Goal: Task Accomplishment & Management: Manage account settings

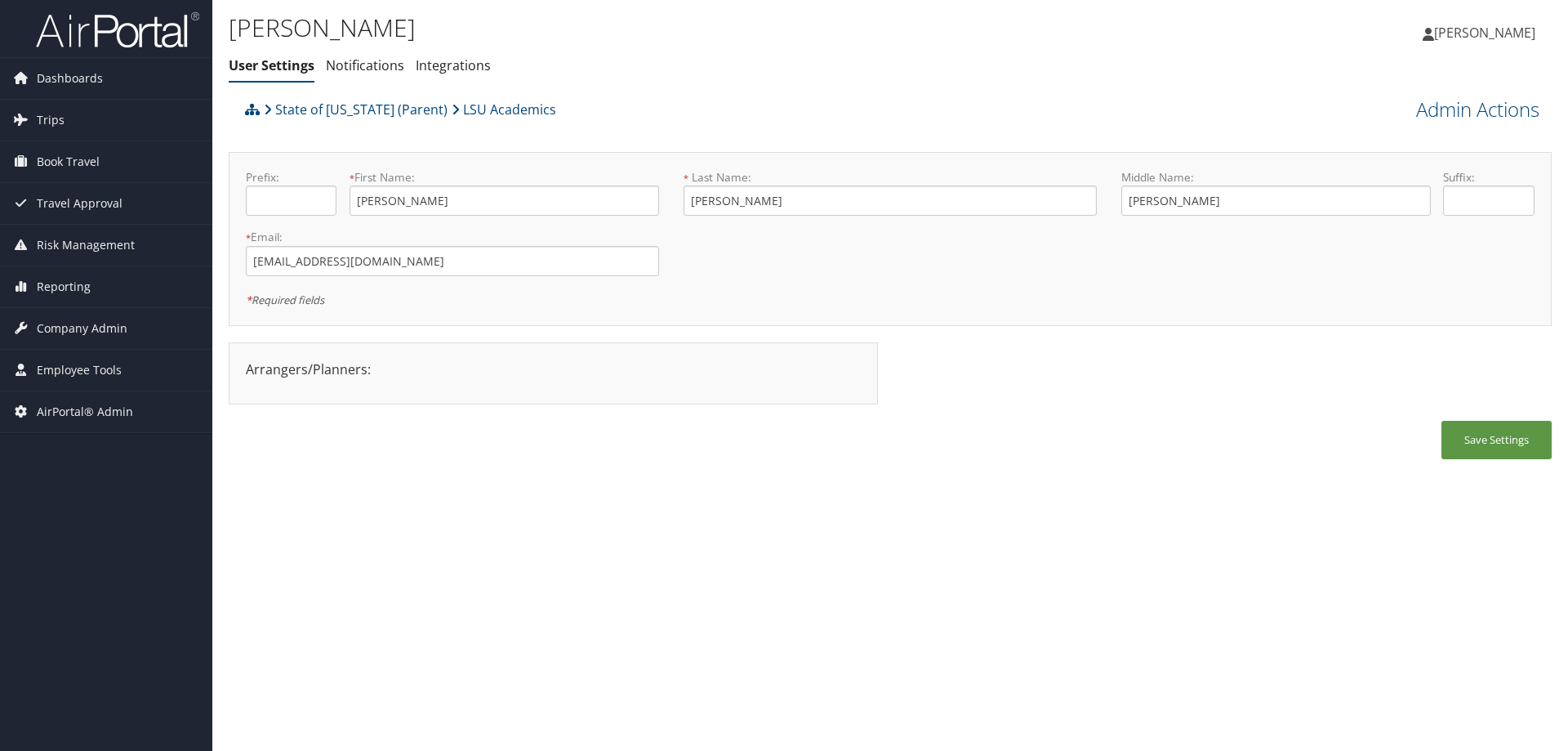
click at [628, 527] on div "Tammy Crabtree User Settings Notifications Integrations User Settings Notificat…" at bounding box center [890, 376] width 1355 height 751
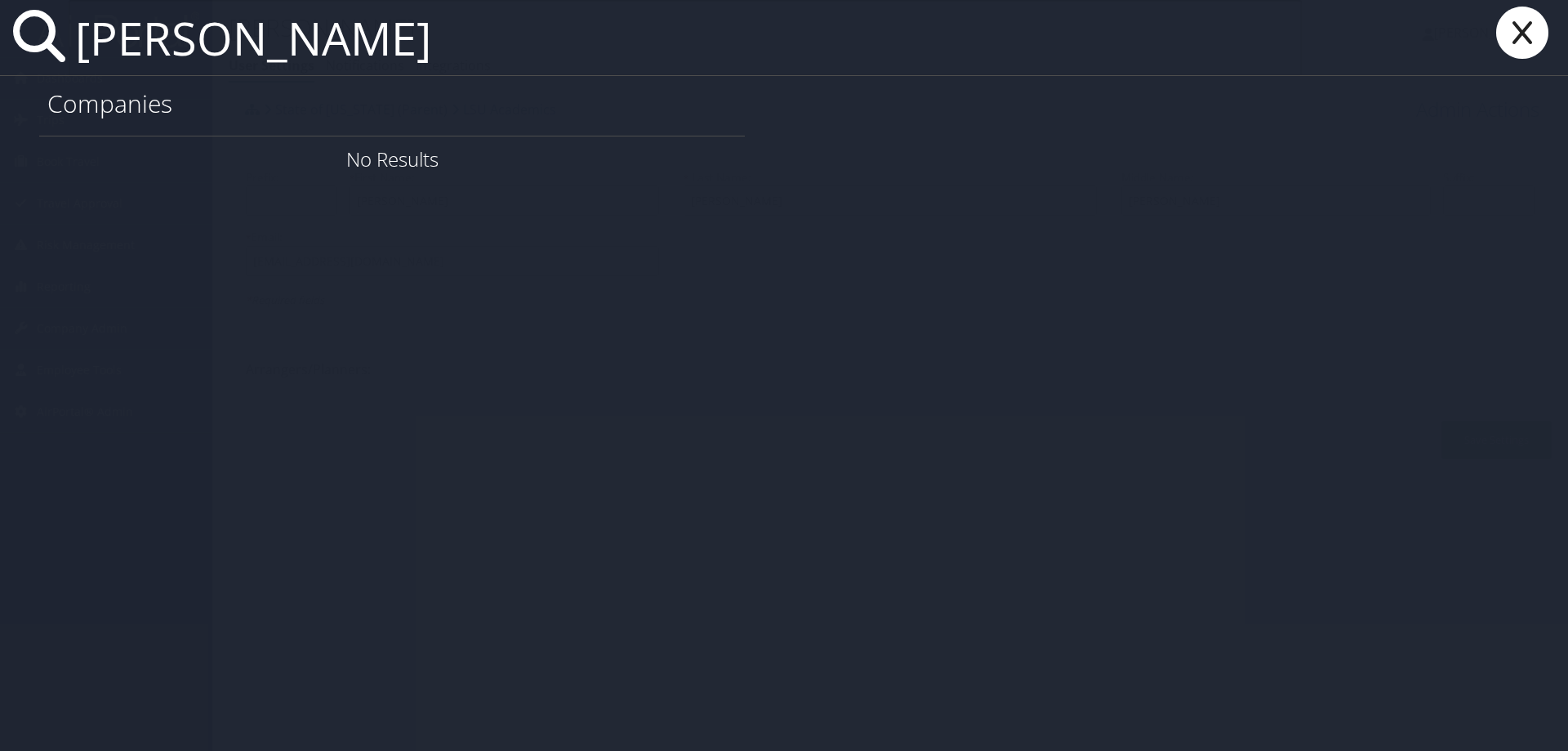
type input "william thomas"
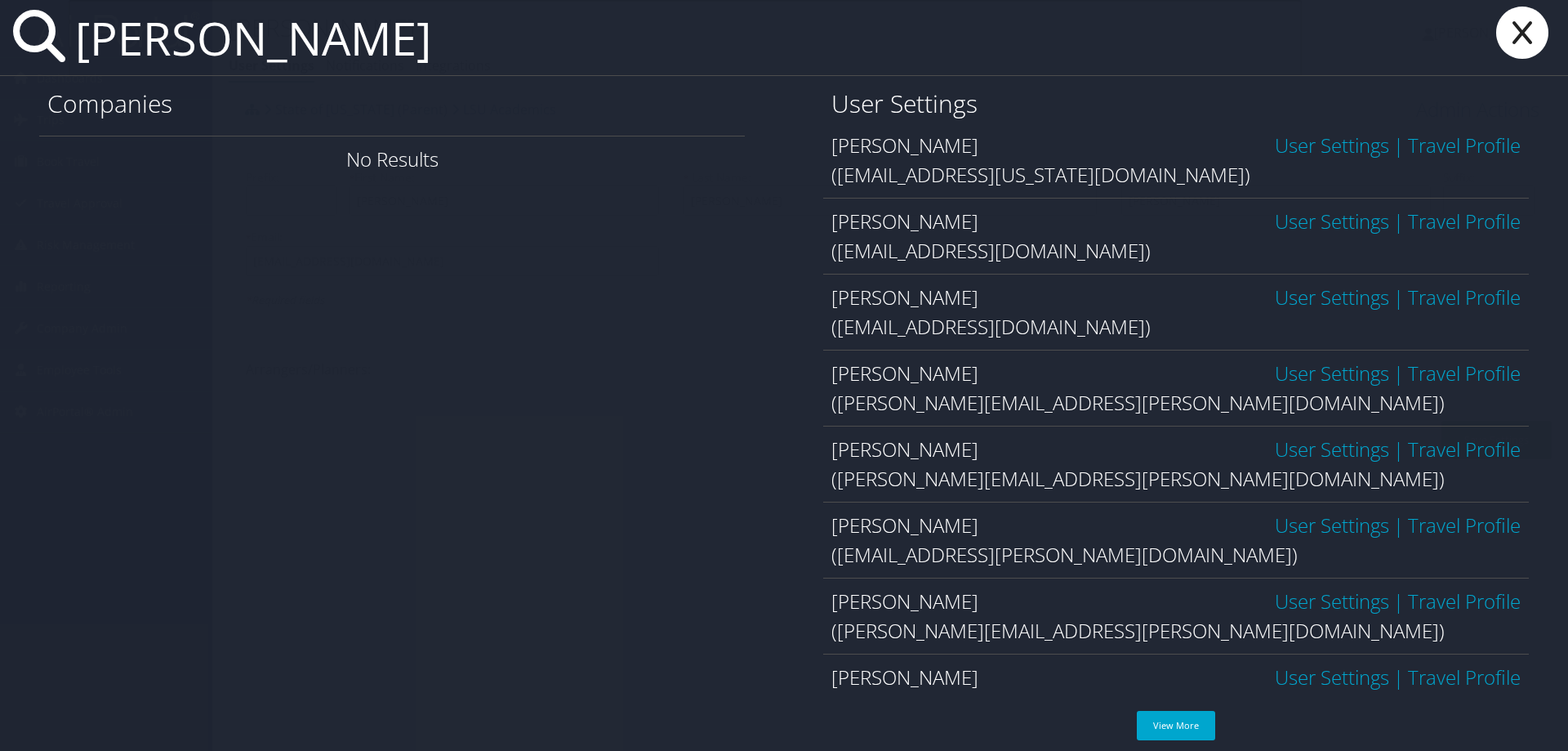
scroll to position [197, 0]
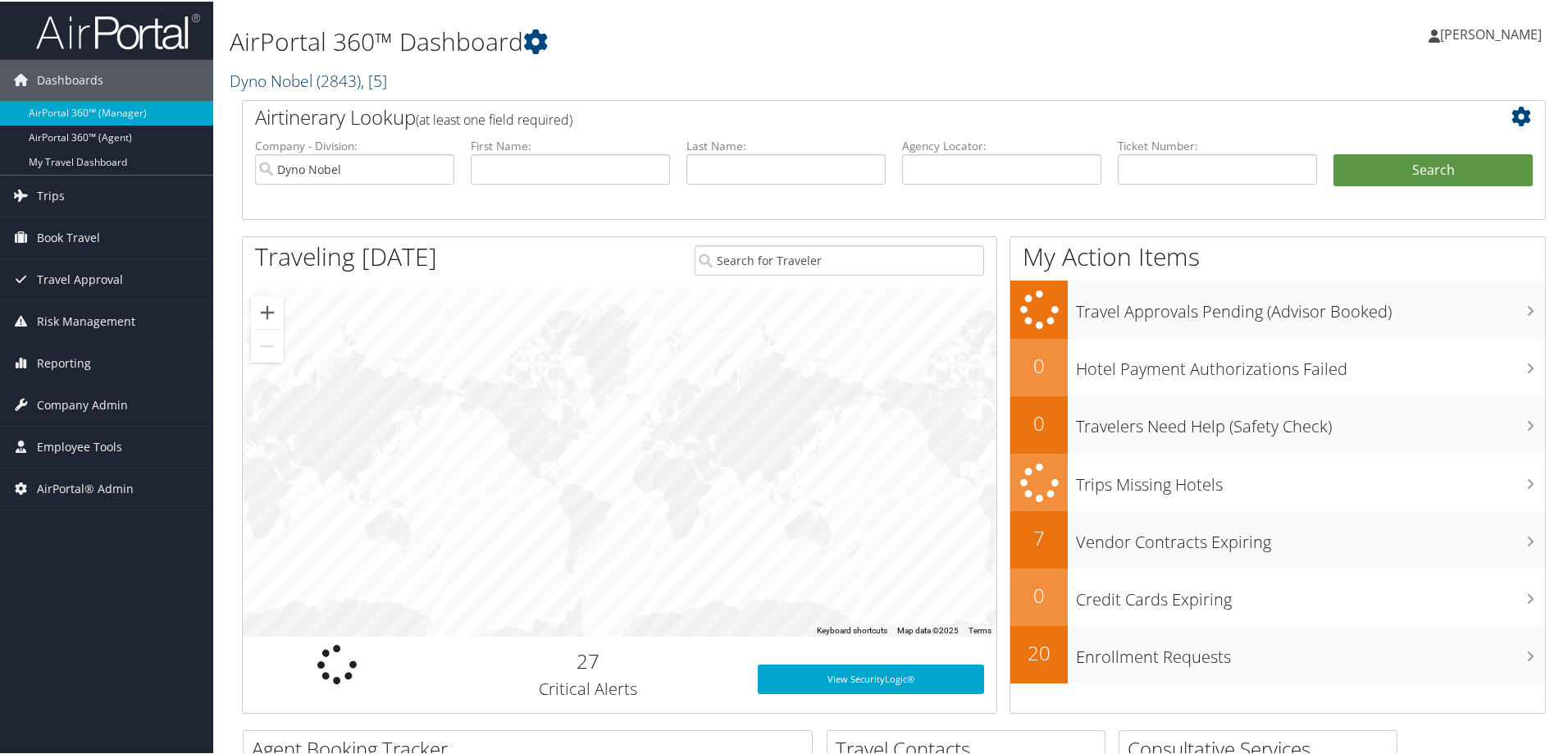
click at [306, 79] on link "Dyno Nobel ( 2843 ) , [ 5 ]" at bounding box center [308, 79] width 158 height 22
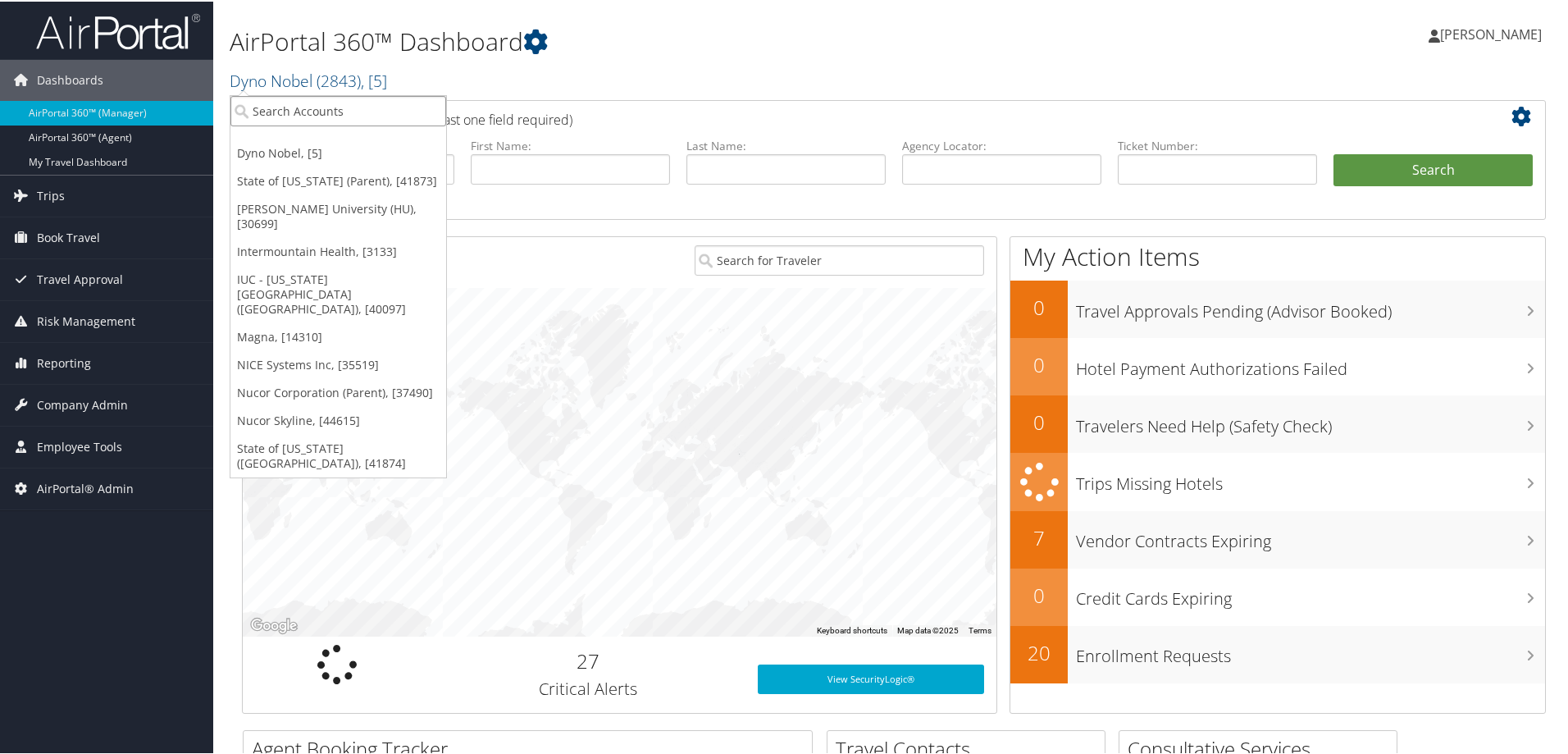
click at [298, 105] on input "search" at bounding box center [338, 109] width 216 height 30
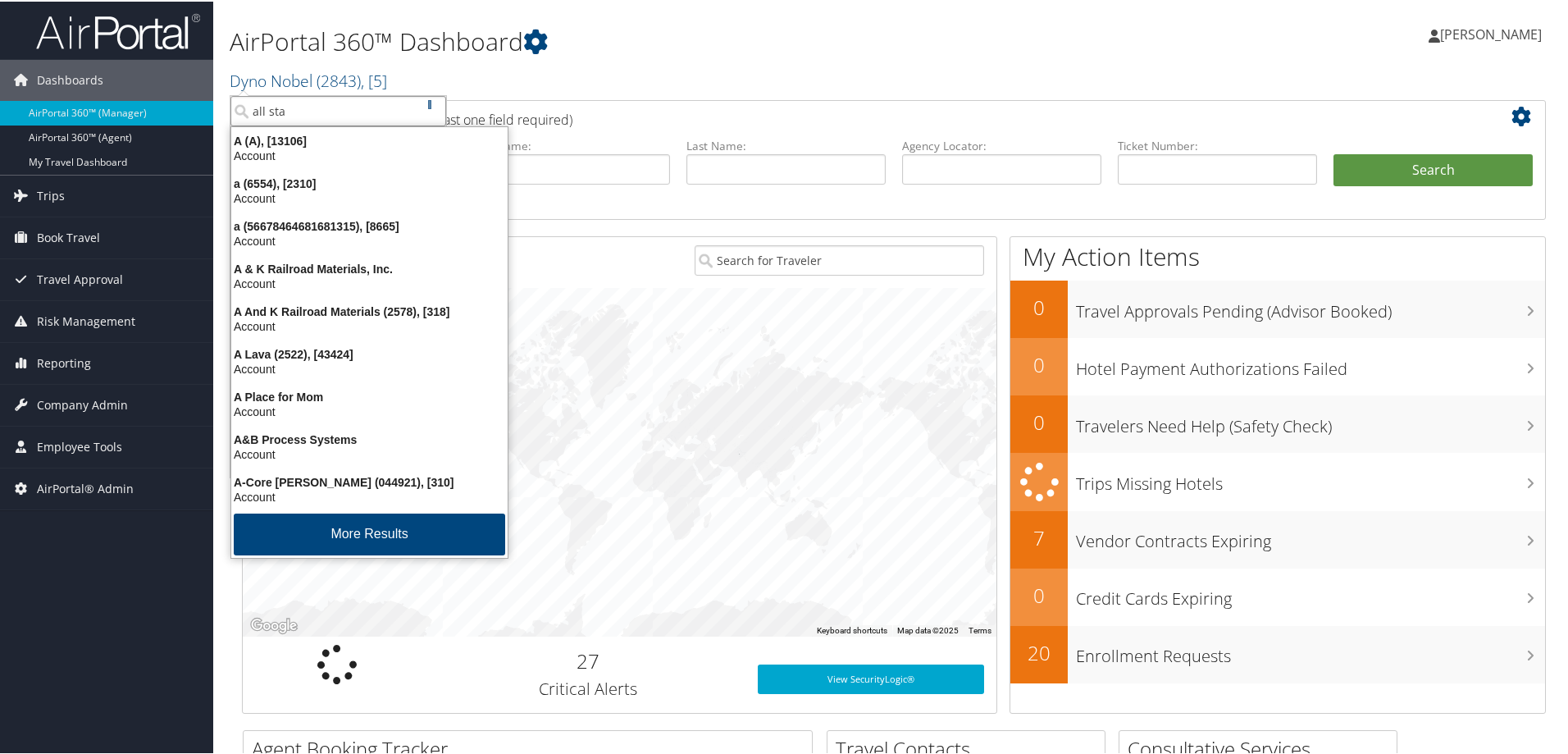
type input "all star"
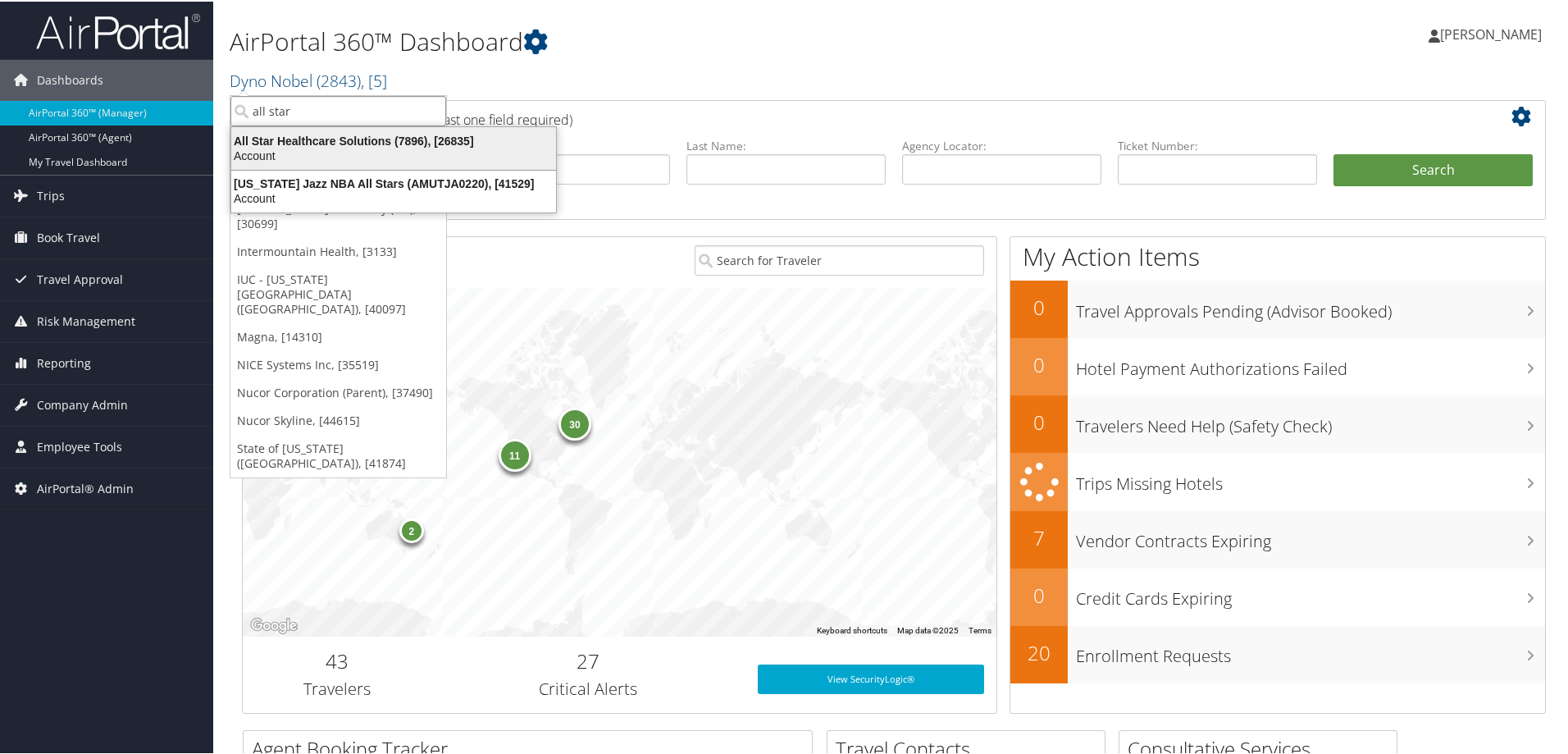
click at [297, 140] on div "All Star Healthcare Solutions (7896), [26835]" at bounding box center [393, 139] width 345 height 14
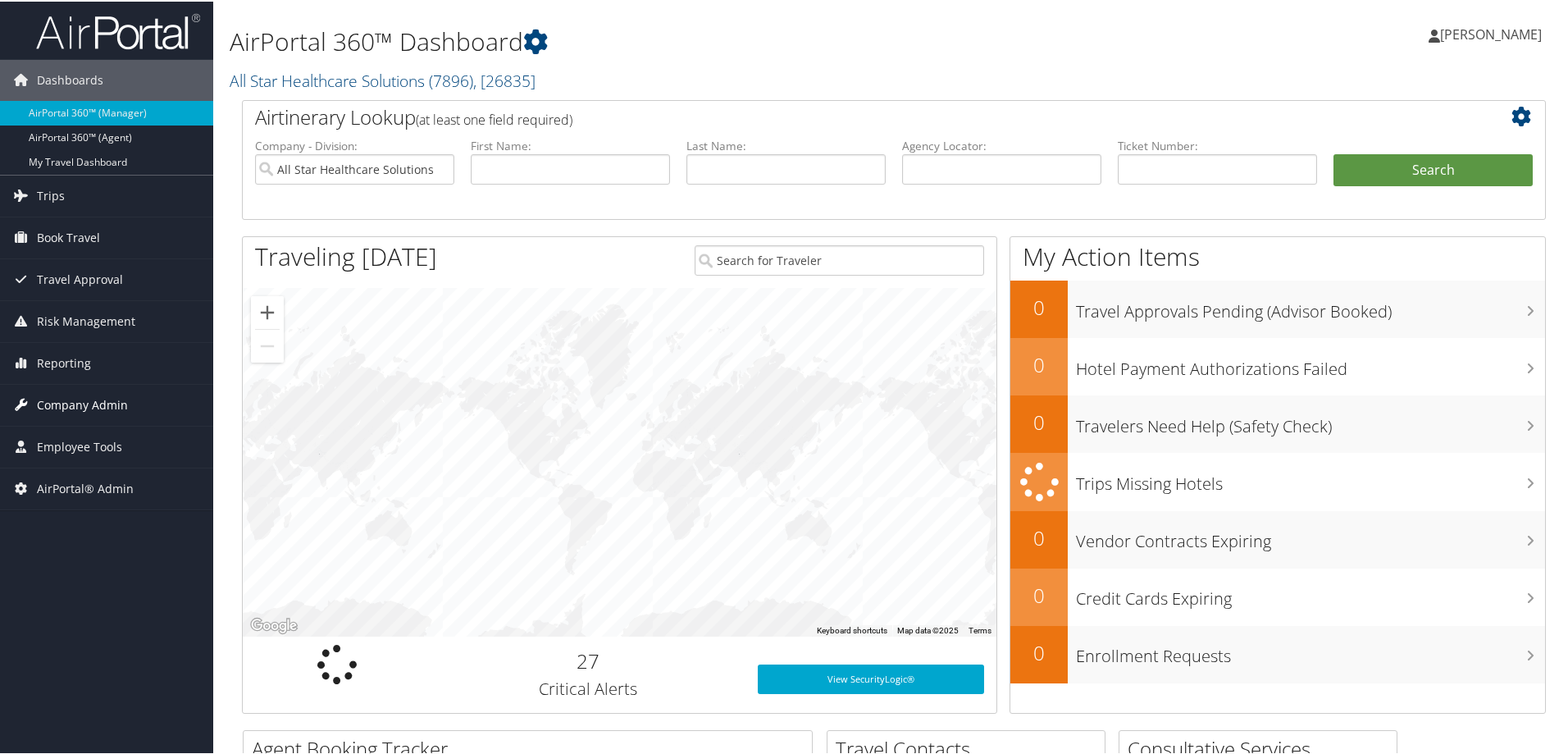
click at [76, 406] on span "Company Admin" at bounding box center [82, 403] width 91 height 41
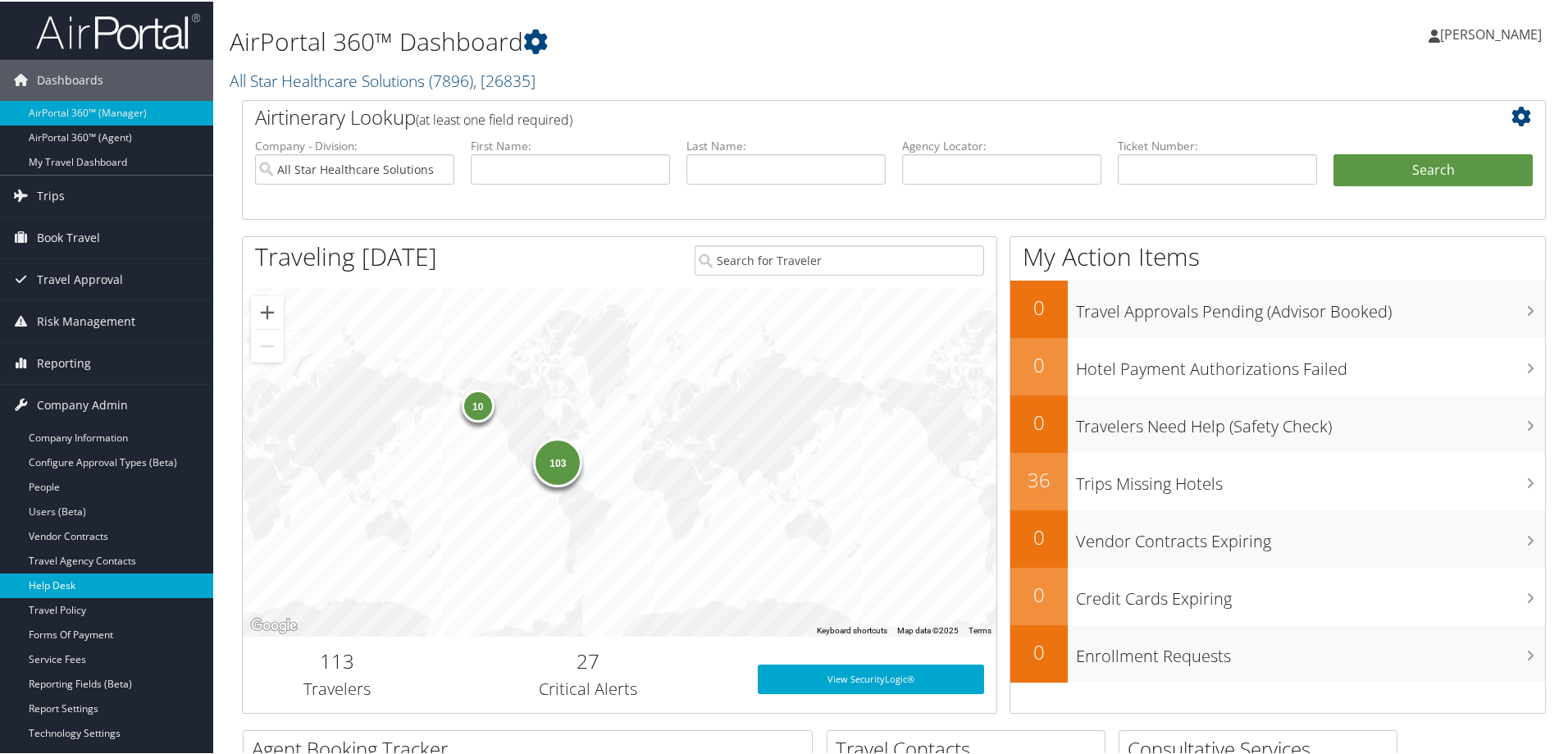
click at [139, 573] on link "Help Desk" at bounding box center [107, 584] width 213 height 25
click at [100, 558] on link "Travel Agency Contacts" at bounding box center [107, 559] width 213 height 25
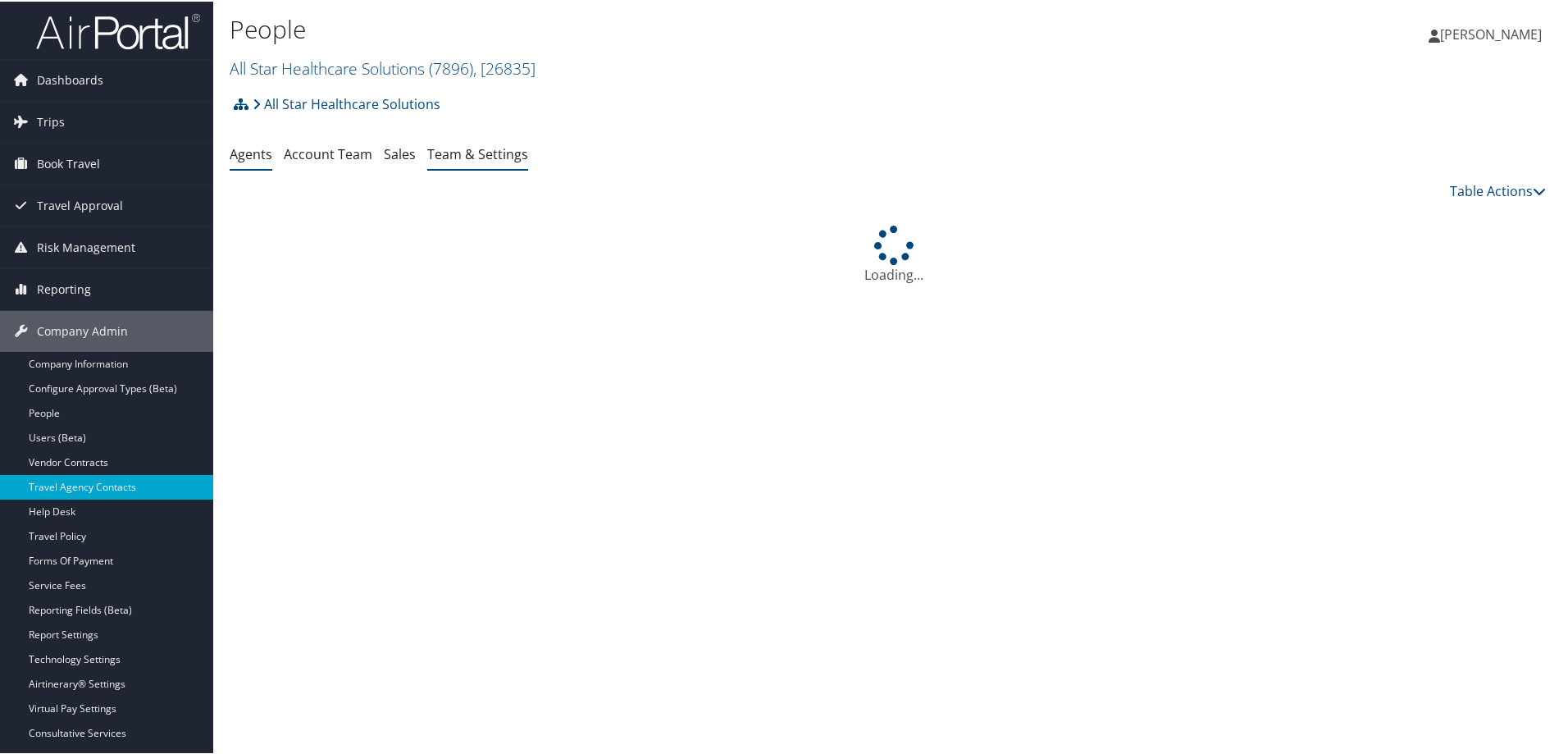
click at [452, 149] on link "Team & Settings" at bounding box center [477, 152] width 101 height 18
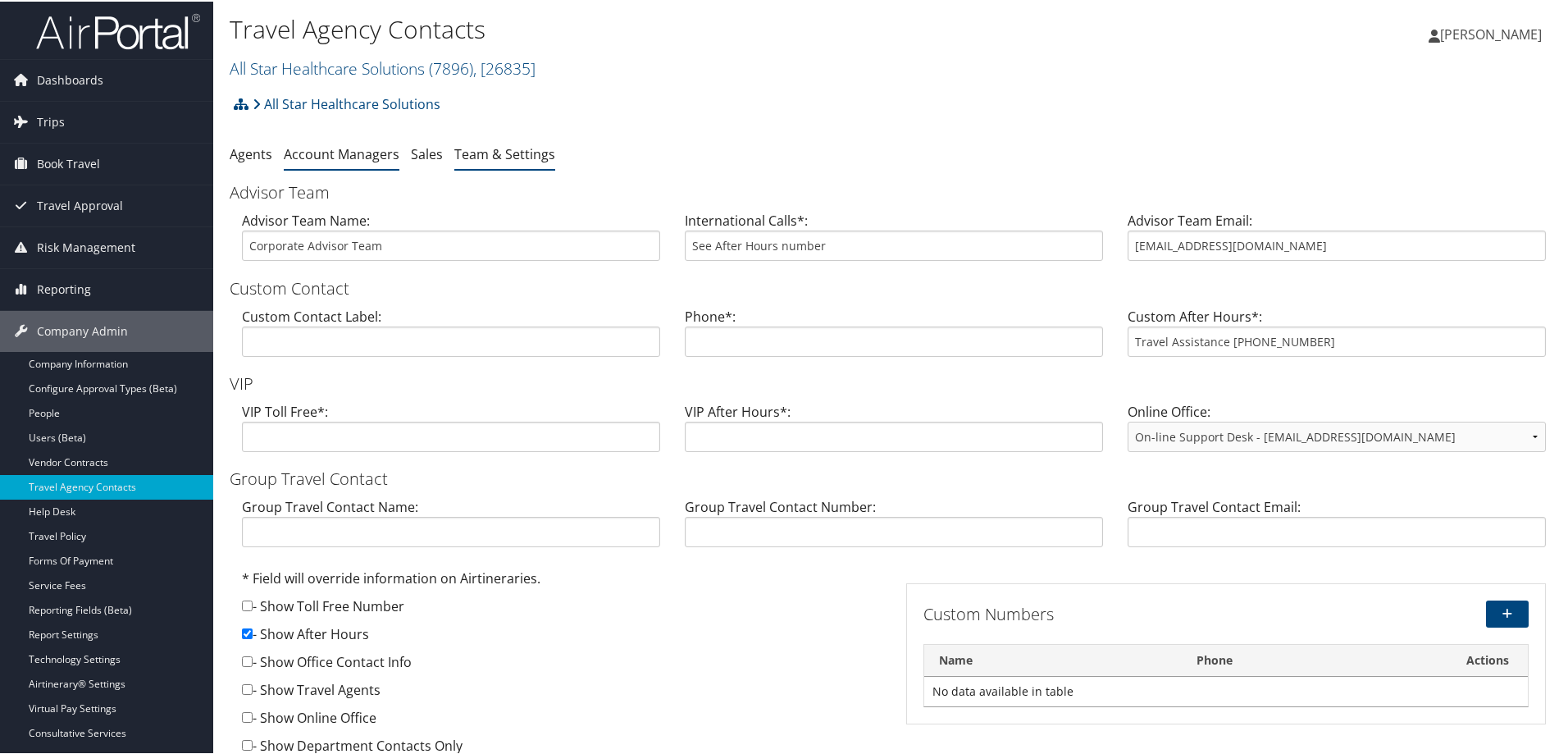
click at [367, 150] on link "Account Managers" at bounding box center [341, 152] width 116 height 18
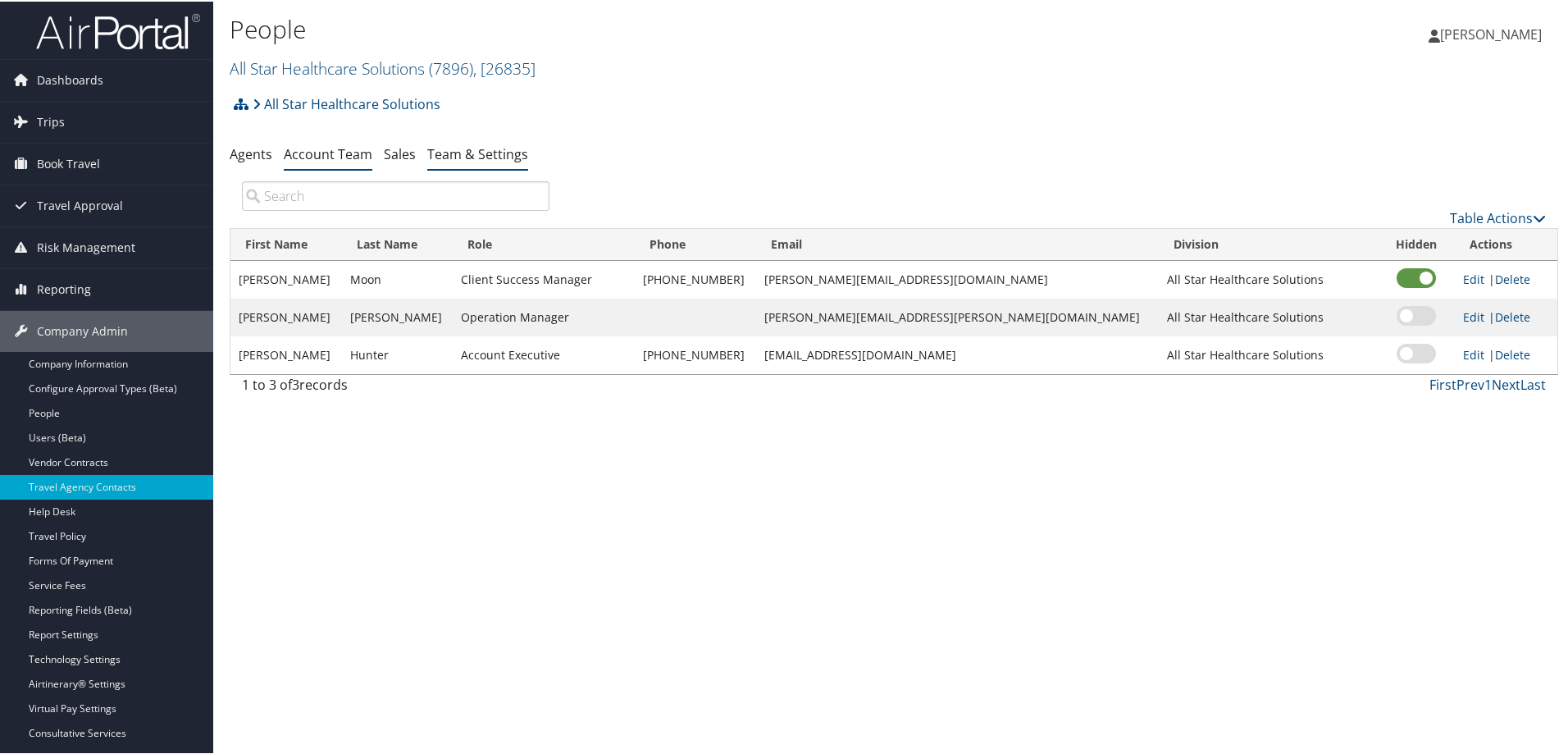
click at [474, 151] on link "Team & Settings" at bounding box center [477, 152] width 101 height 18
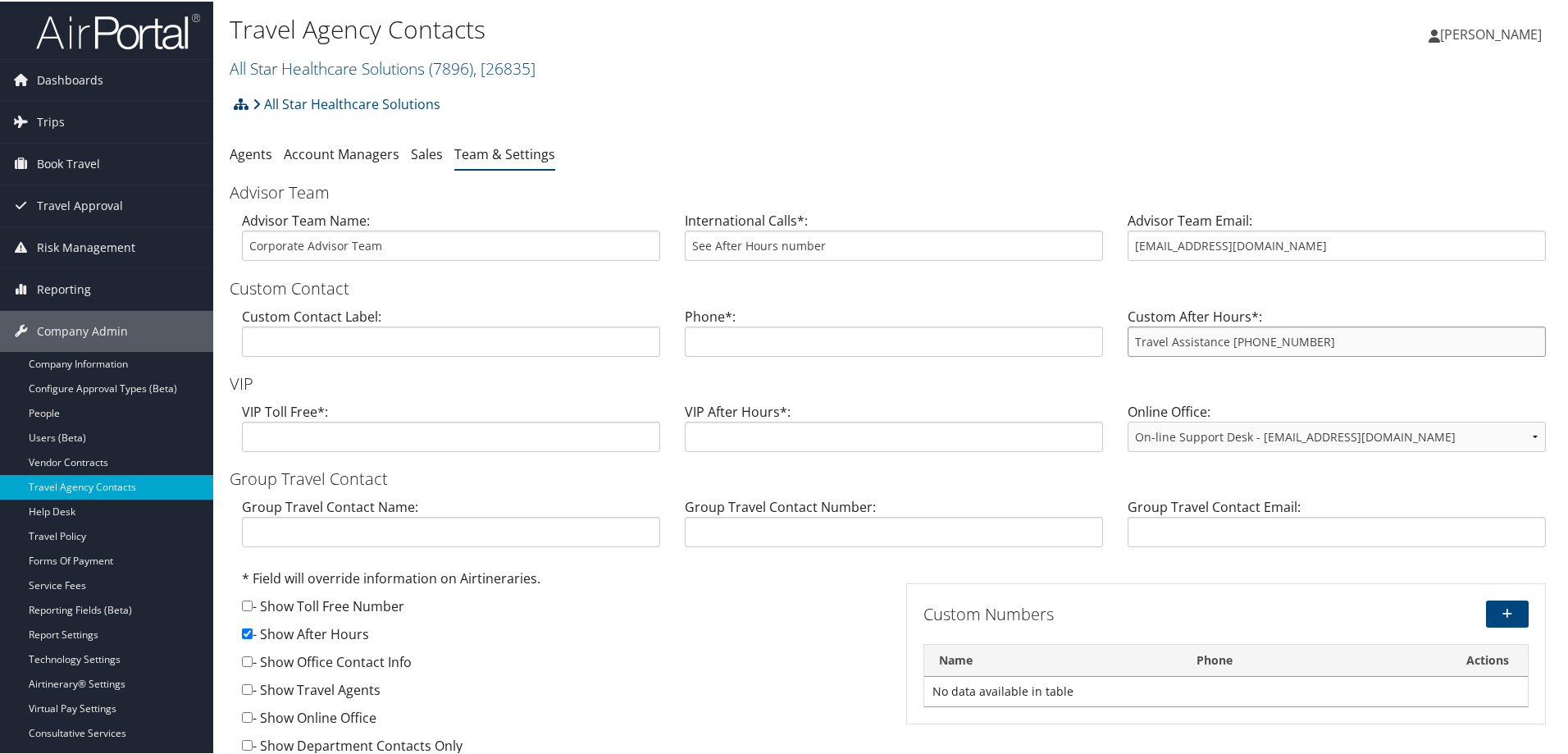
drag, startPoint x: 1299, startPoint y: 344, endPoint x: 1225, endPoint y: 345, distance: 74.0
click at [1225, 345] on input "Travel Assistance [PHONE_NUMBER]" at bounding box center [1337, 340] width 418 height 30
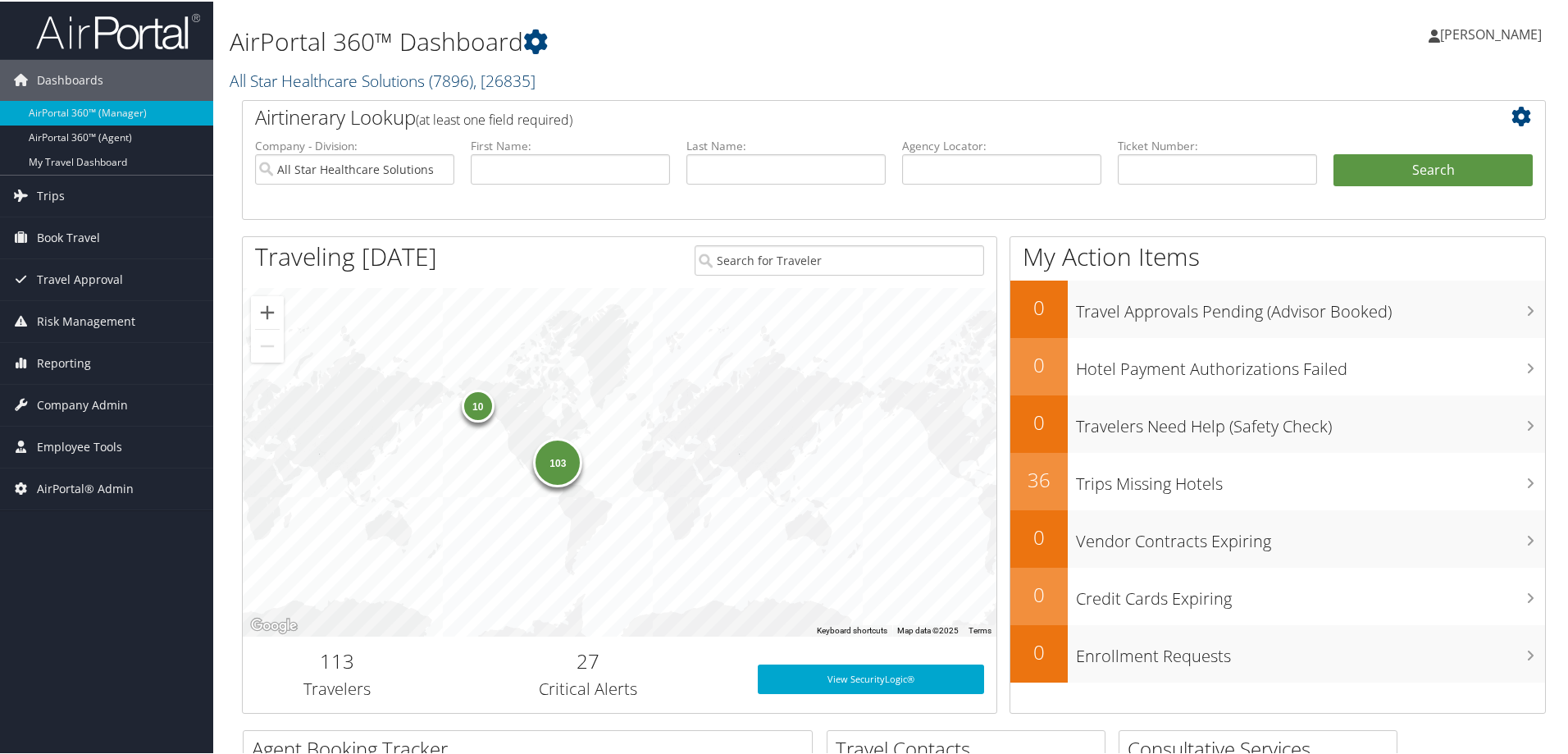
click at [415, 85] on link "All Star Healthcare Solutions ( 7896 ) , [ 26835 ]" at bounding box center [382, 79] width 306 height 22
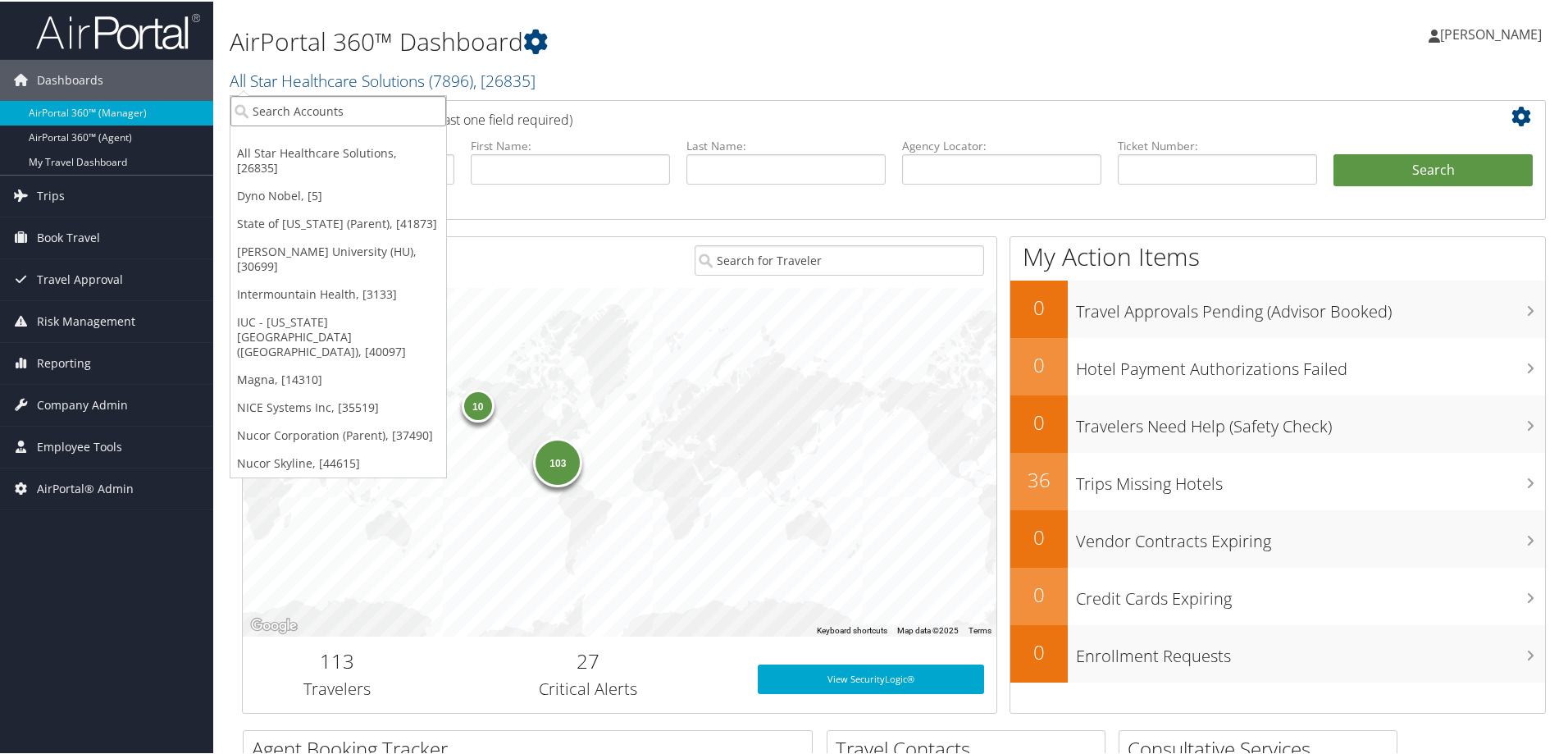
click at [364, 103] on input "search" at bounding box center [338, 109] width 216 height 30
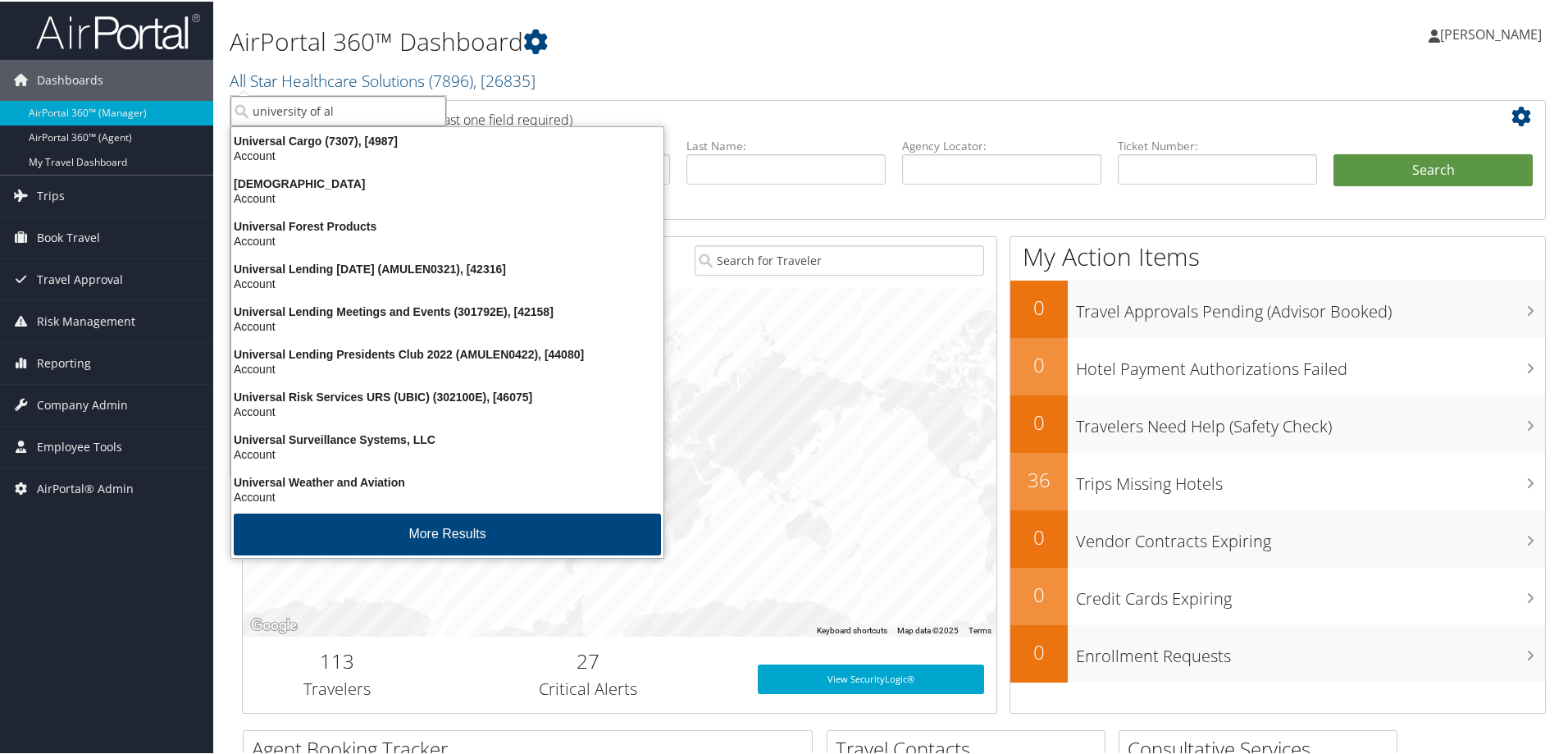
type input "university of ala"
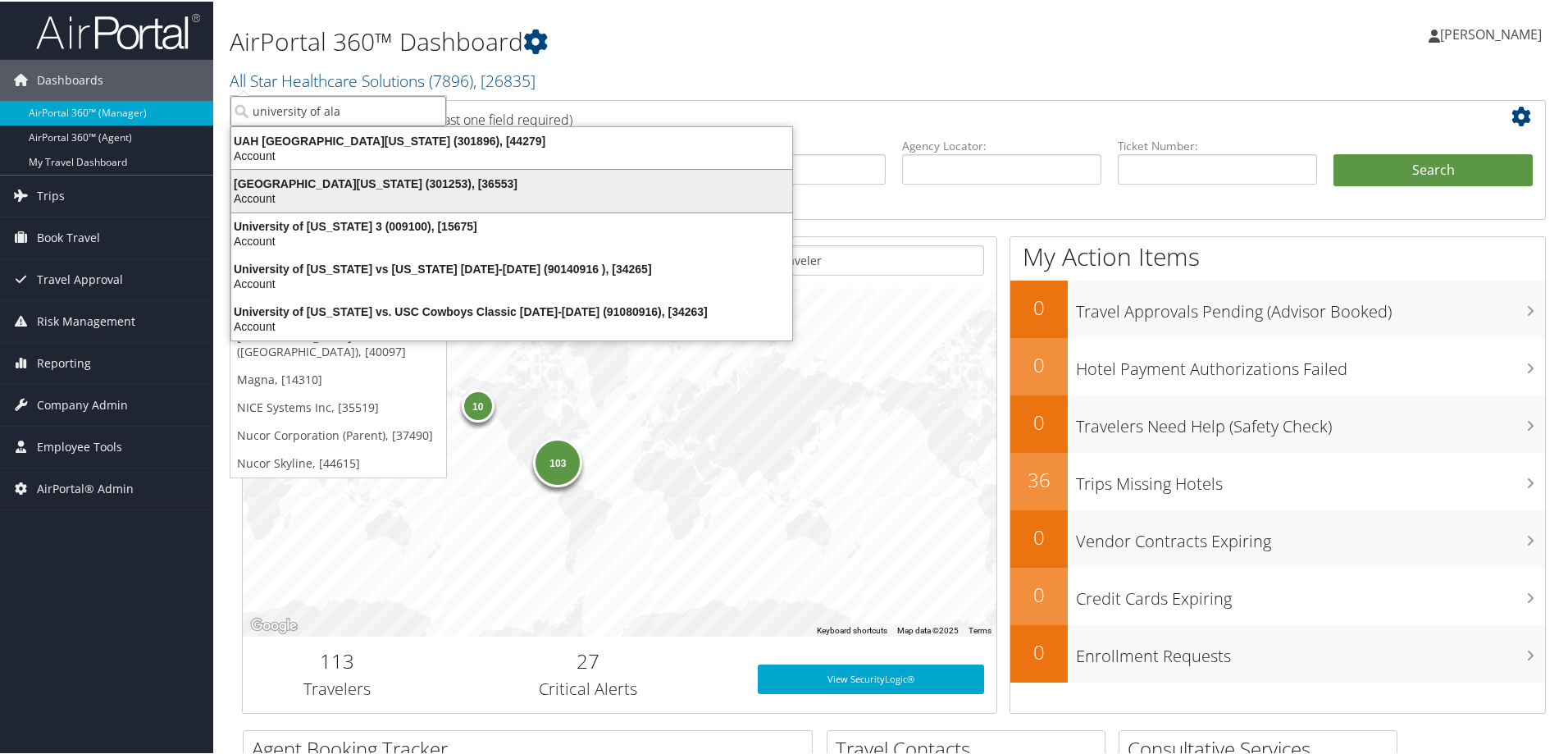
click at [357, 183] on div "University of Alabama (301253), [36553]" at bounding box center [512, 181] width 581 height 14
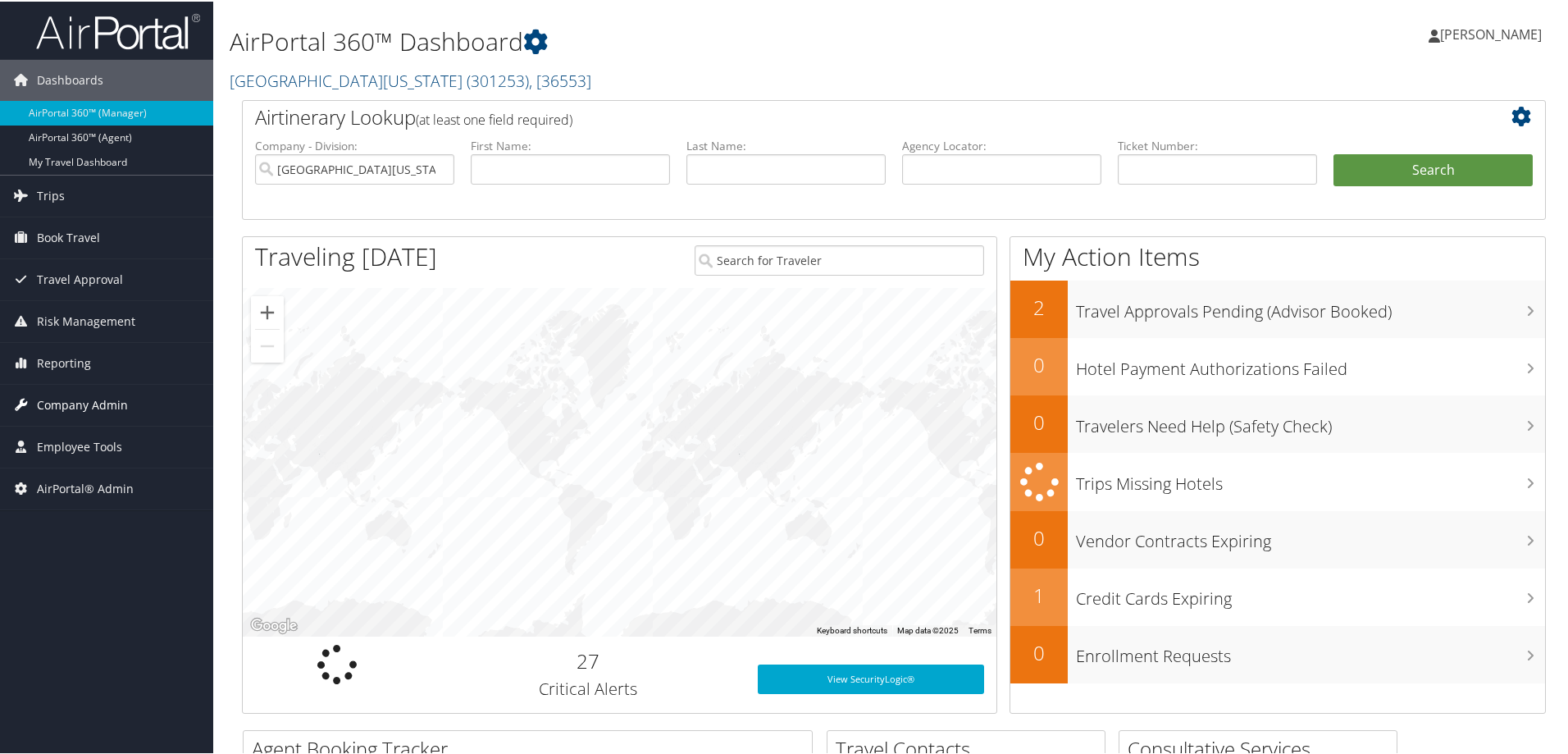
click at [125, 406] on link "Company Admin" at bounding box center [107, 403] width 213 height 41
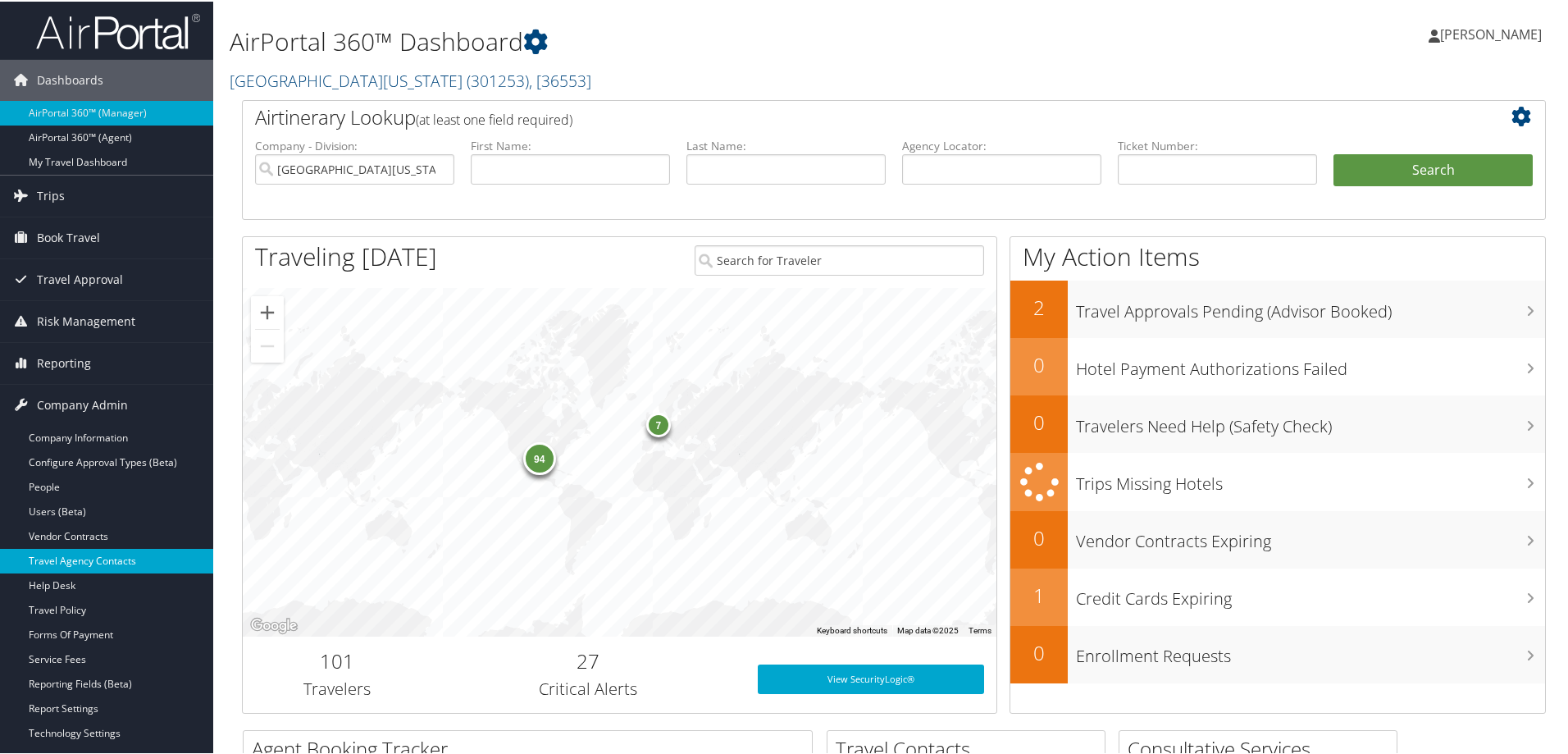
click at [148, 559] on link "Travel Agency Contacts" at bounding box center [107, 559] width 213 height 25
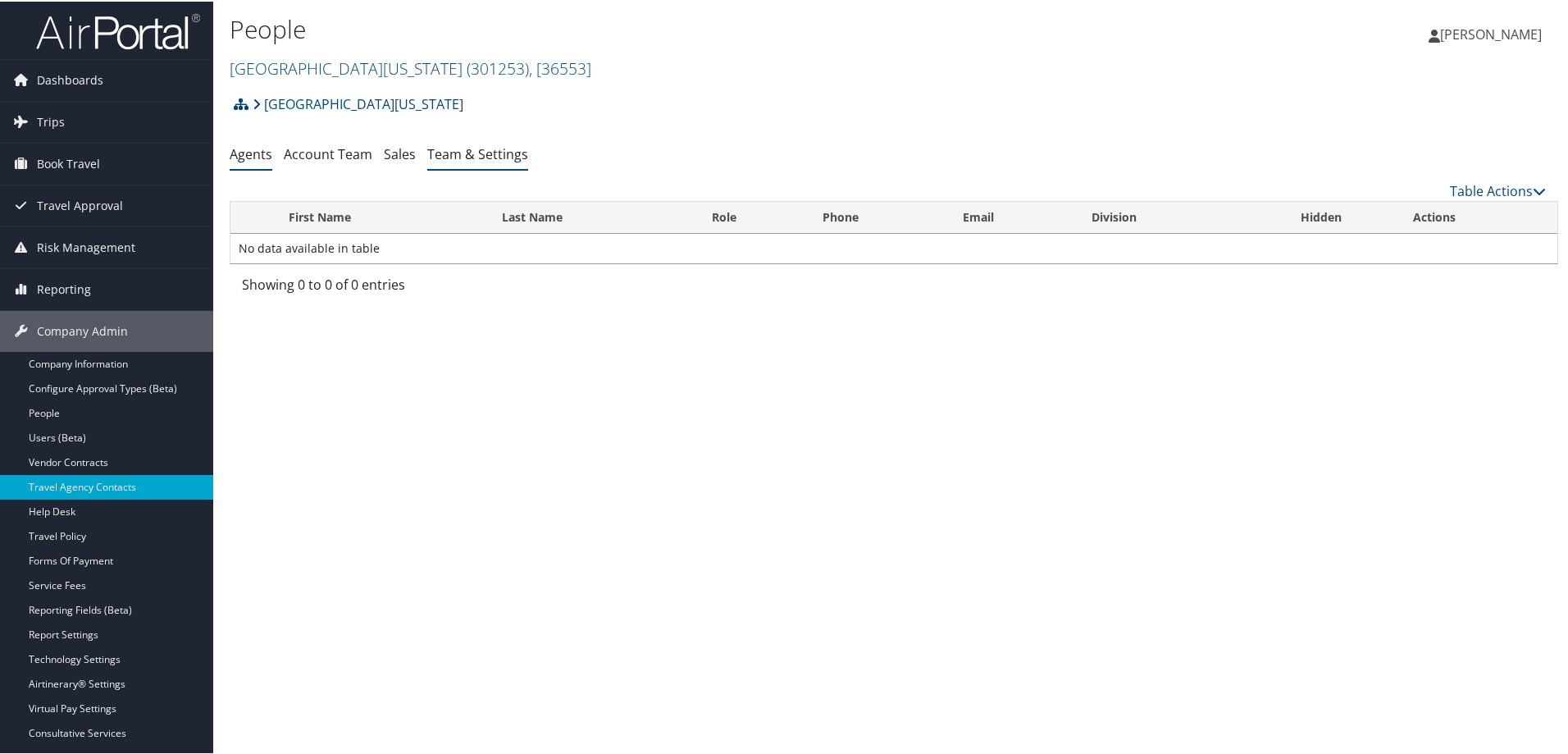
click at [479, 150] on link "Team & Settings" at bounding box center [477, 152] width 101 height 18
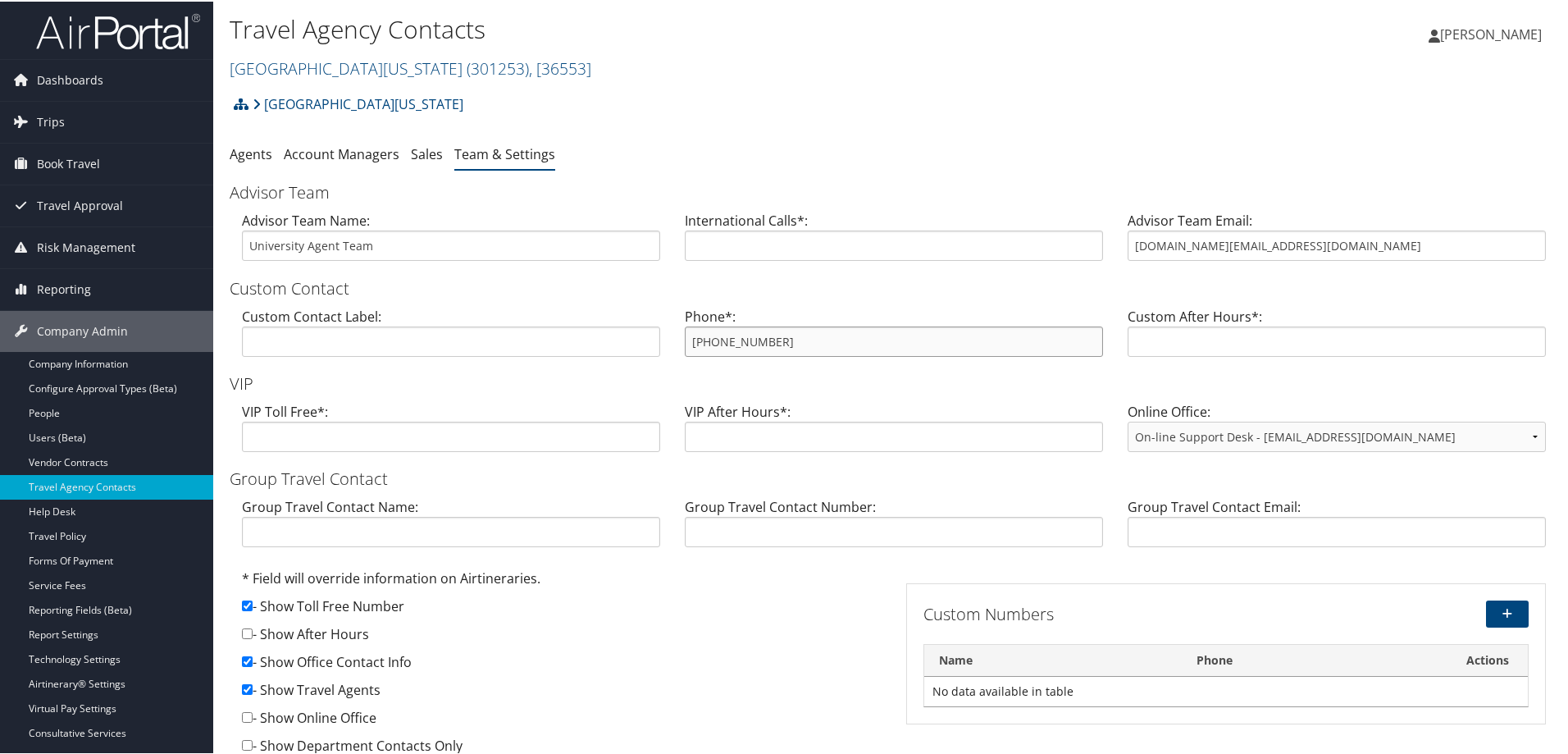
drag, startPoint x: 827, startPoint y: 342, endPoint x: 673, endPoint y: 354, distance: 154.5
click at [673, 354] on div "Phone*: [PHONE_NUMBER]" at bounding box center [894, 336] width 443 height 64
click at [327, 66] on link "[GEOGRAPHIC_DATA][US_STATE] ( 301253 ) , [ 36553 ]" at bounding box center [410, 67] width 362 height 22
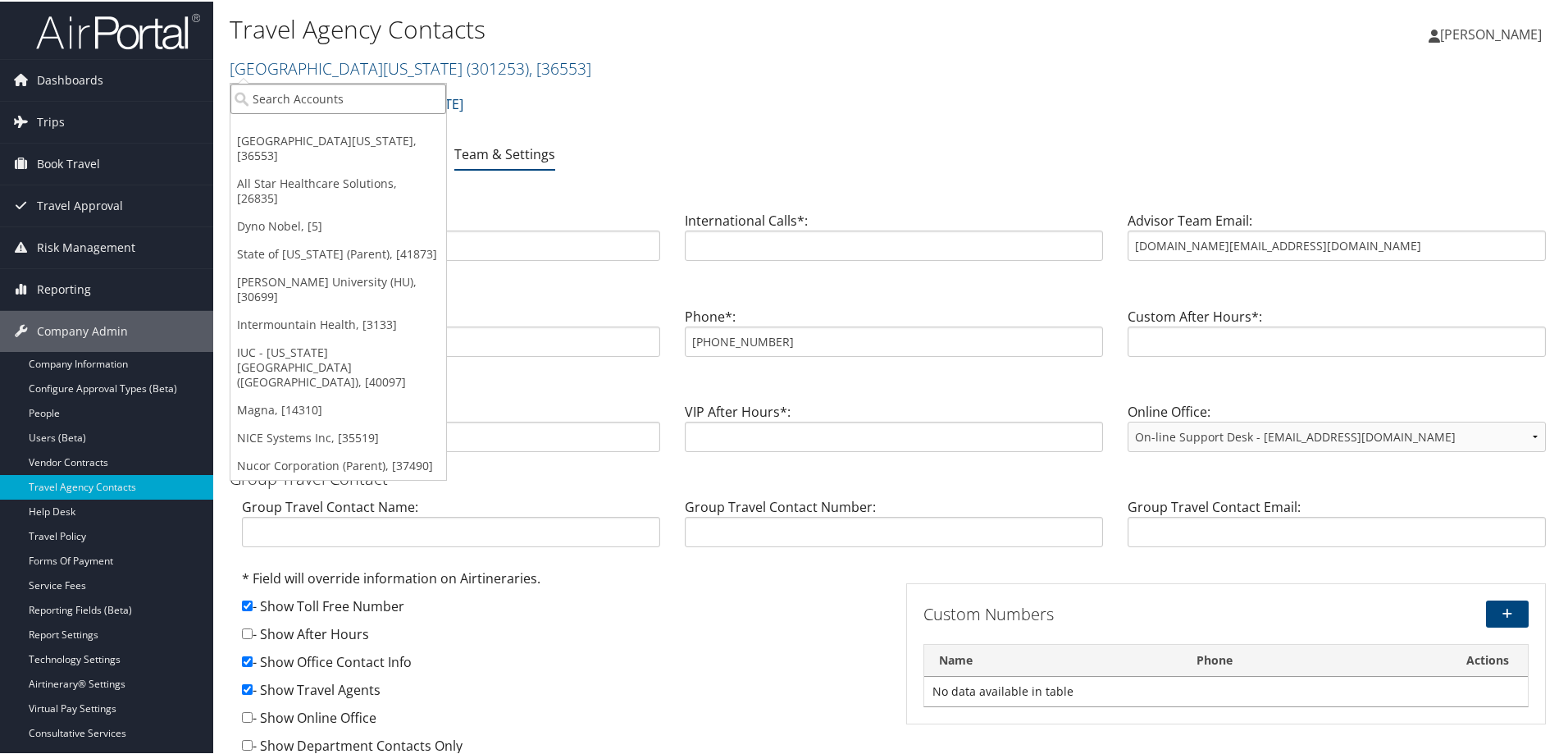
click at [320, 99] on input "search" at bounding box center [338, 97] width 216 height 30
type input "eastern michi"
click at [385, 126] on div "Eastern Michigan University (EMU) (301800), [43346]" at bounding box center [412, 126] width 381 height 14
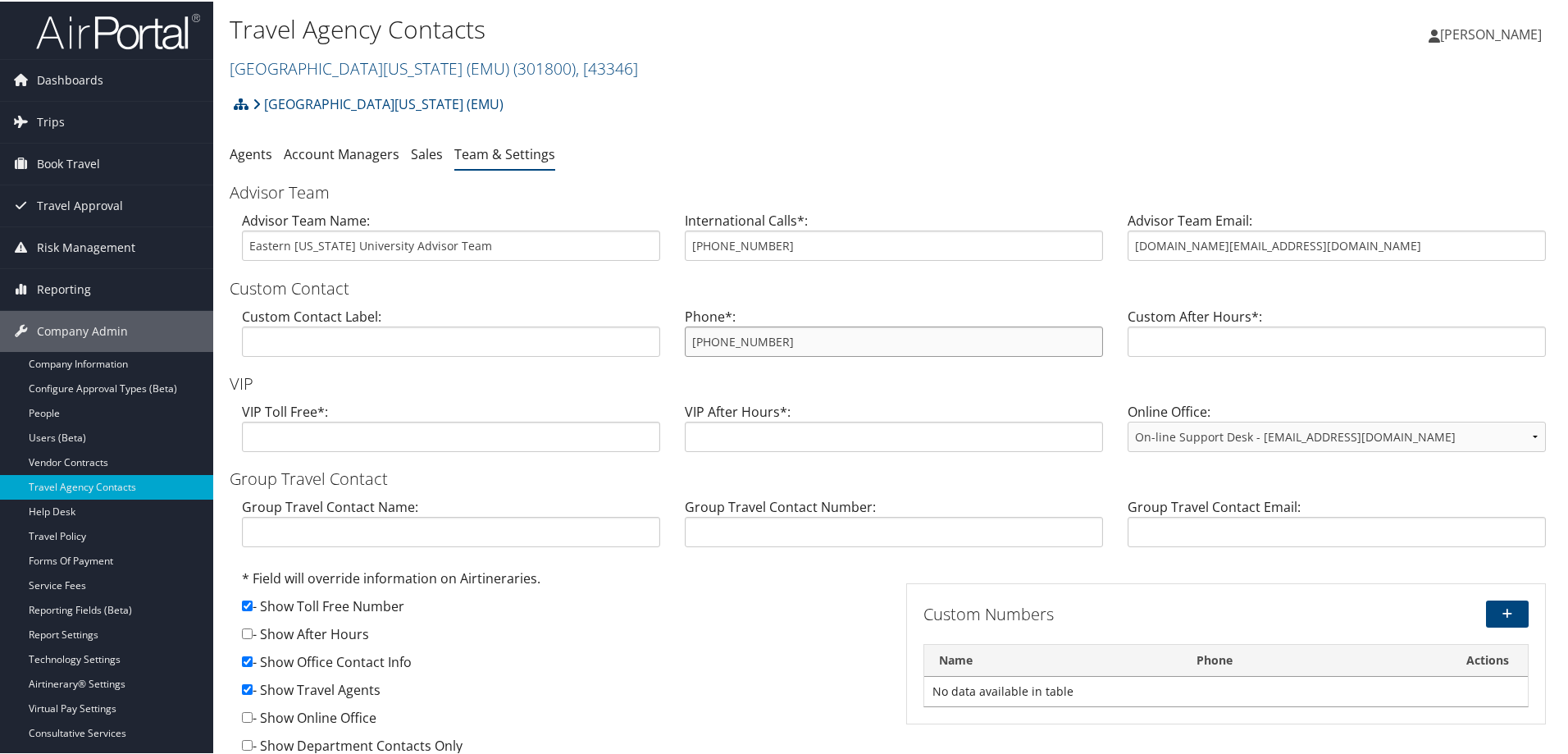
drag, startPoint x: 811, startPoint y: 335, endPoint x: 679, endPoint y: 332, distance: 132.0
click at [679, 332] on div "Phone*: 800-419-6541" at bounding box center [894, 336] width 443 height 64
click at [350, 61] on link "Eastern Michigan University (EMU) ( 301800 ) , [ 43346 ]" at bounding box center [434, 67] width 408 height 22
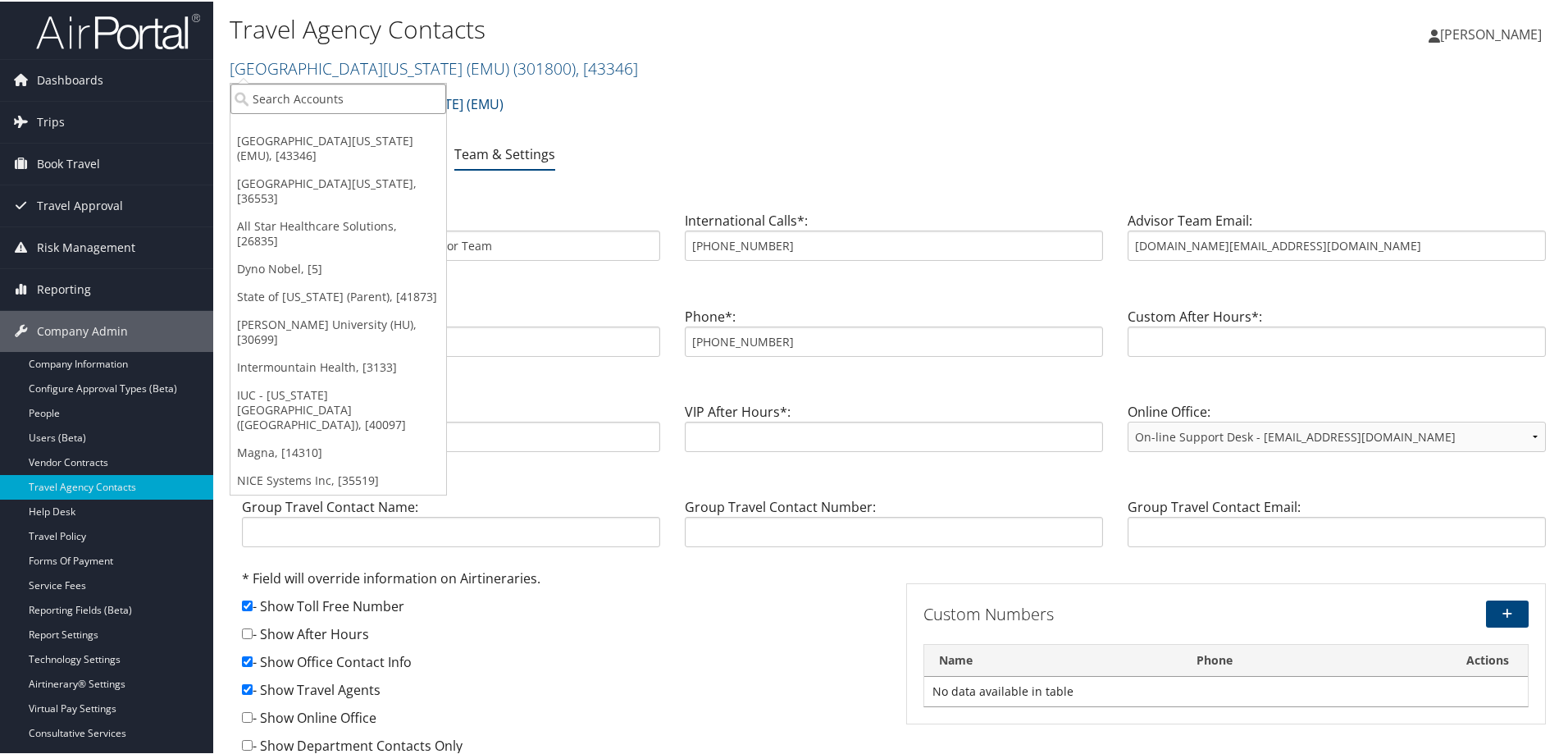
click at [349, 106] on input "search" at bounding box center [338, 97] width 216 height 30
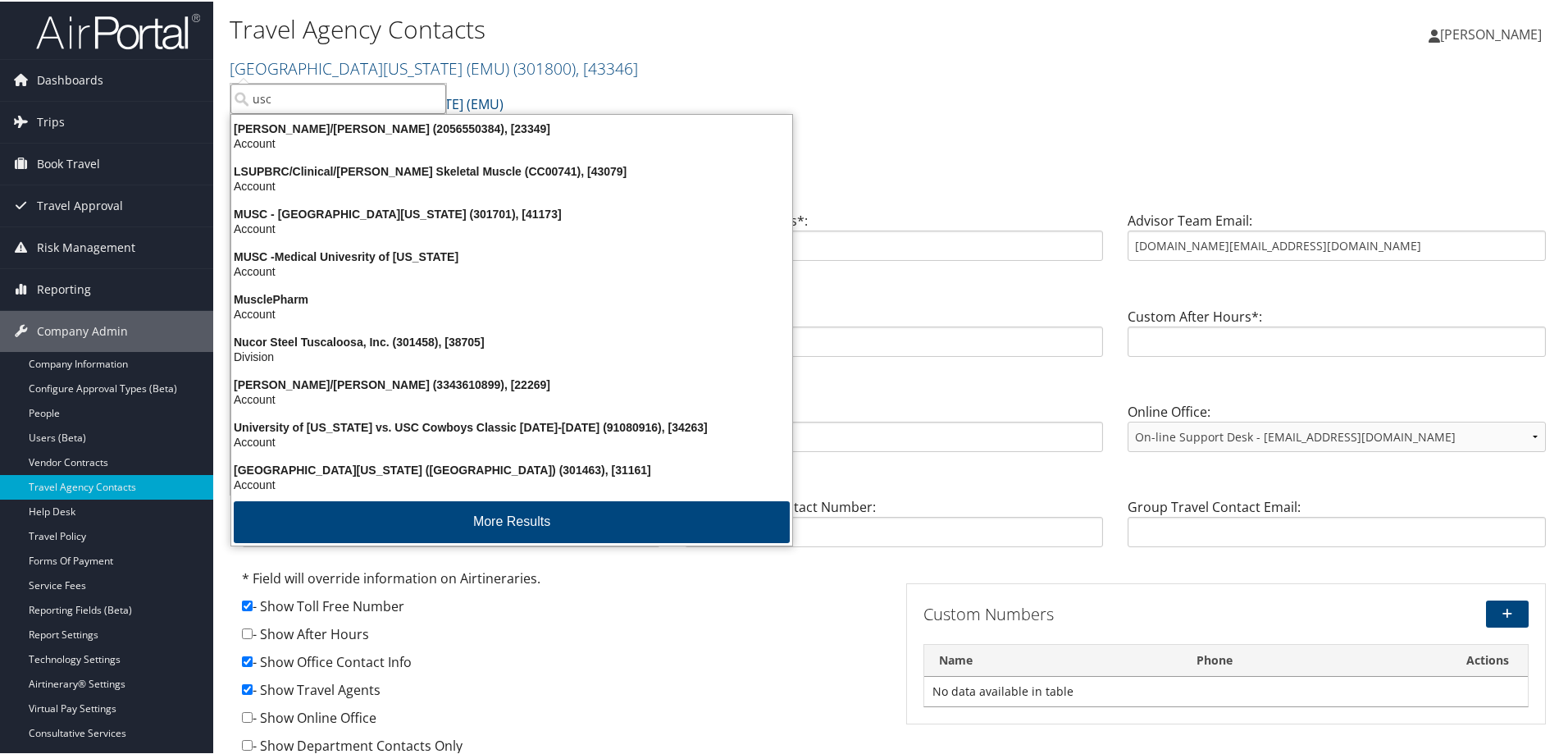
type input "usc"
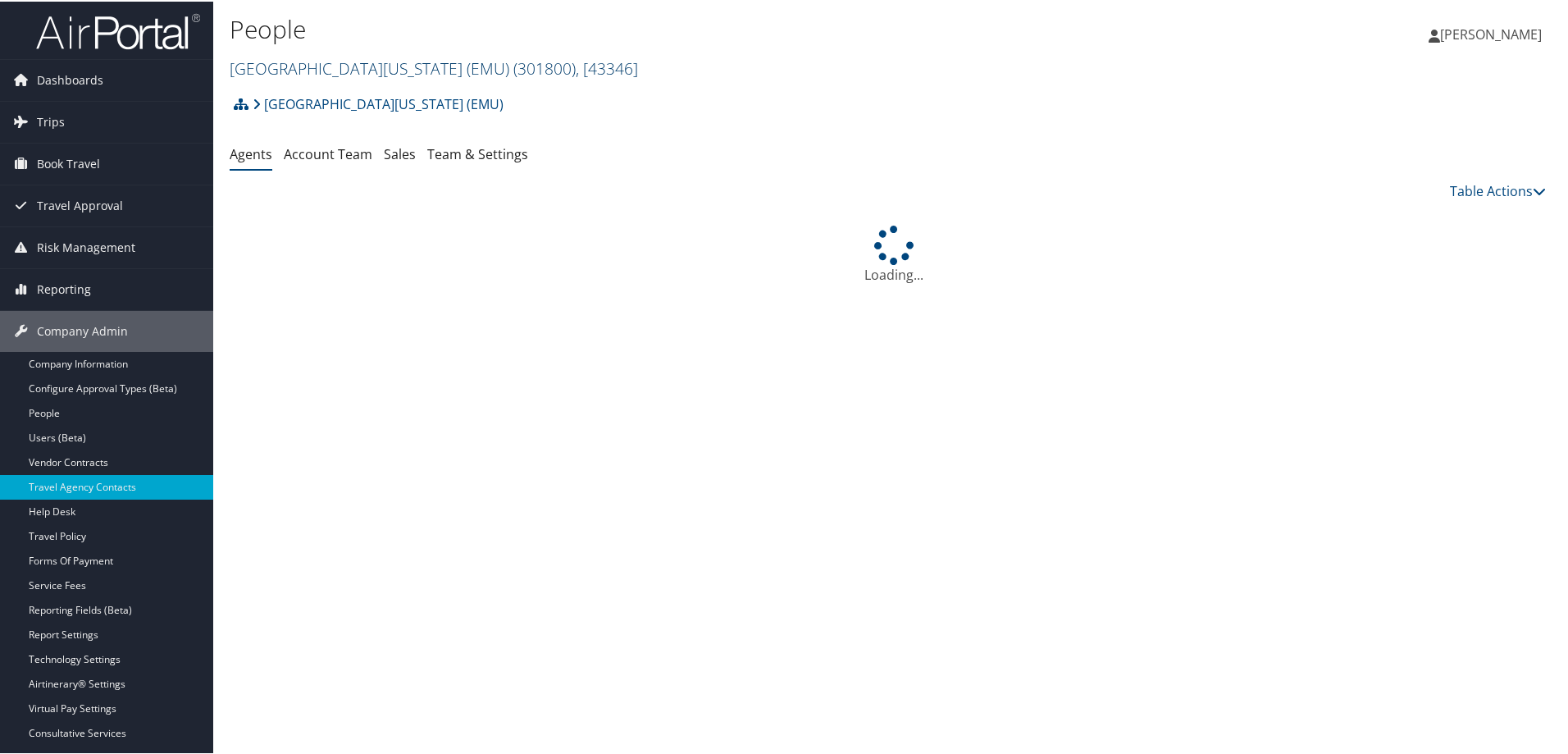
click at [336, 62] on link "[GEOGRAPHIC_DATA][US_STATE] (EMU) ( 301800 ) , [ 43346 ]" at bounding box center [434, 67] width 408 height 22
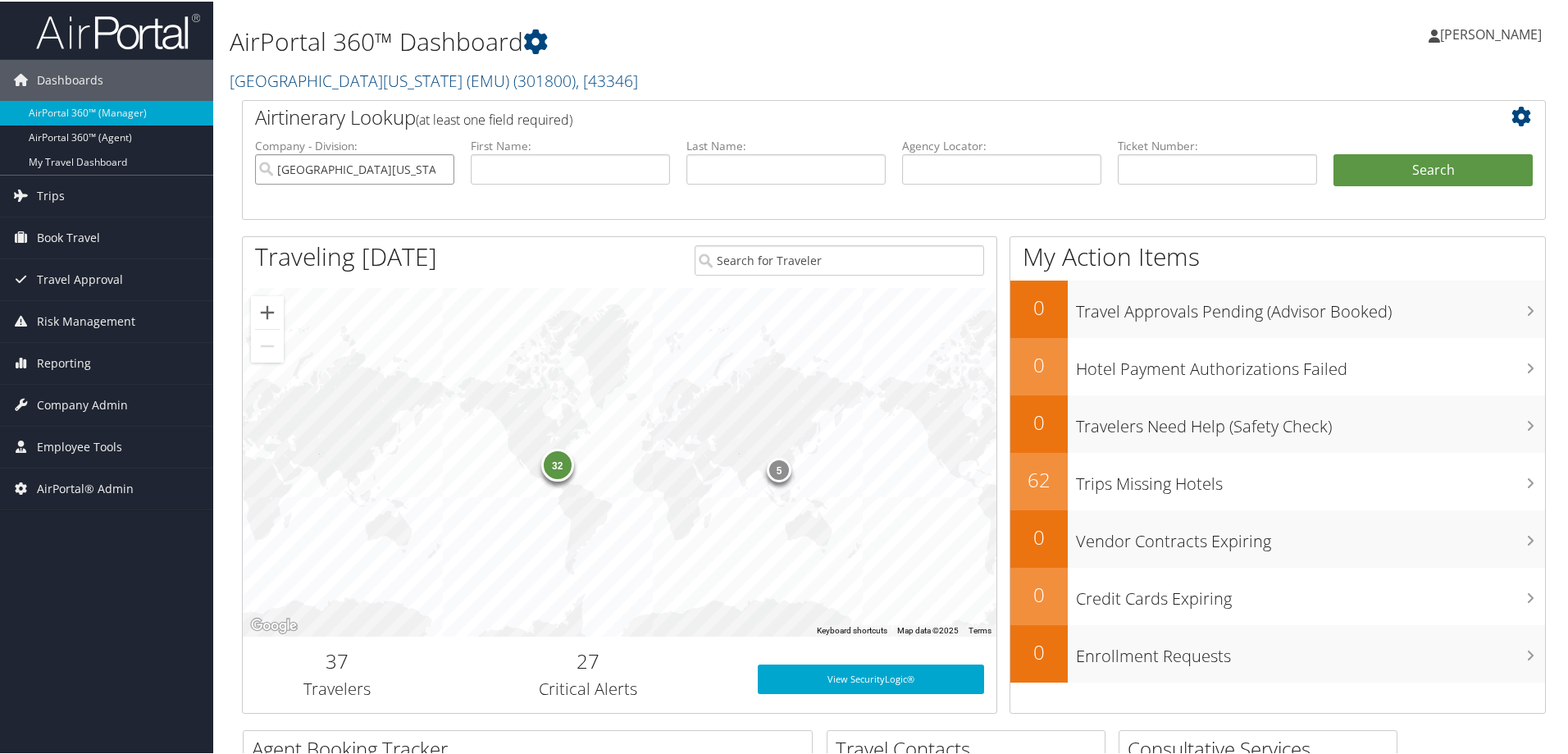
click at [437, 164] on input "[GEOGRAPHIC_DATA][US_STATE] (EMU)" at bounding box center [354, 168] width 199 height 30
click at [1001, 171] on input "text" at bounding box center [1001, 168] width 199 height 30
type input "dmyx1f"
click at [1333, 152] on button "Search" at bounding box center [1432, 169] width 199 height 33
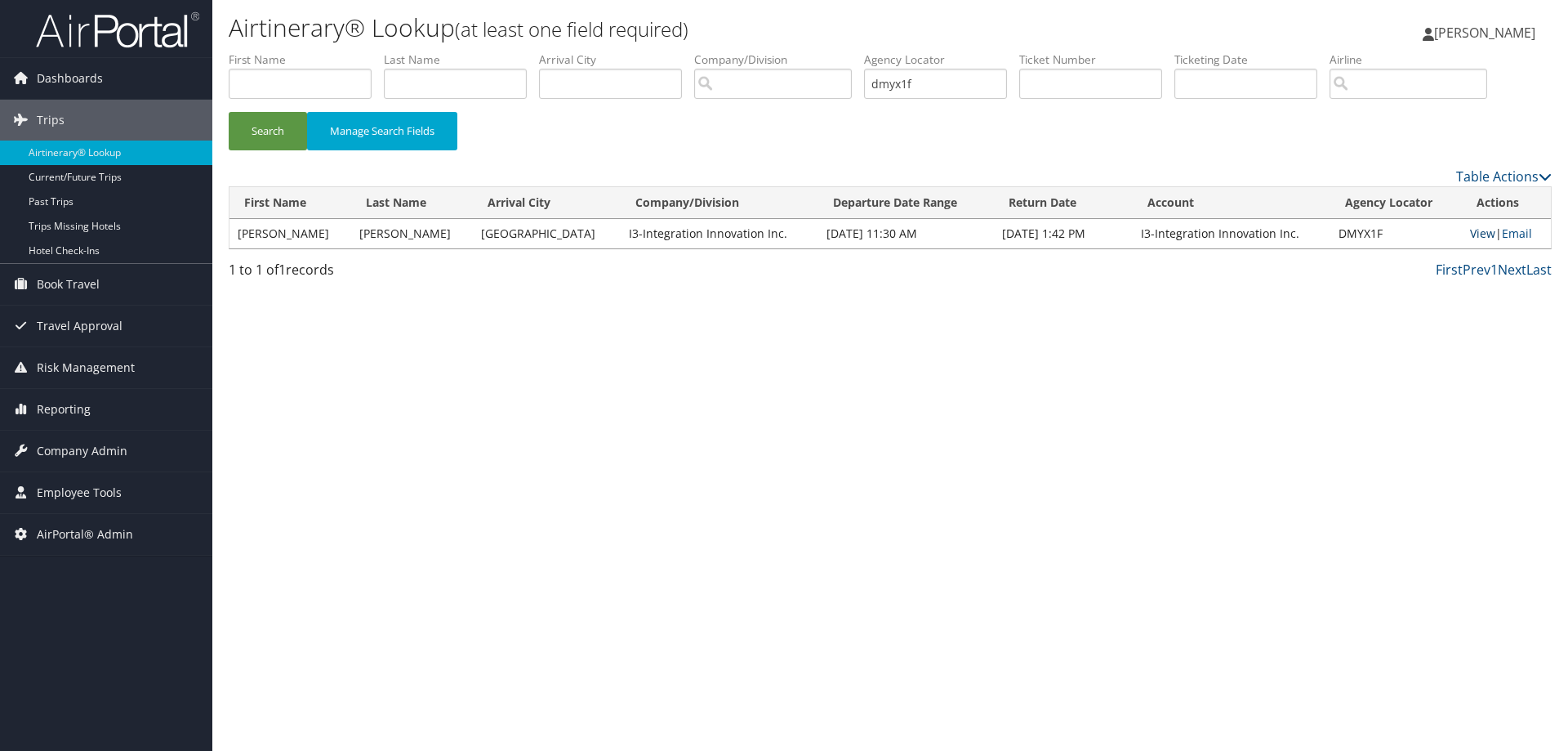
click at [1474, 233] on link "View" at bounding box center [1483, 233] width 25 height 15
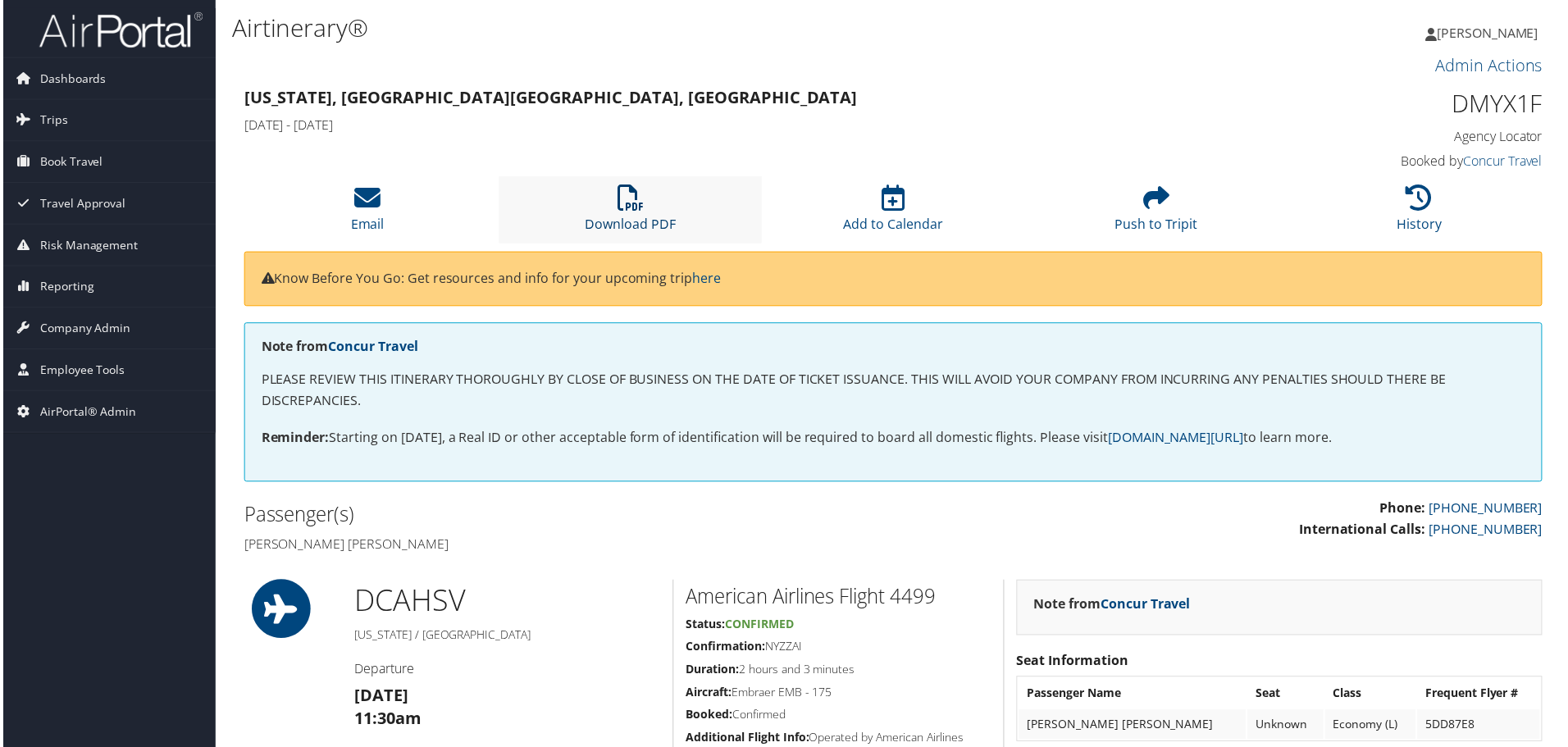
click at [623, 200] on icon at bounding box center [629, 198] width 26 height 26
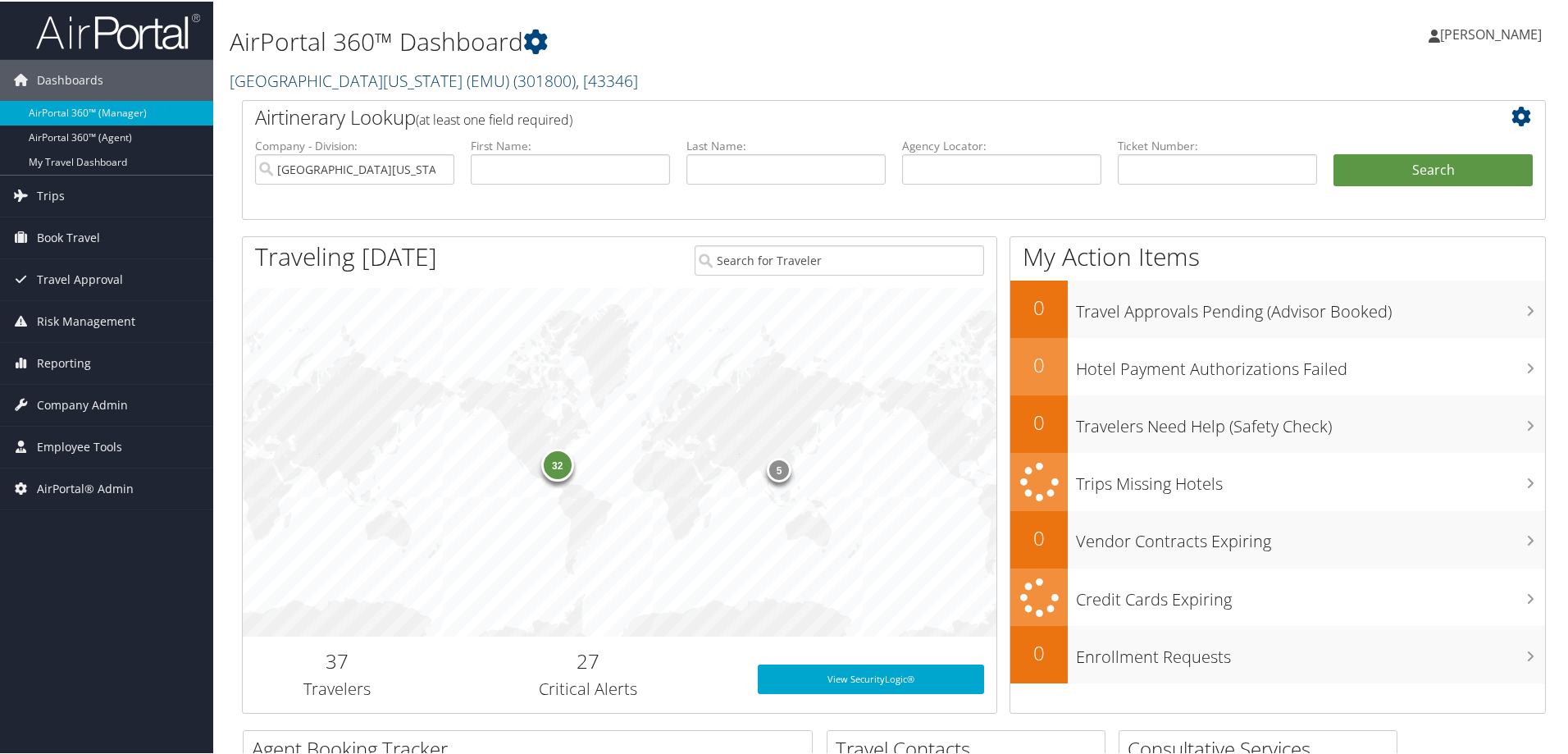
click at [291, 78] on link "[GEOGRAPHIC_DATA][US_STATE] (EMU) ( 301800 ) , [ 43346 ]" at bounding box center [434, 79] width 408 height 22
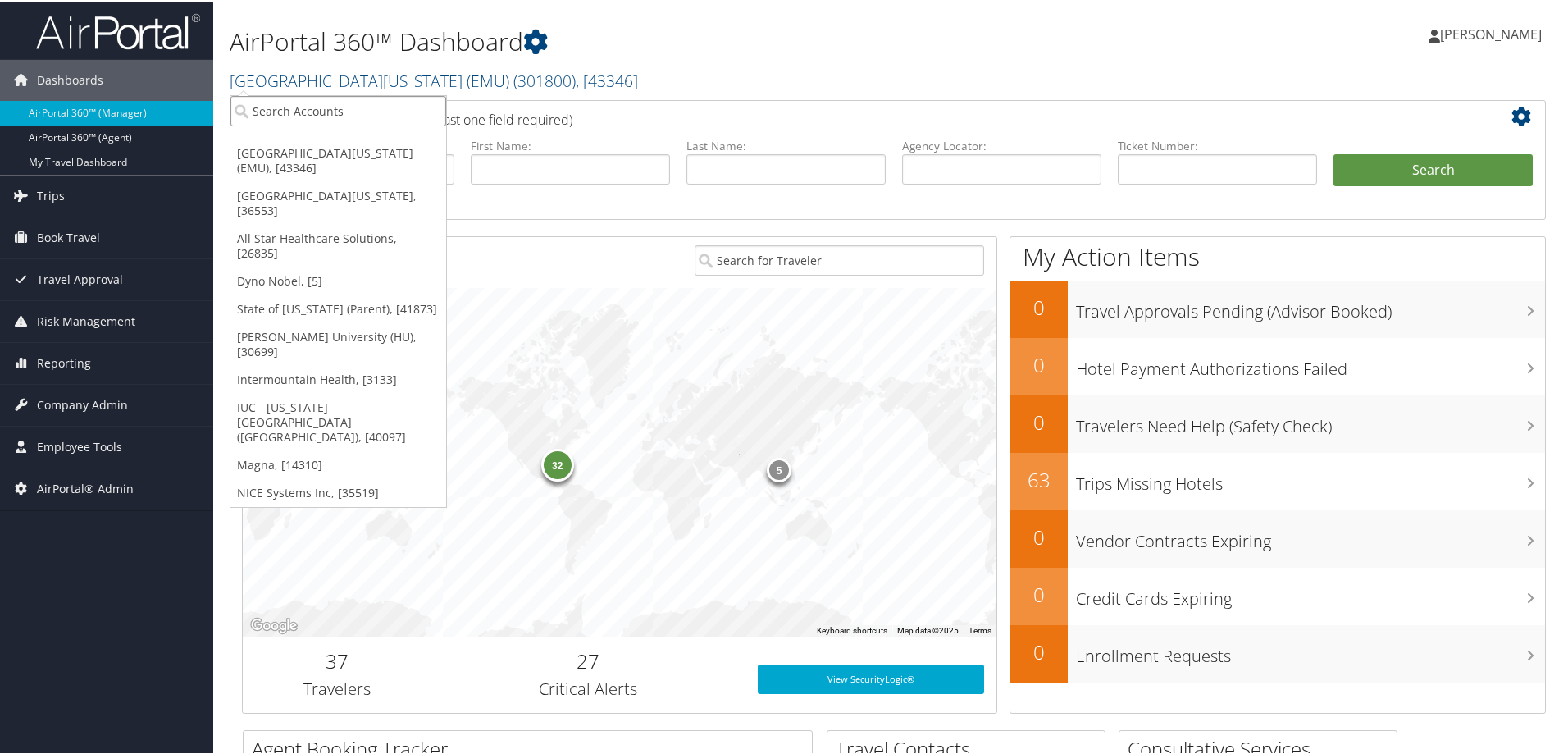
click at [297, 116] on input "search" at bounding box center [338, 109] width 216 height 30
type input "shipmonk"
click at [293, 141] on div "ShipMonk (301885), [44246]" at bounding box center [338, 139] width 234 height 14
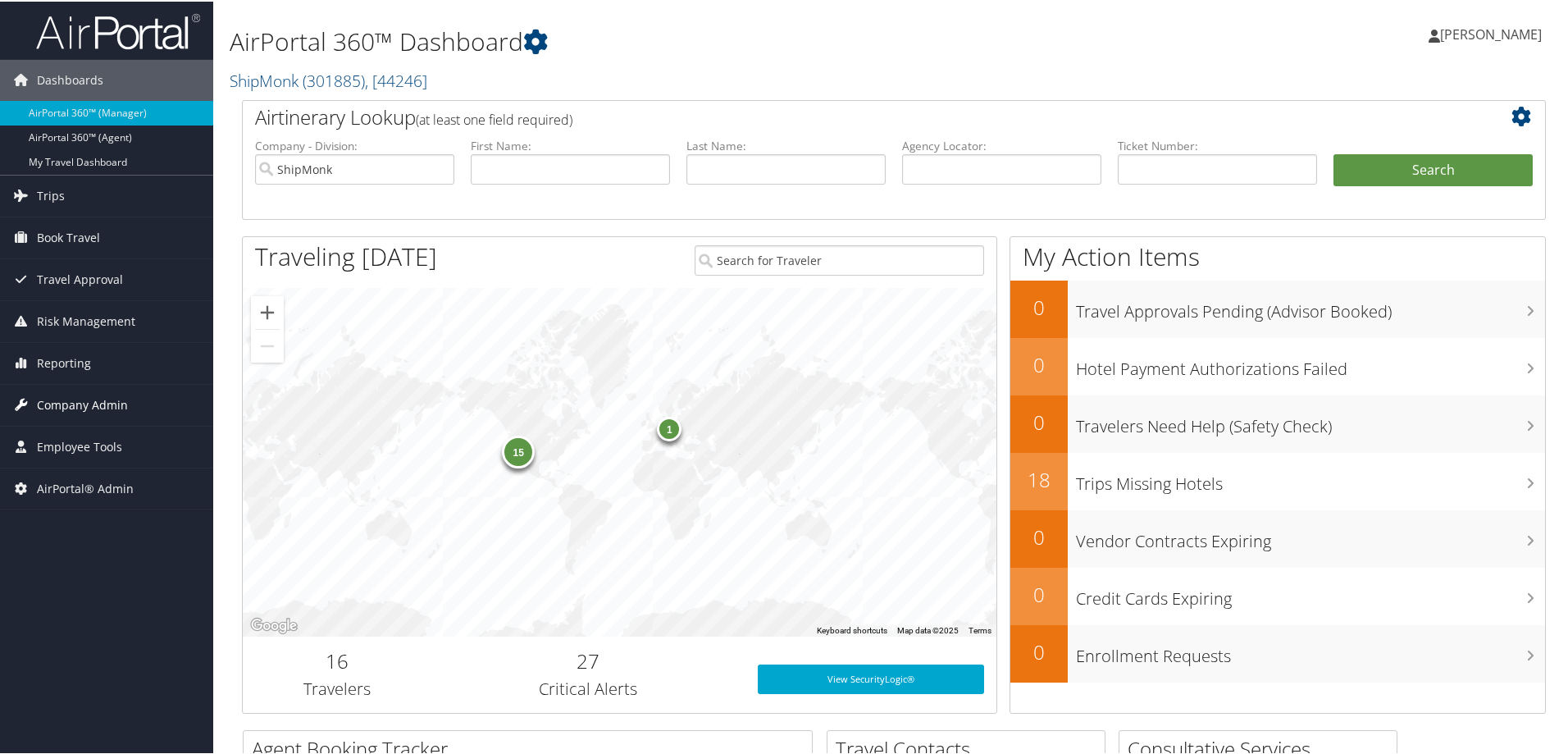
click at [75, 402] on span "Company Admin" at bounding box center [82, 403] width 91 height 41
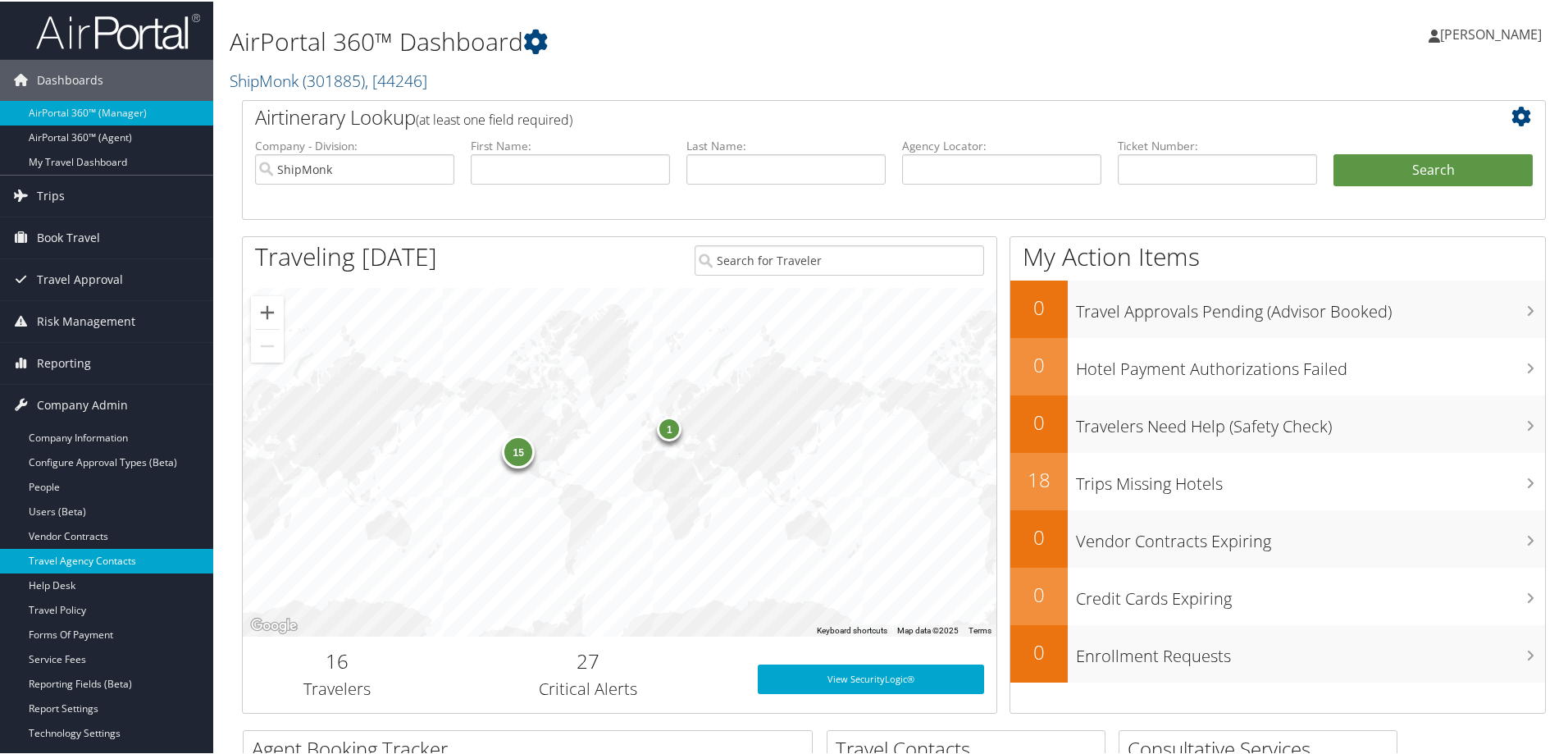
click at [134, 552] on link "Travel Agency Contacts" at bounding box center [107, 559] width 213 height 25
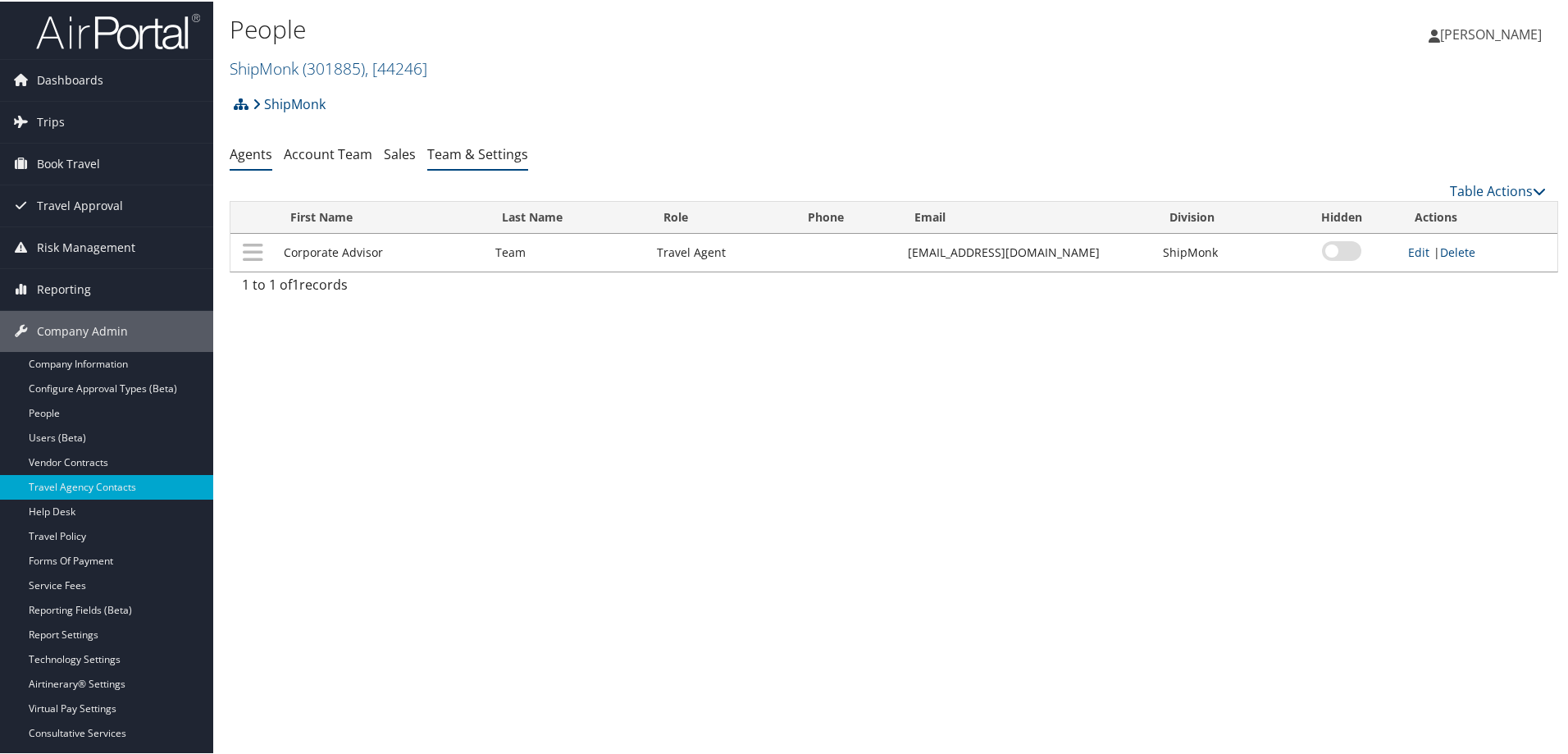
click at [518, 152] on link "Team & Settings" at bounding box center [477, 152] width 101 height 18
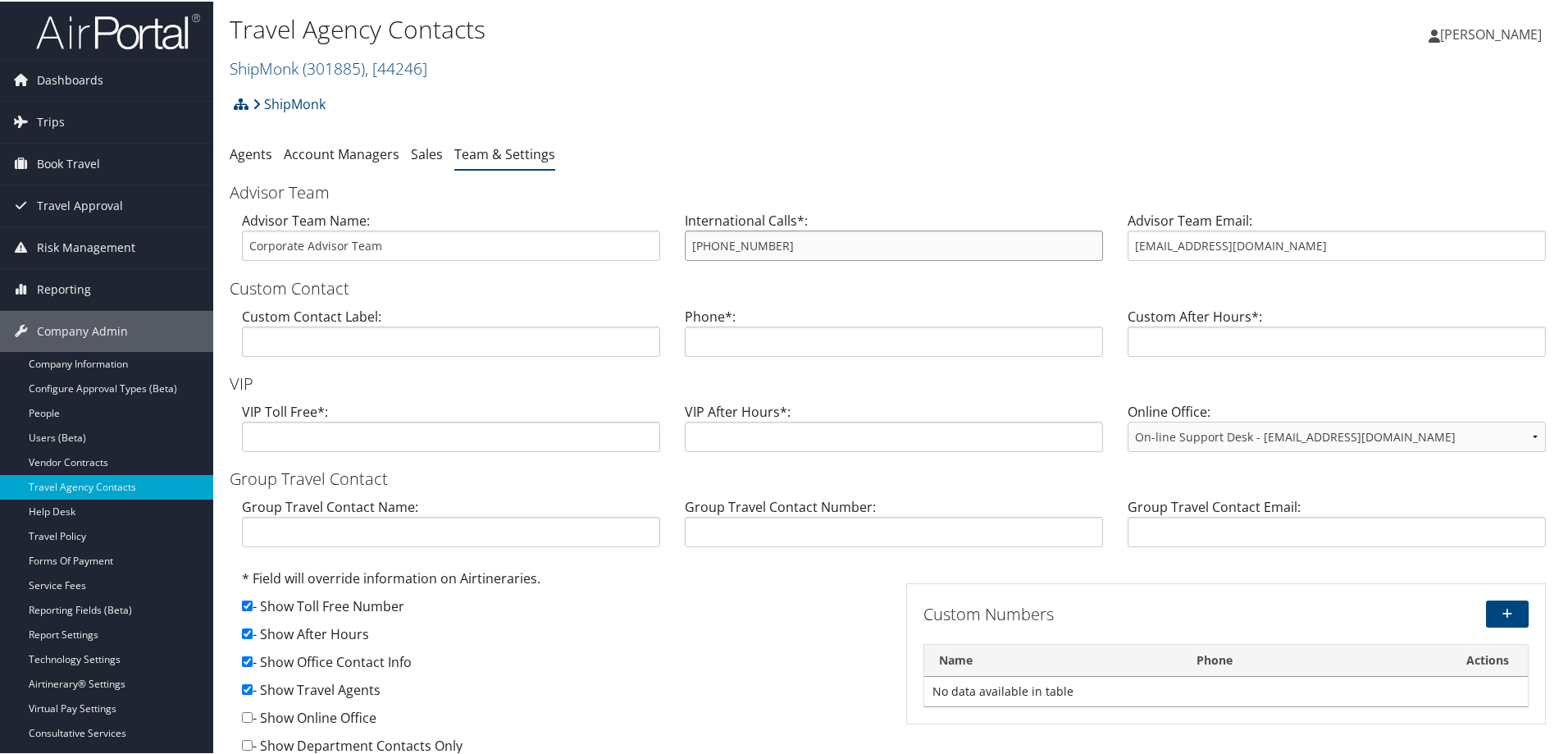
drag, startPoint x: 805, startPoint y: 244, endPoint x: 630, endPoint y: 236, distance: 175.2
click at [630, 236] on div "Advisor Team Name: Corporate Advisor Team International Calls*: 800-600-3737 Ad…" at bounding box center [894, 241] width 1329 height 64
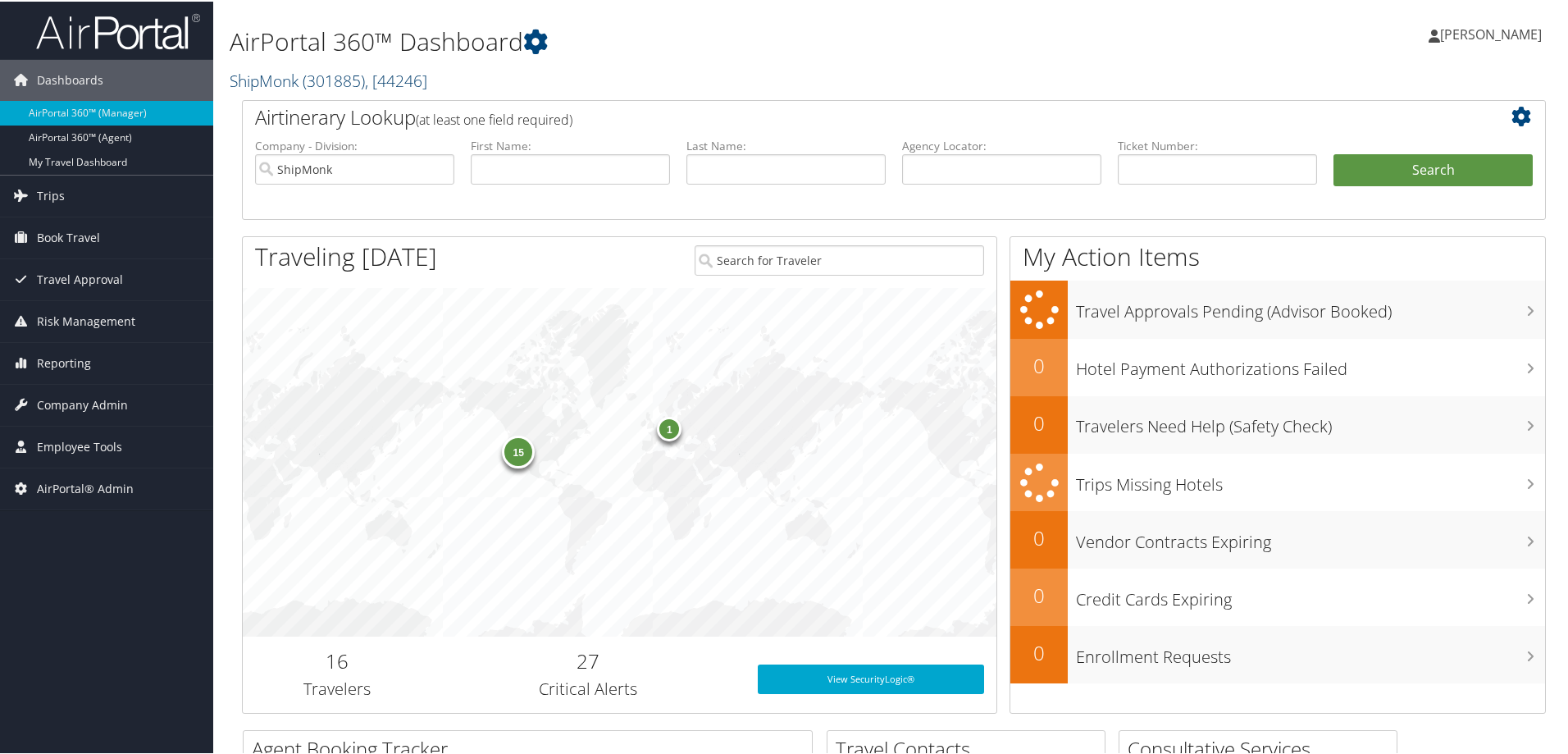
click at [348, 79] on span "( 301885 )" at bounding box center [334, 79] width 63 height 22
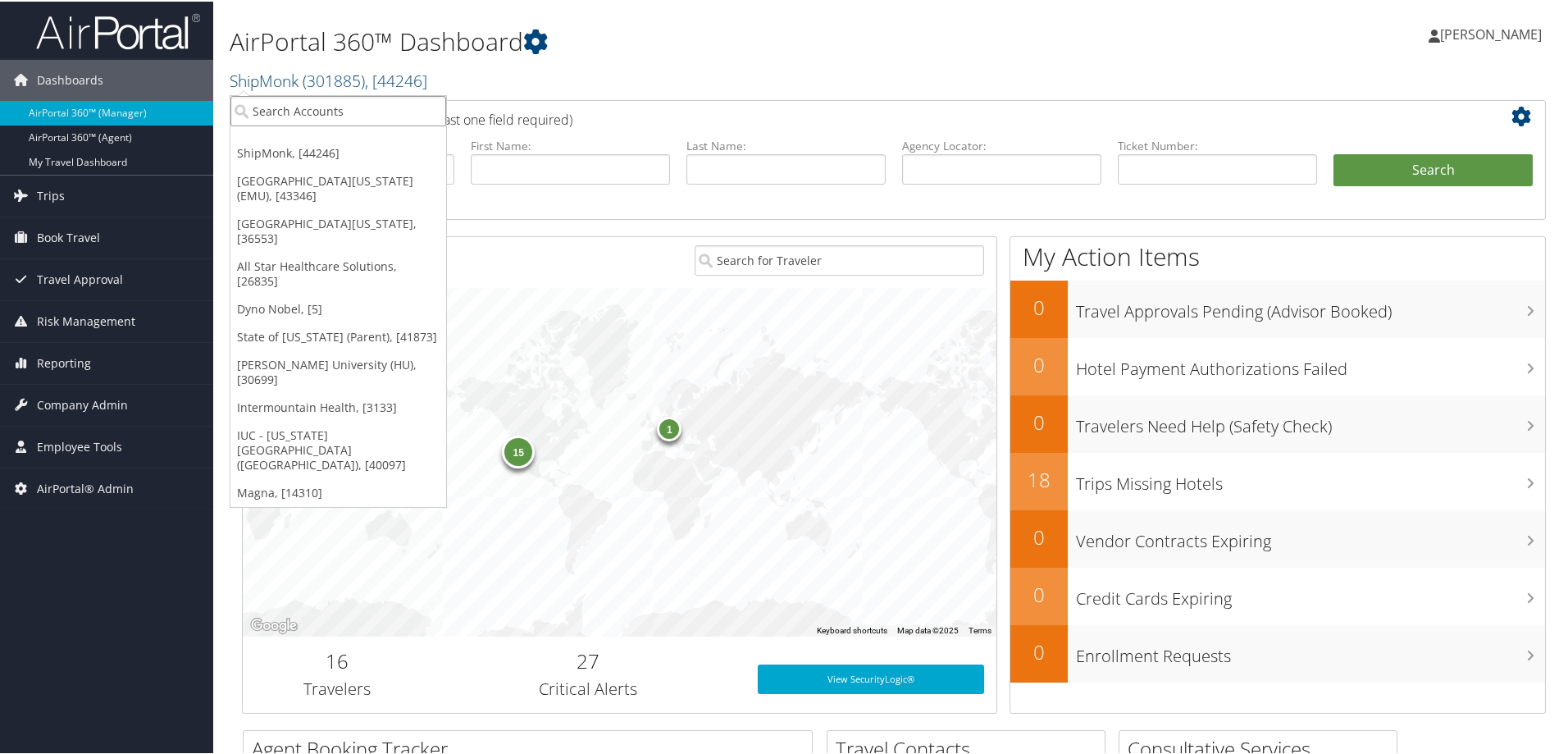
click at [354, 117] on input "search" at bounding box center [338, 109] width 216 height 30
click at [713, 380] on div "15 1" at bounding box center [620, 461] width 754 height 349
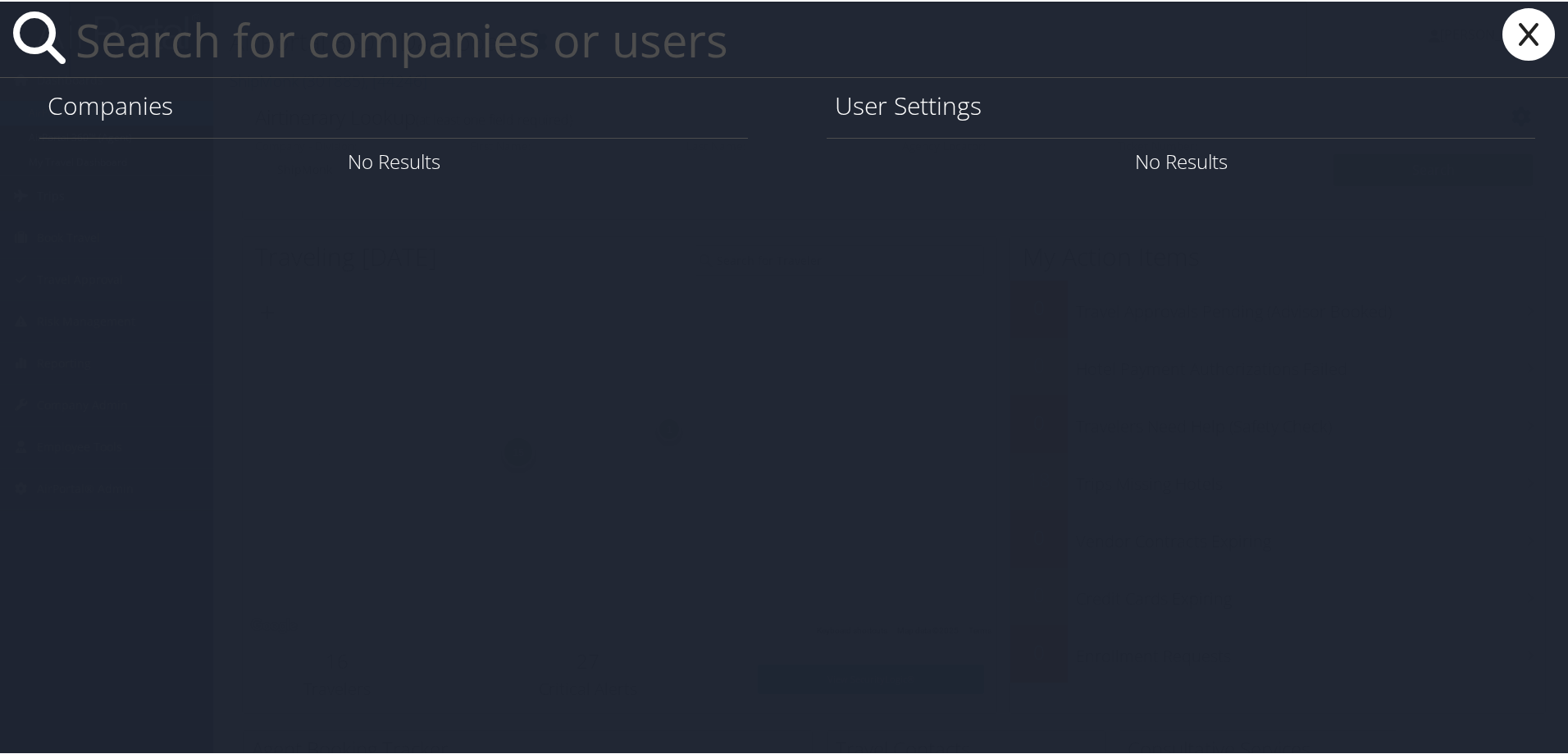
type input "S"
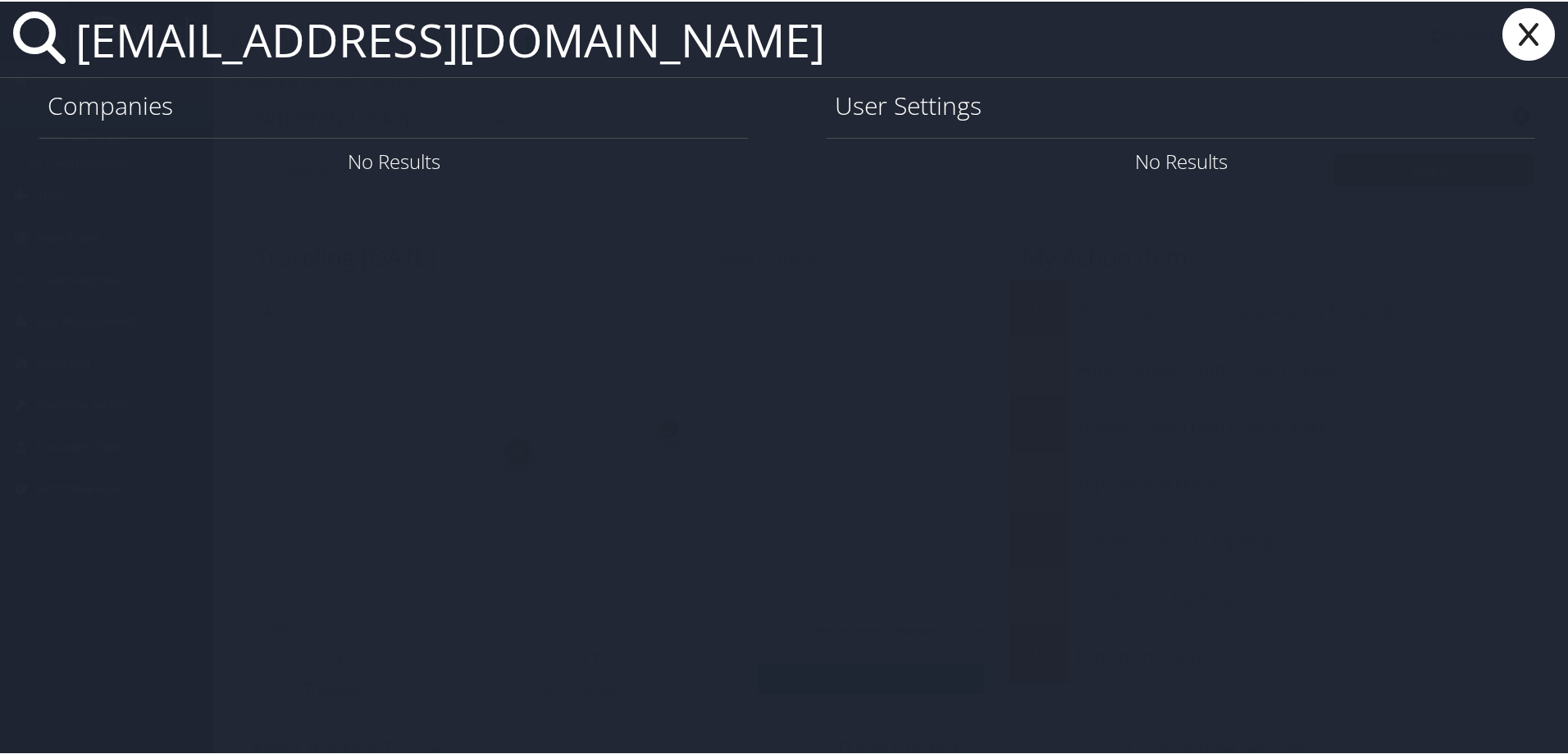
drag, startPoint x: 179, startPoint y: 42, endPoint x: 159, endPoint y: 42, distance: 20.0
click at [159, 42] on input "datmins@lsus.edu" at bounding box center [688, 37] width 1238 height 75
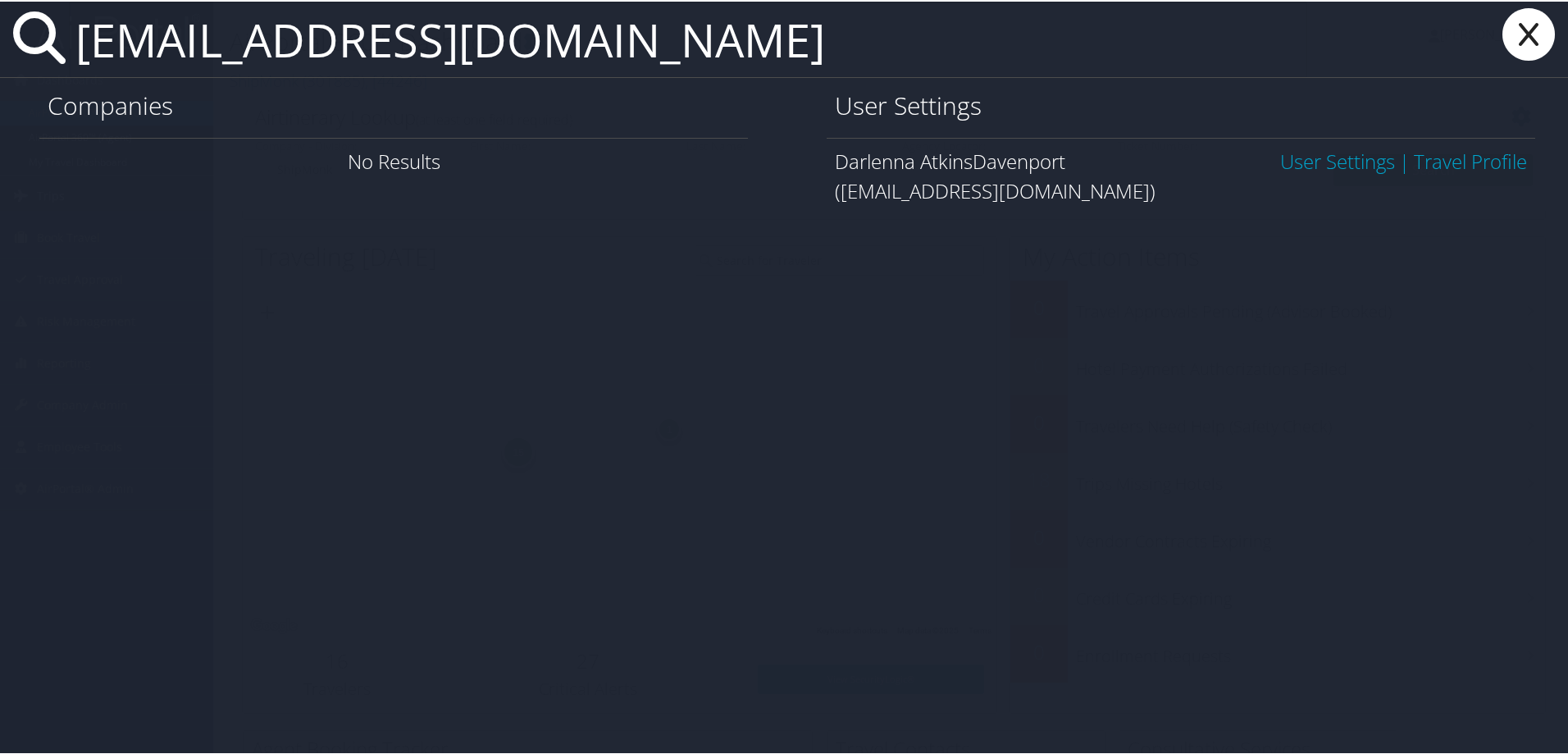
type input "[EMAIL_ADDRESS][DOMAIN_NAME]"
click at [1340, 158] on link "User Settings" at bounding box center [1338, 159] width 115 height 27
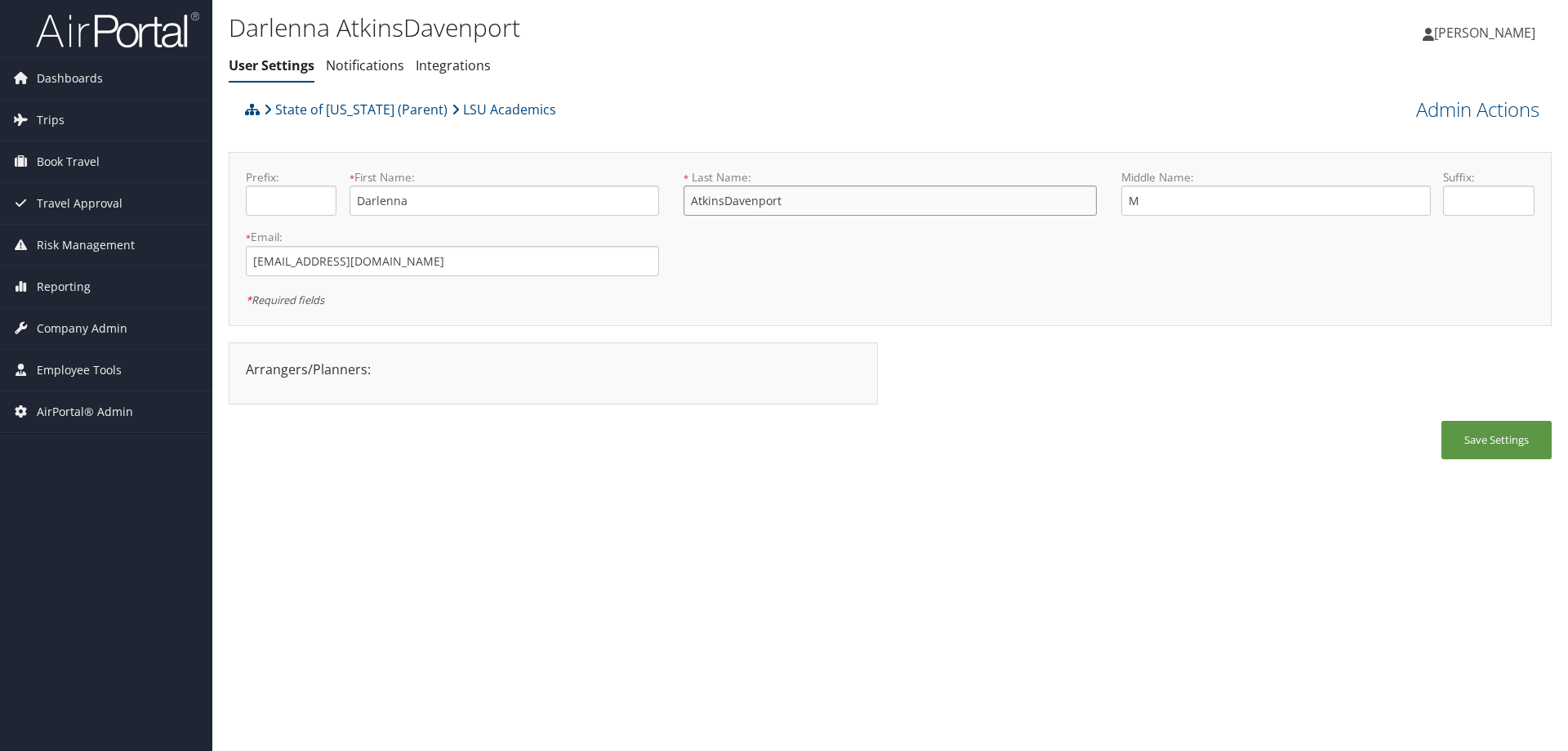
drag, startPoint x: 723, startPoint y: 201, endPoint x: 854, endPoint y: 186, distance: 131.9
click at [854, 186] on input "AtkinsDavenport" at bounding box center [890, 201] width 413 height 30
type input "[PERSON_NAME]"
click at [1135, 196] on input "M" at bounding box center [1275, 201] width 310 height 30
click at [1149, 203] on input "M" at bounding box center [1275, 201] width 310 height 30
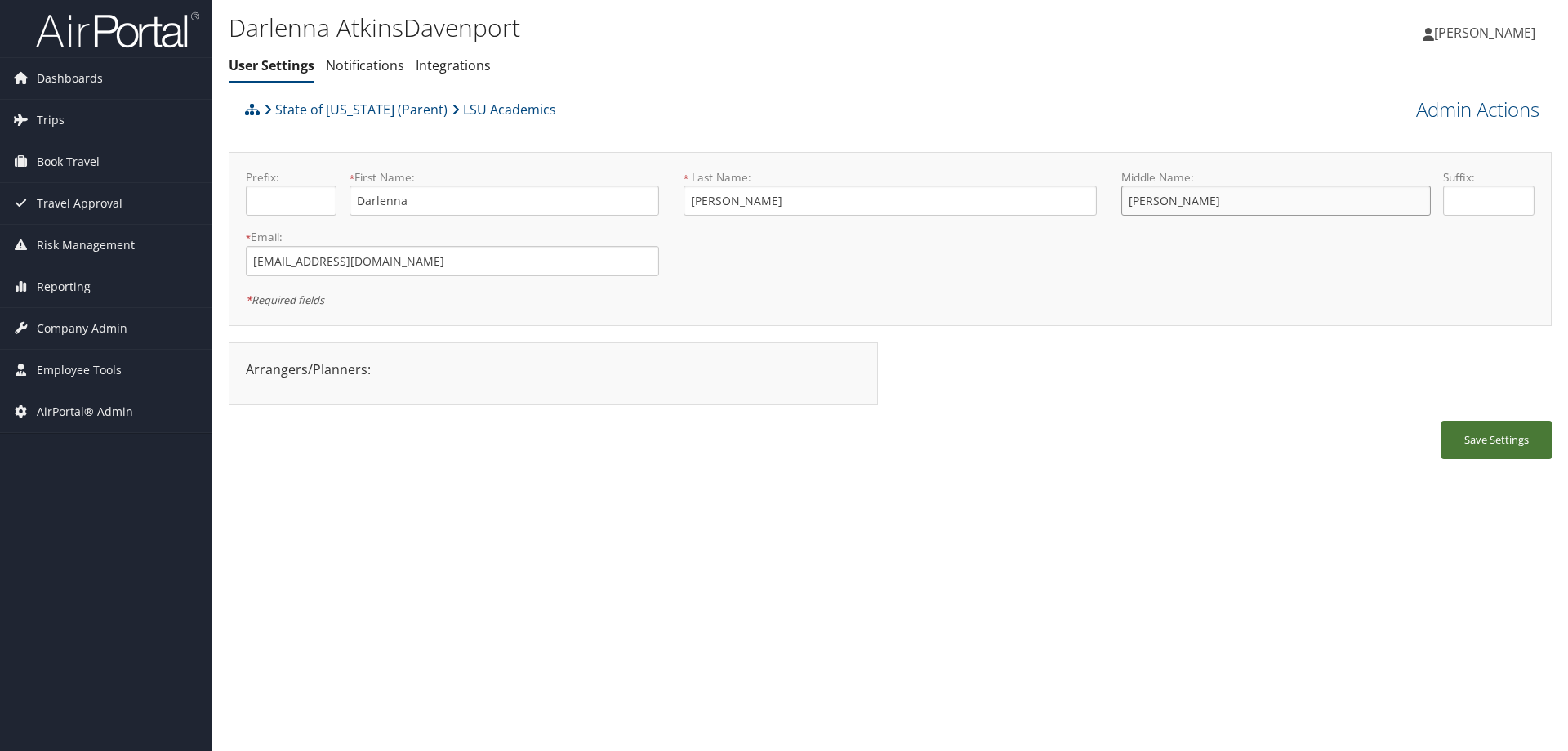
type input "[PERSON_NAME]"
click at [1463, 446] on button "Save Settings" at bounding box center [1496, 440] width 110 height 39
click at [1463, 95] on link "Admin Actions" at bounding box center [1478, 109] width 123 height 28
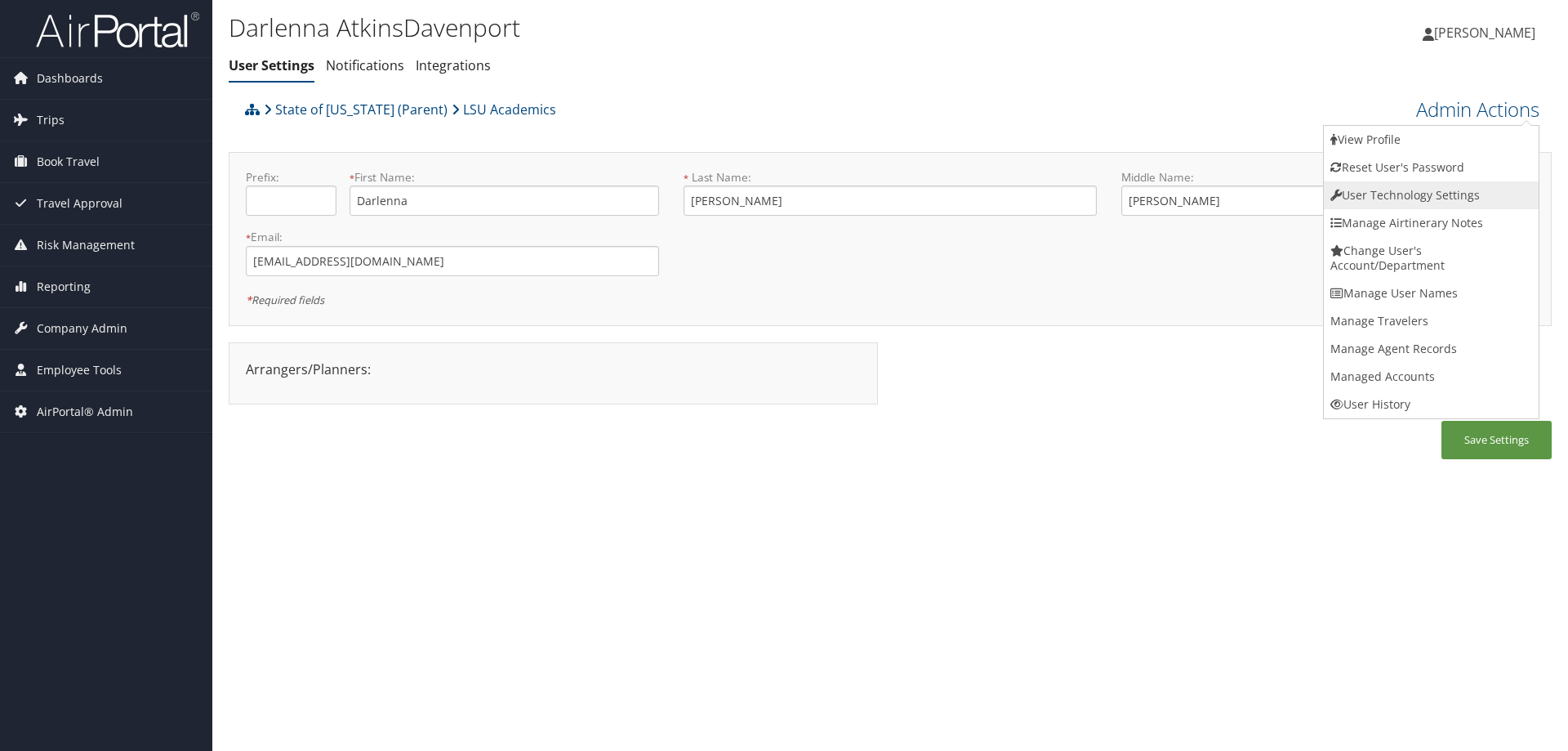
click at [1411, 194] on link "User Technology Settings" at bounding box center [1431, 195] width 215 height 28
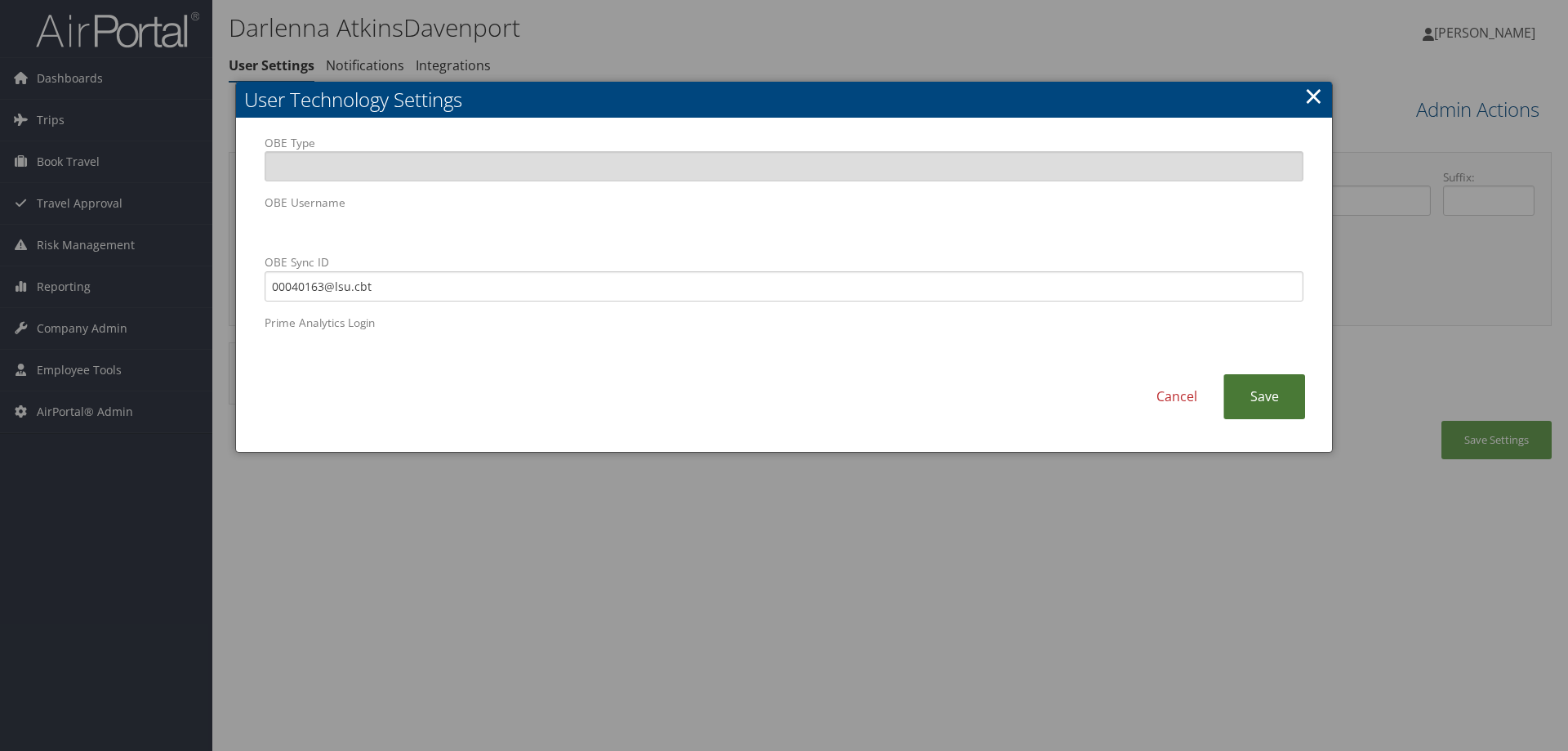
click at [1279, 398] on link "Save" at bounding box center [1264, 396] width 82 height 45
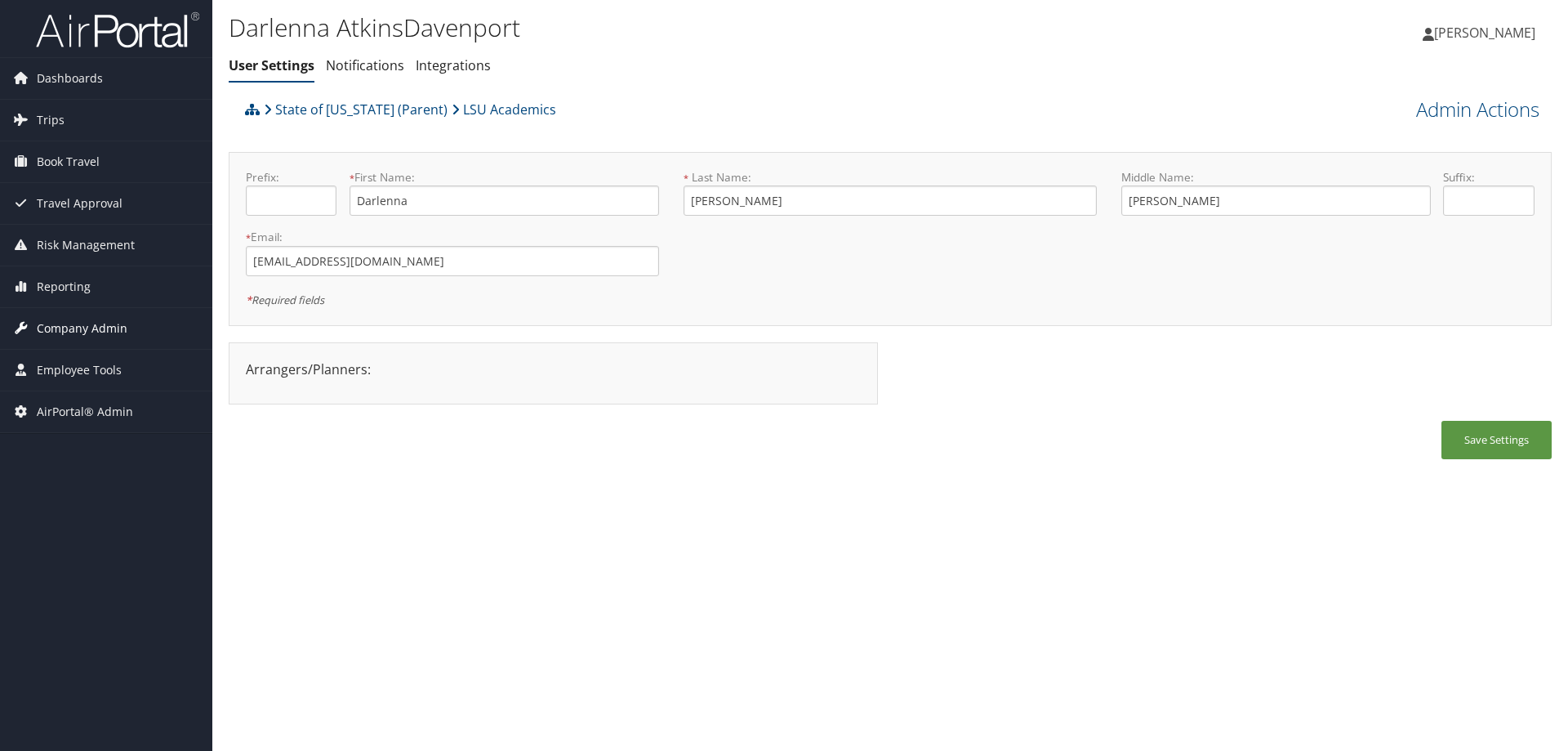
click at [75, 331] on span "Company Admin" at bounding box center [82, 328] width 90 height 41
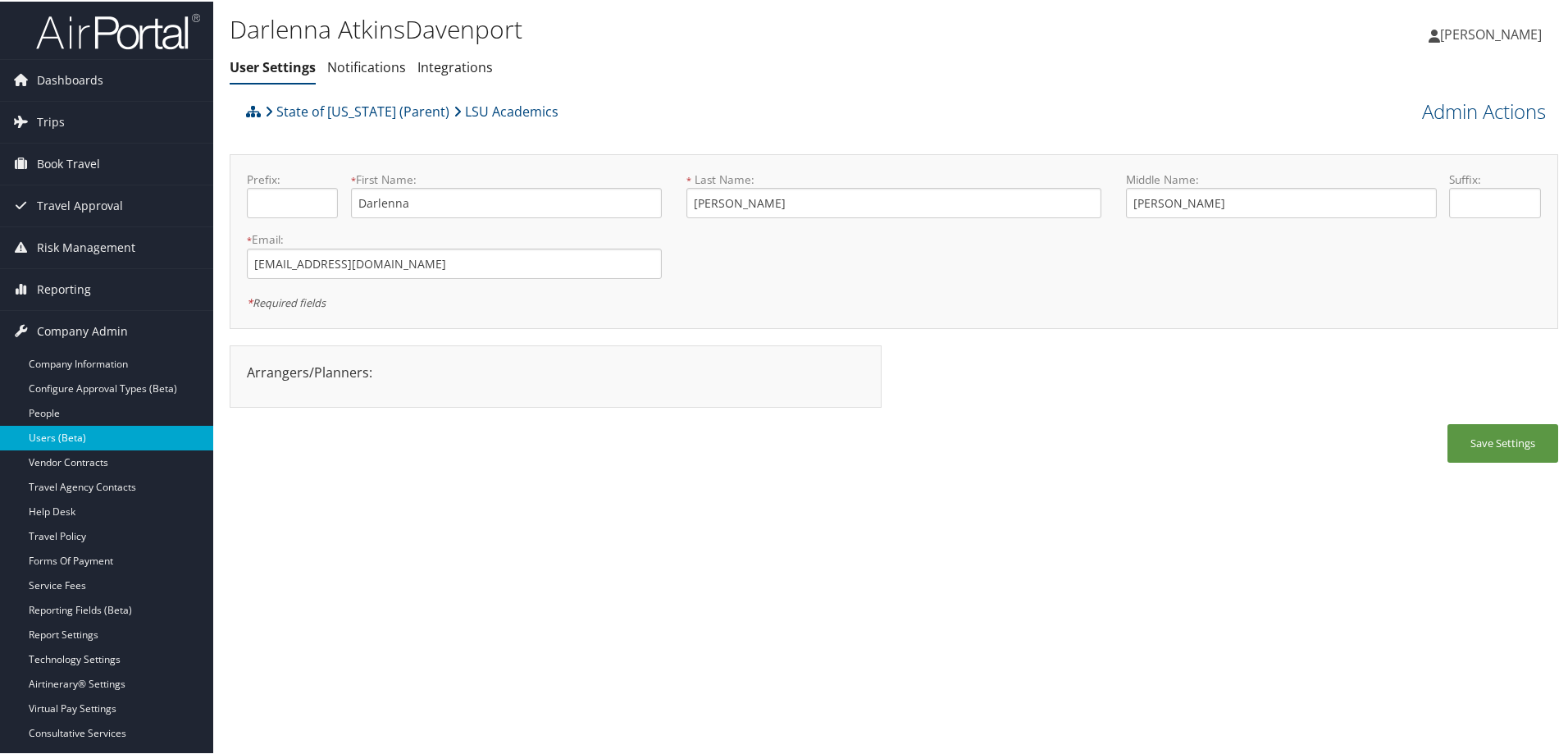
click at [70, 435] on link "Users (Beta)" at bounding box center [107, 436] width 213 height 25
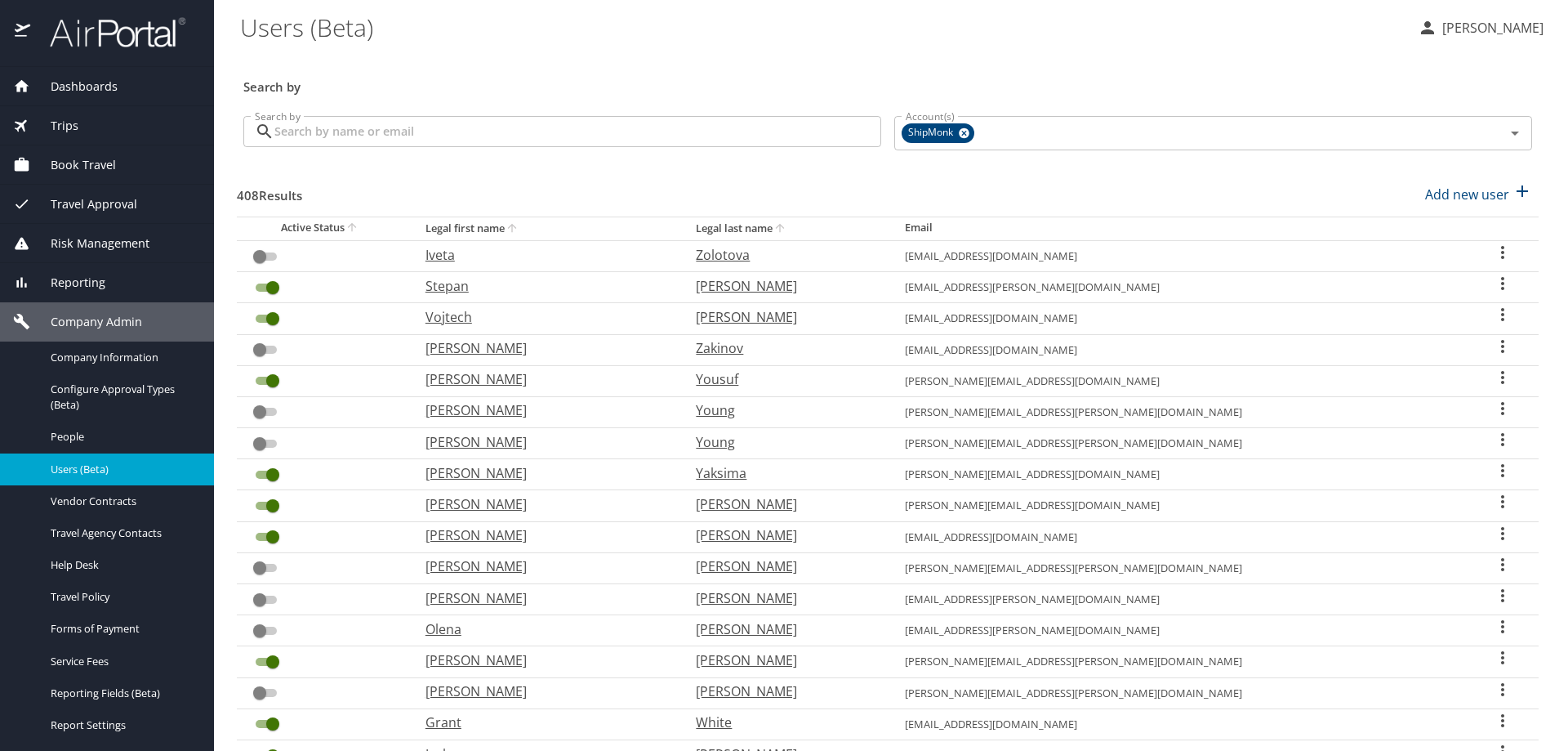
click at [338, 127] on input "Search by" at bounding box center [577, 131] width 606 height 31
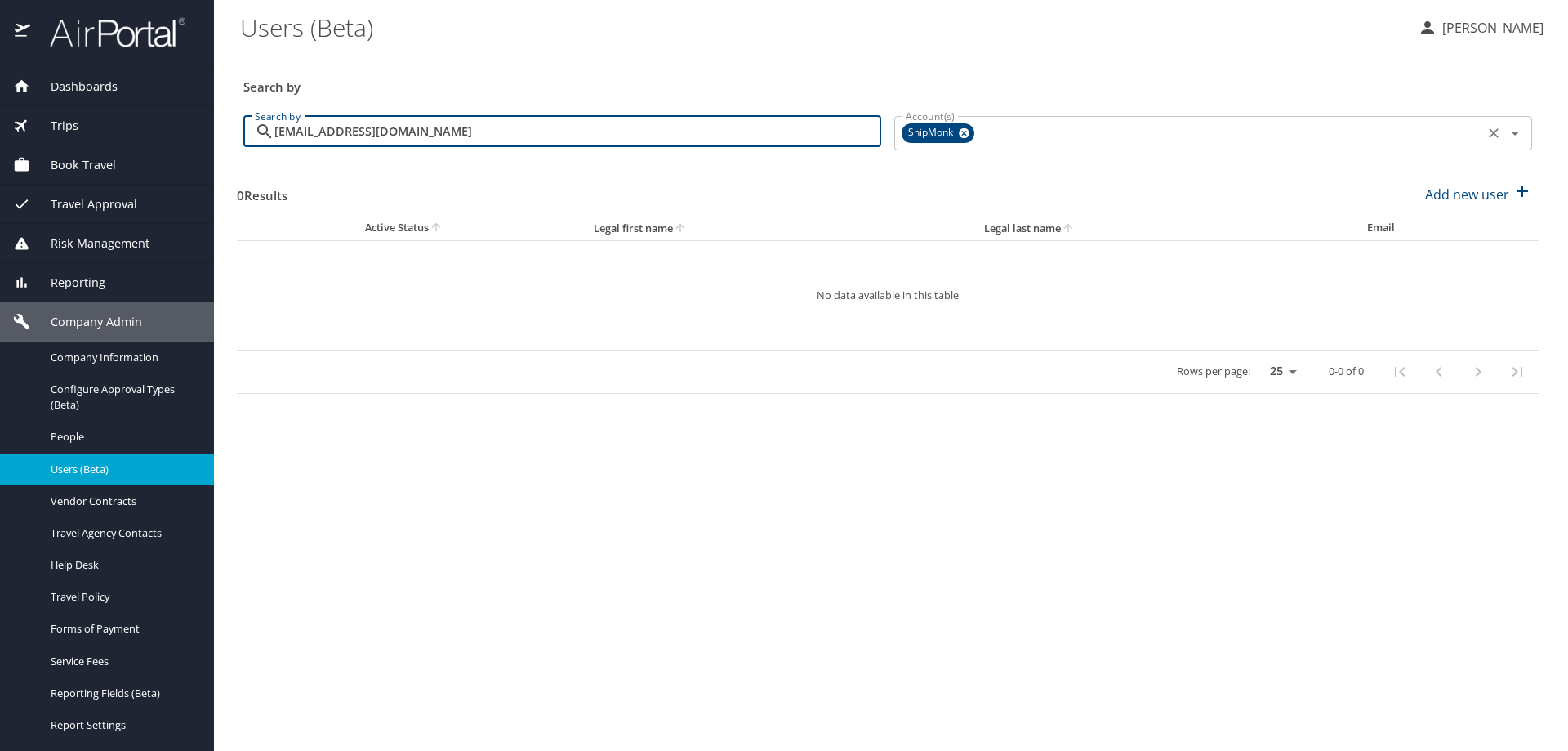
click at [952, 137] on span "ShipMonk" at bounding box center [932, 132] width 62 height 17
type input "[EMAIL_ADDRESS][DOMAIN_NAME]"
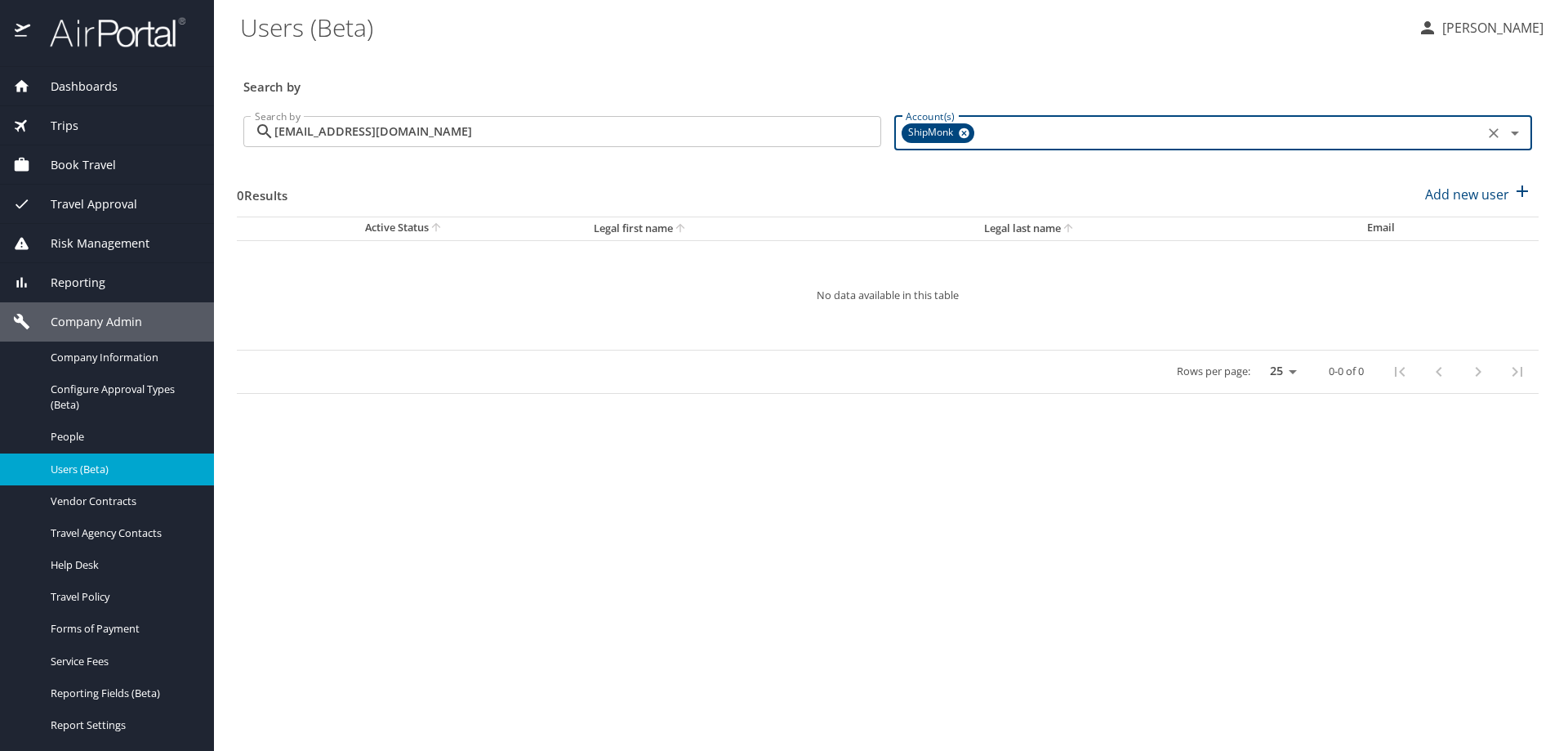
click at [964, 130] on icon at bounding box center [964, 133] width 11 height 11
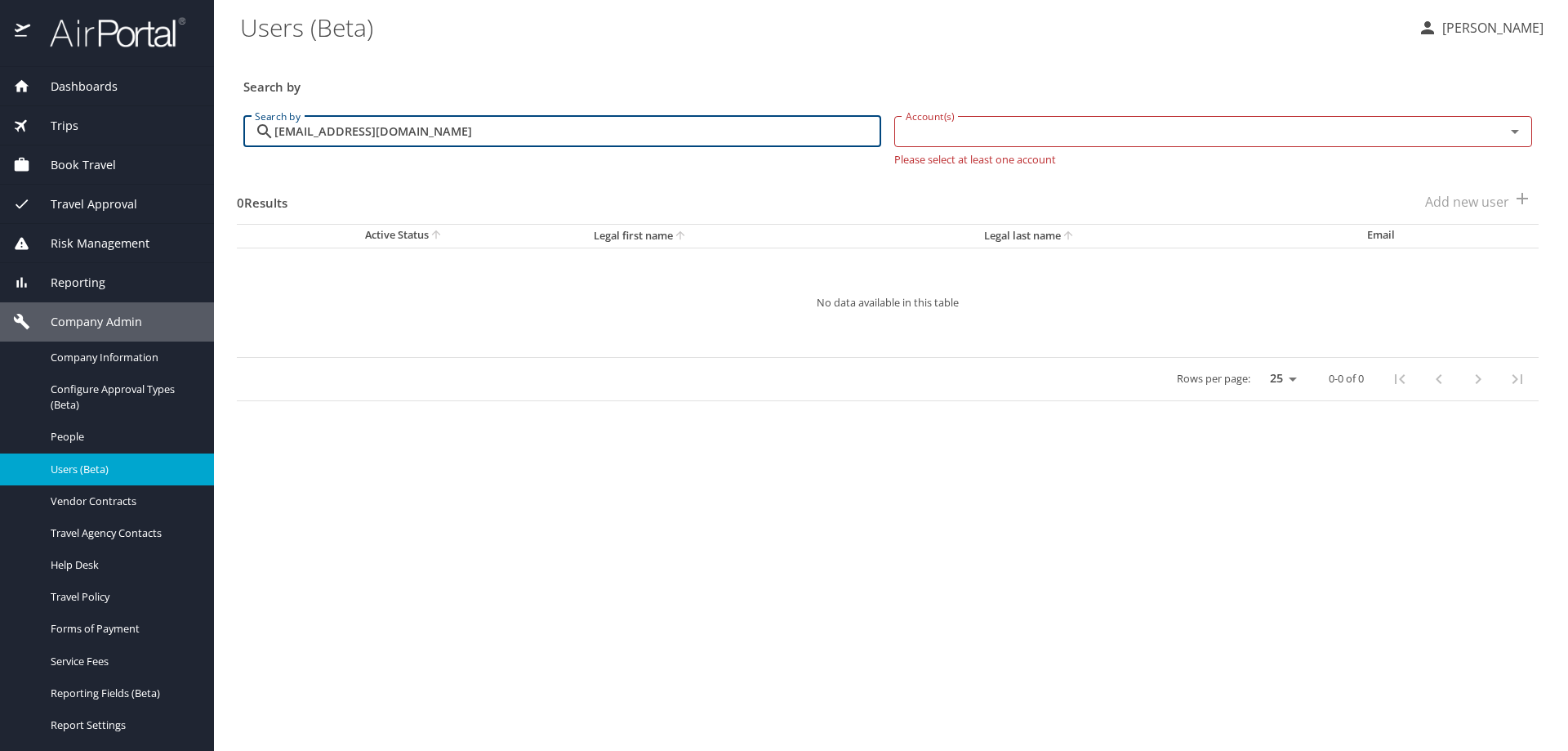
click at [617, 127] on input "[EMAIL_ADDRESS][DOMAIN_NAME]" at bounding box center [577, 131] width 606 height 31
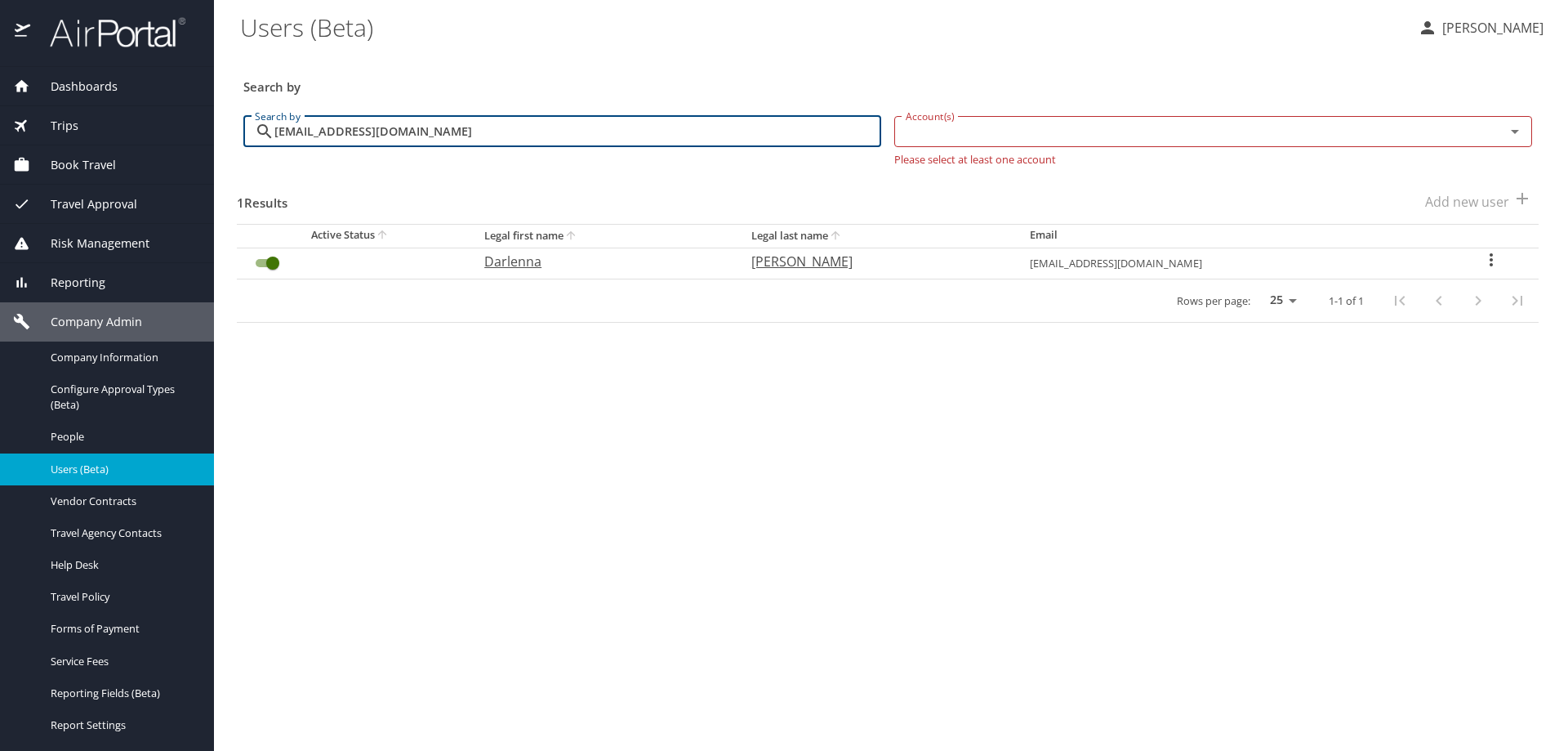
click at [1485, 259] on icon "User Search Table" at bounding box center [1490, 259] width 19 height 19
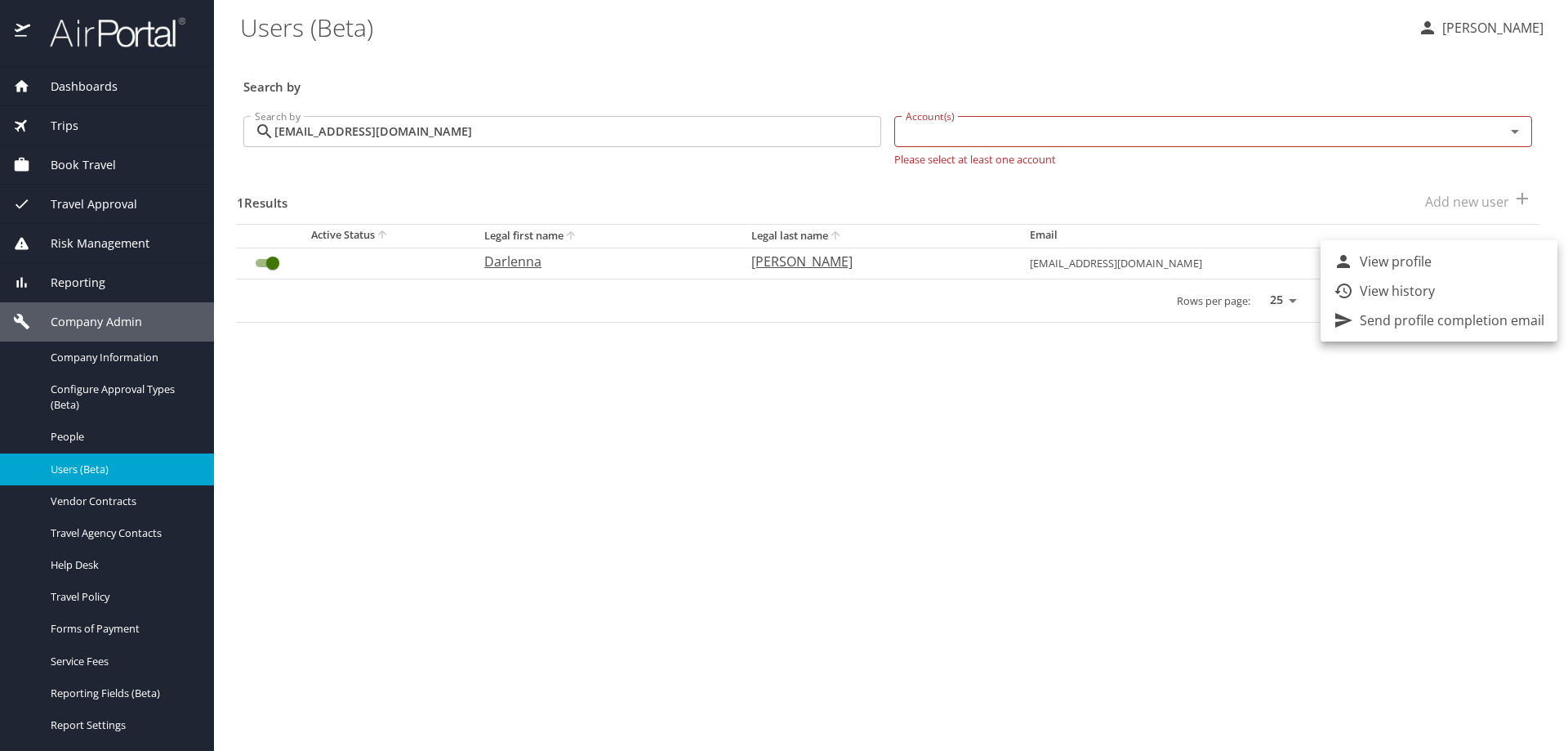
click at [1458, 267] on li "View profile" at bounding box center [1439, 261] width 237 height 30
select select "US"
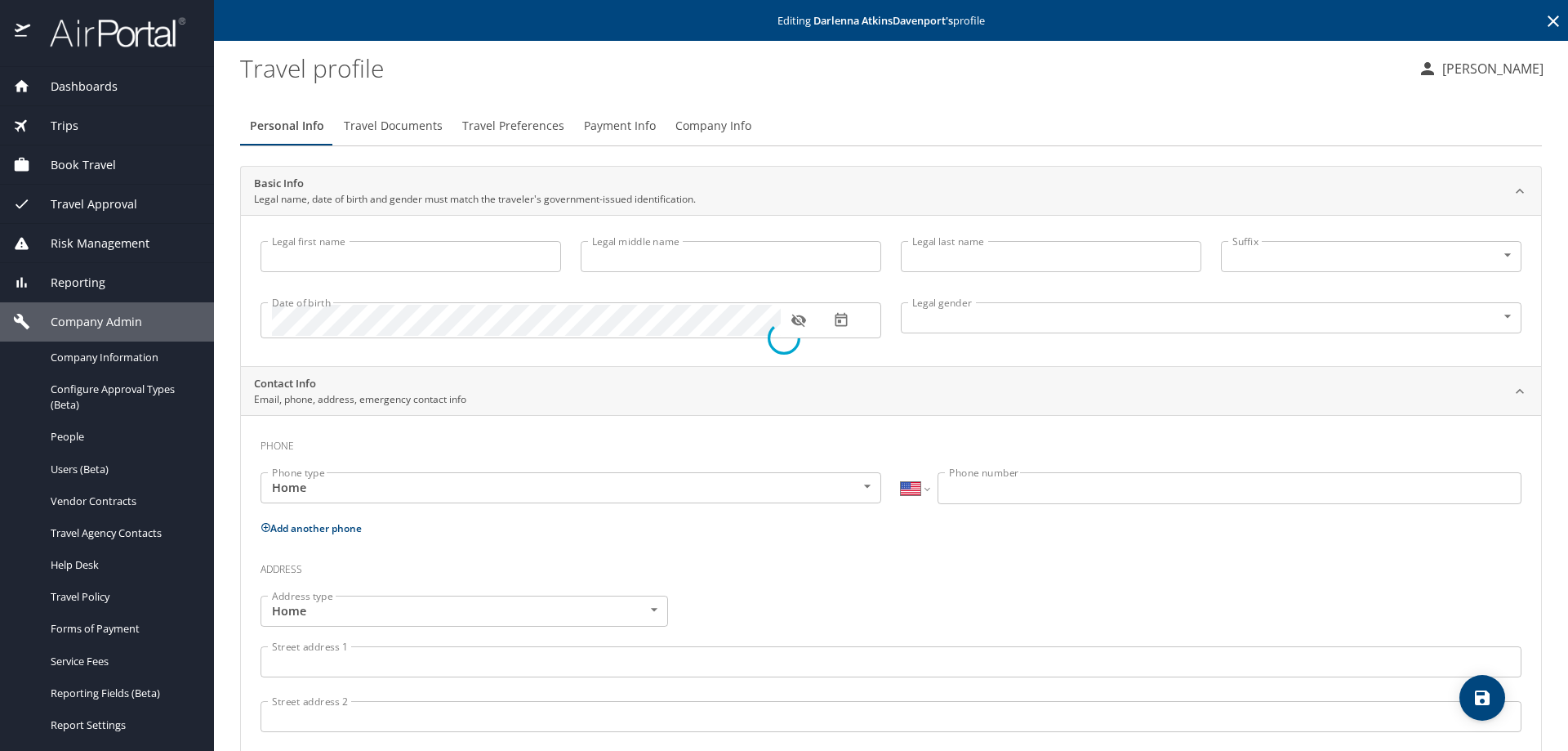
type input "Darlenna"
type input "M"
type input "AtkinsDavenport"
type input "[DEMOGRAPHIC_DATA]"
select select "US"
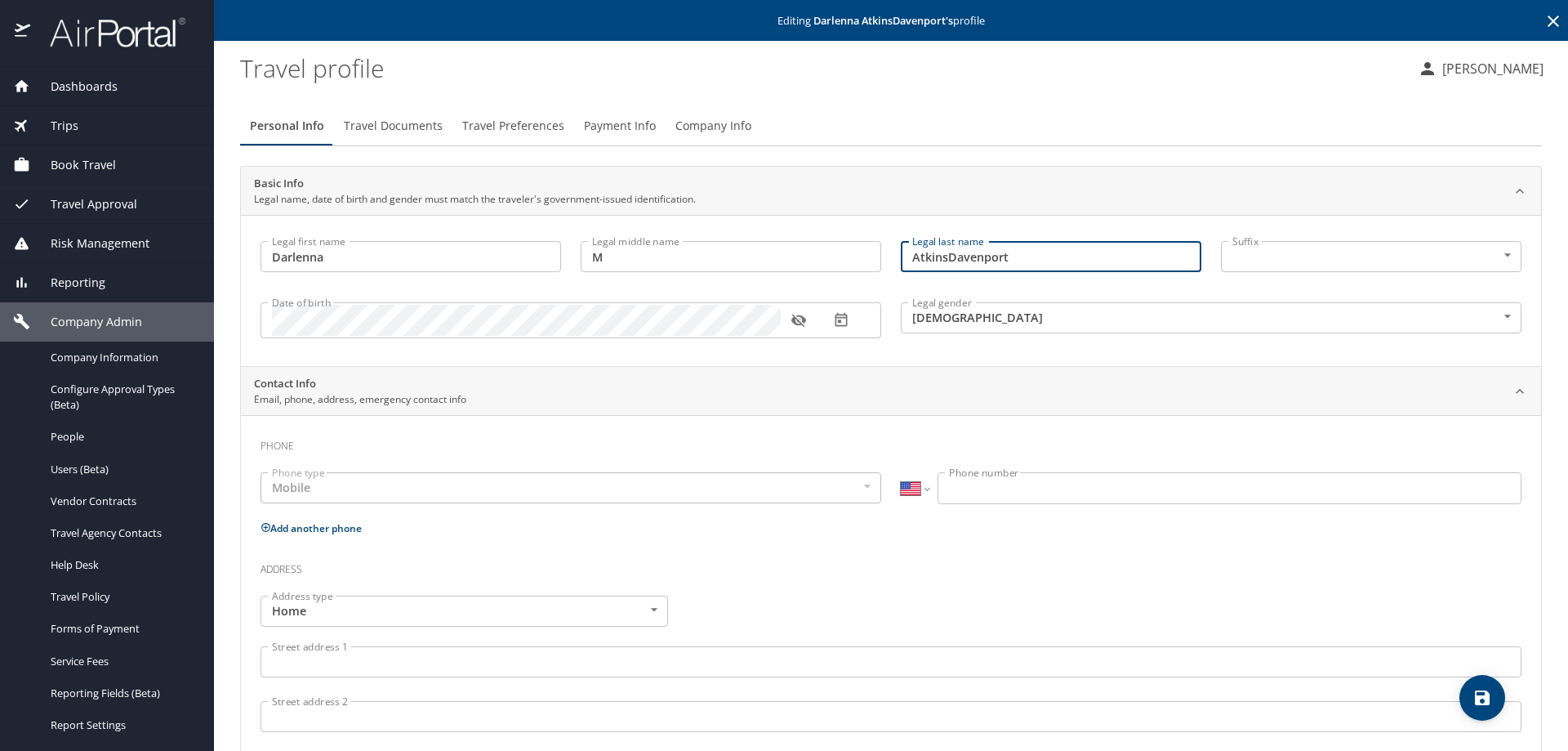
drag, startPoint x: 940, startPoint y: 257, endPoint x: 1056, endPoint y: 257, distance: 116.0
click at [1056, 257] on input "AtkinsDavenport" at bounding box center [1051, 257] width 300 height 31
type input "[PERSON_NAME]"
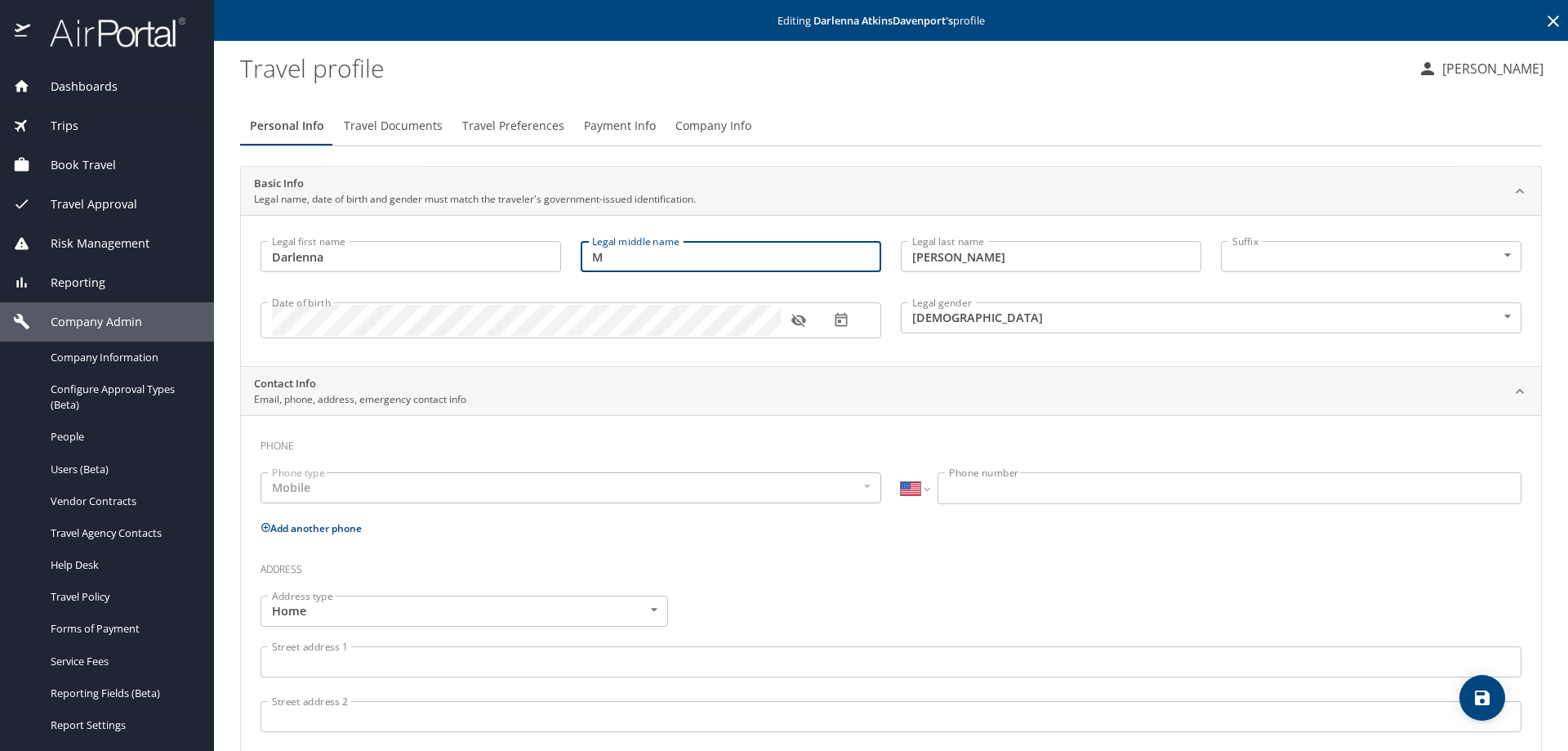
click at [672, 264] on input "M" at bounding box center [730, 257] width 300 height 31
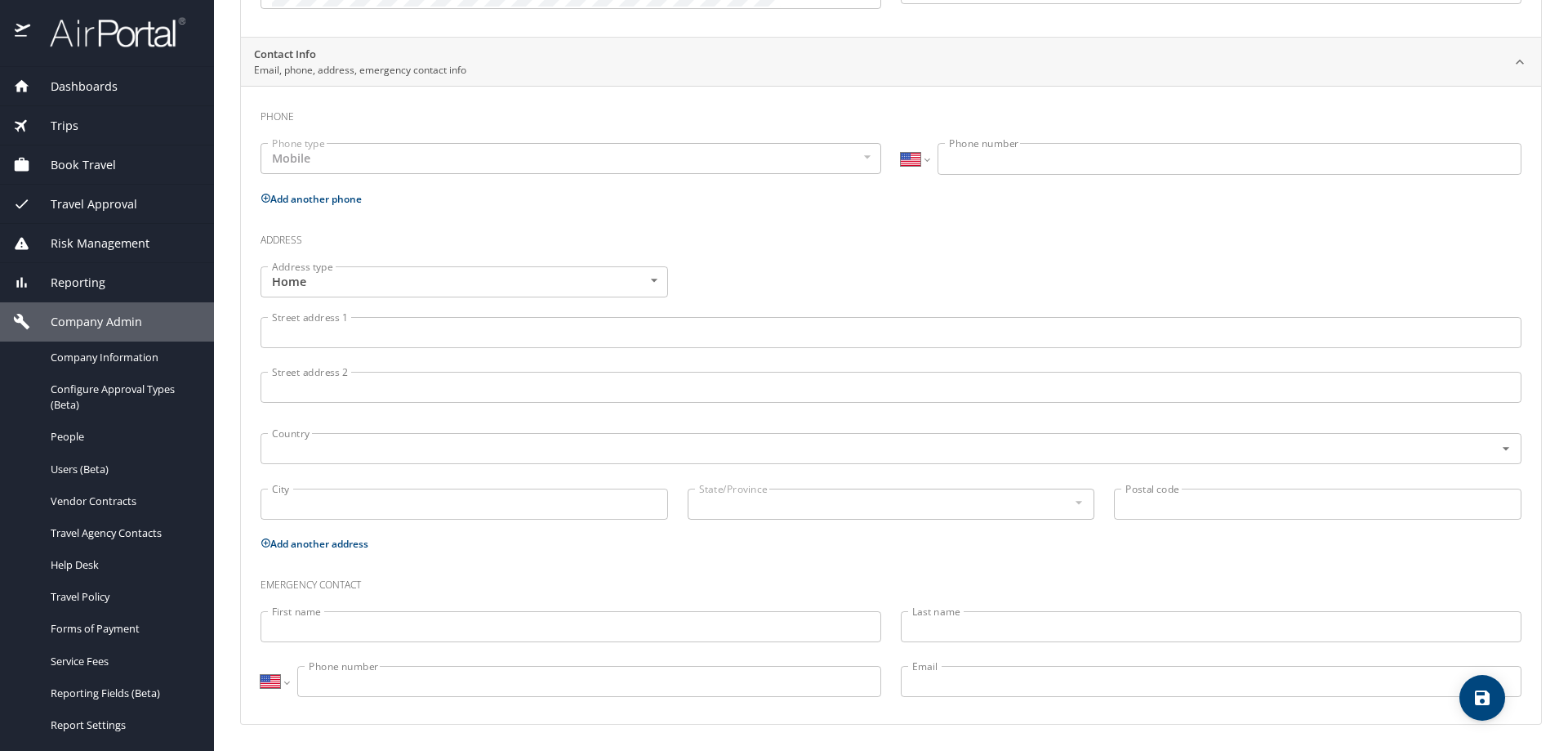
type input "Malisa"
click at [1480, 700] on icon "save" at bounding box center [1482, 697] width 14 height 14
select select "US"
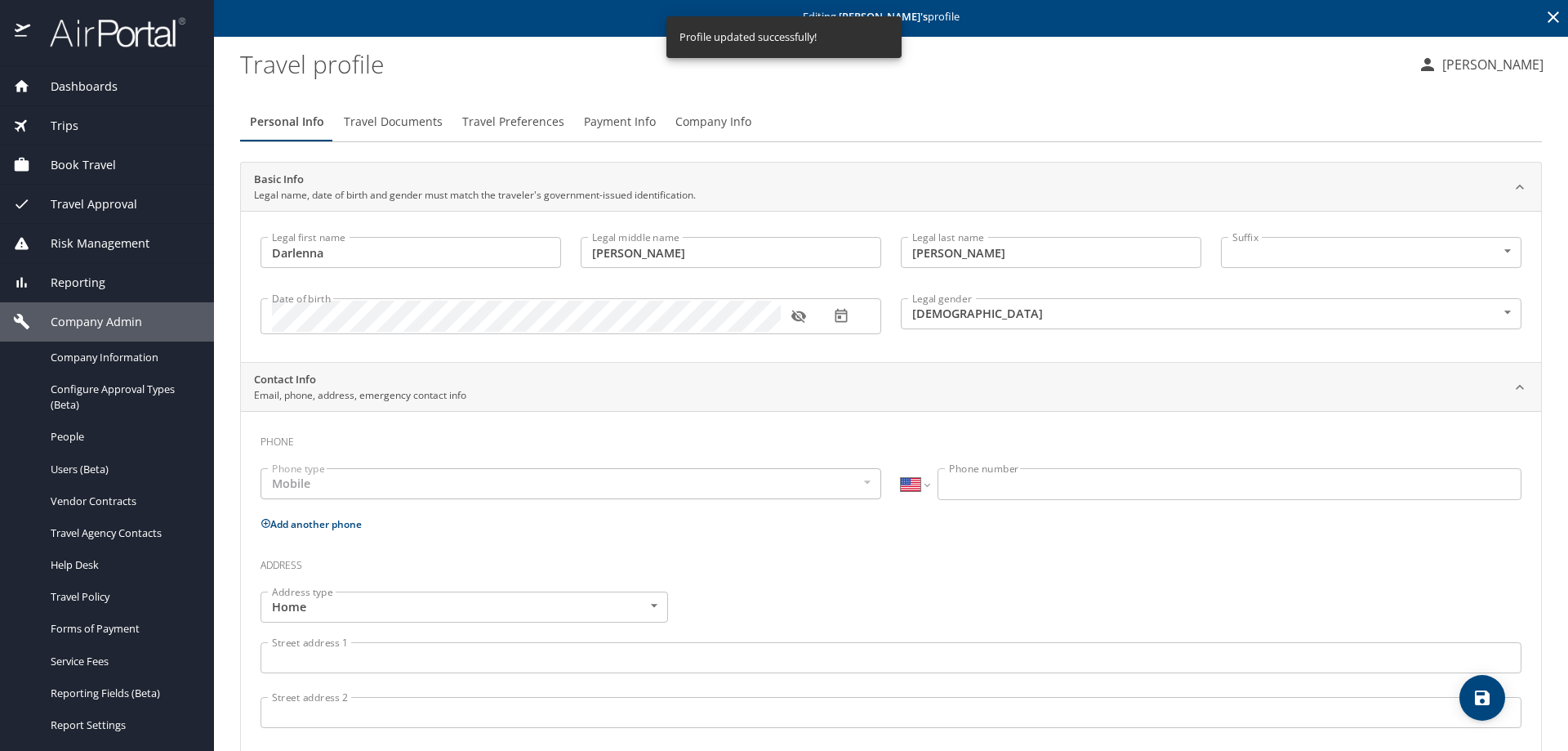
scroll to position [0, 0]
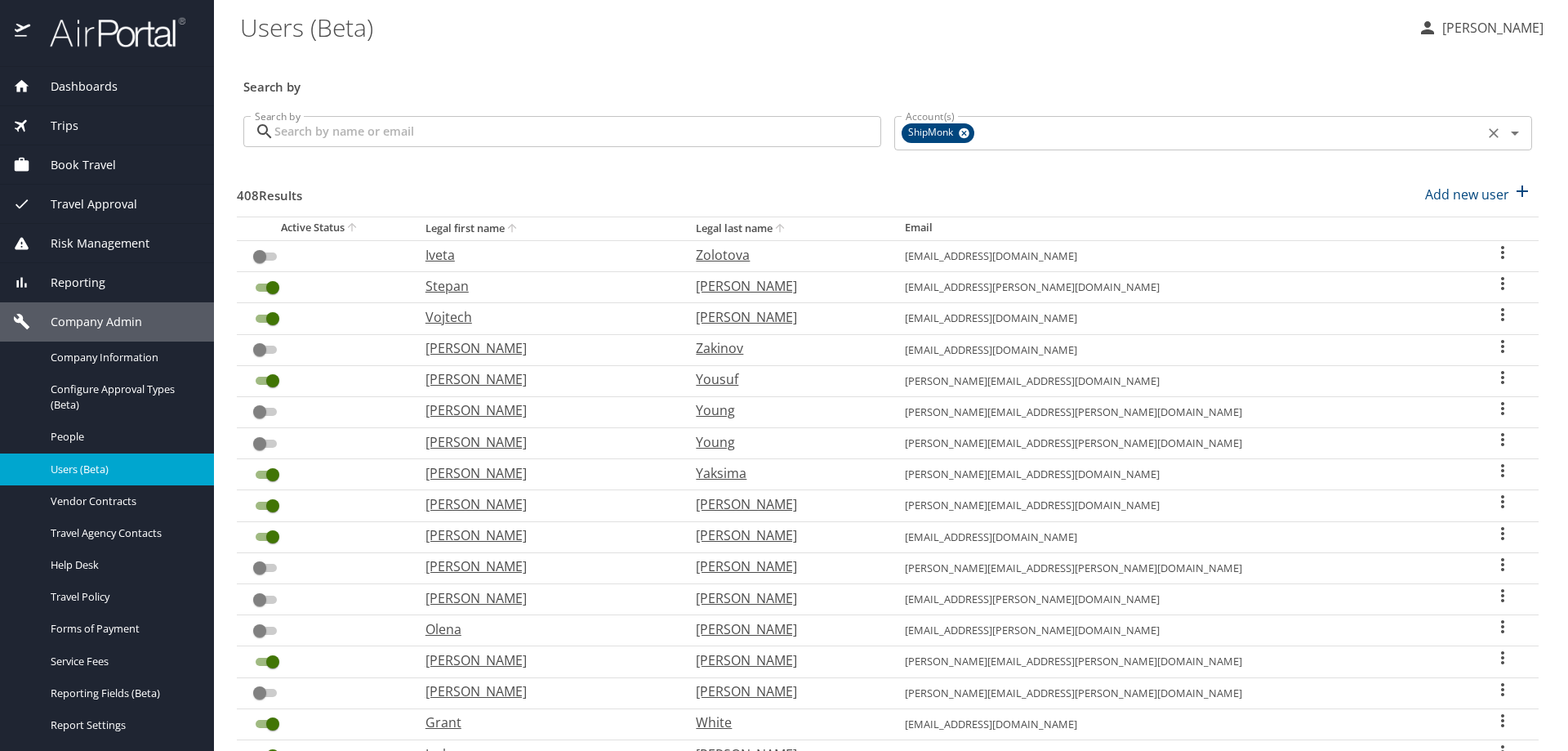
click at [959, 136] on icon at bounding box center [964, 133] width 11 height 11
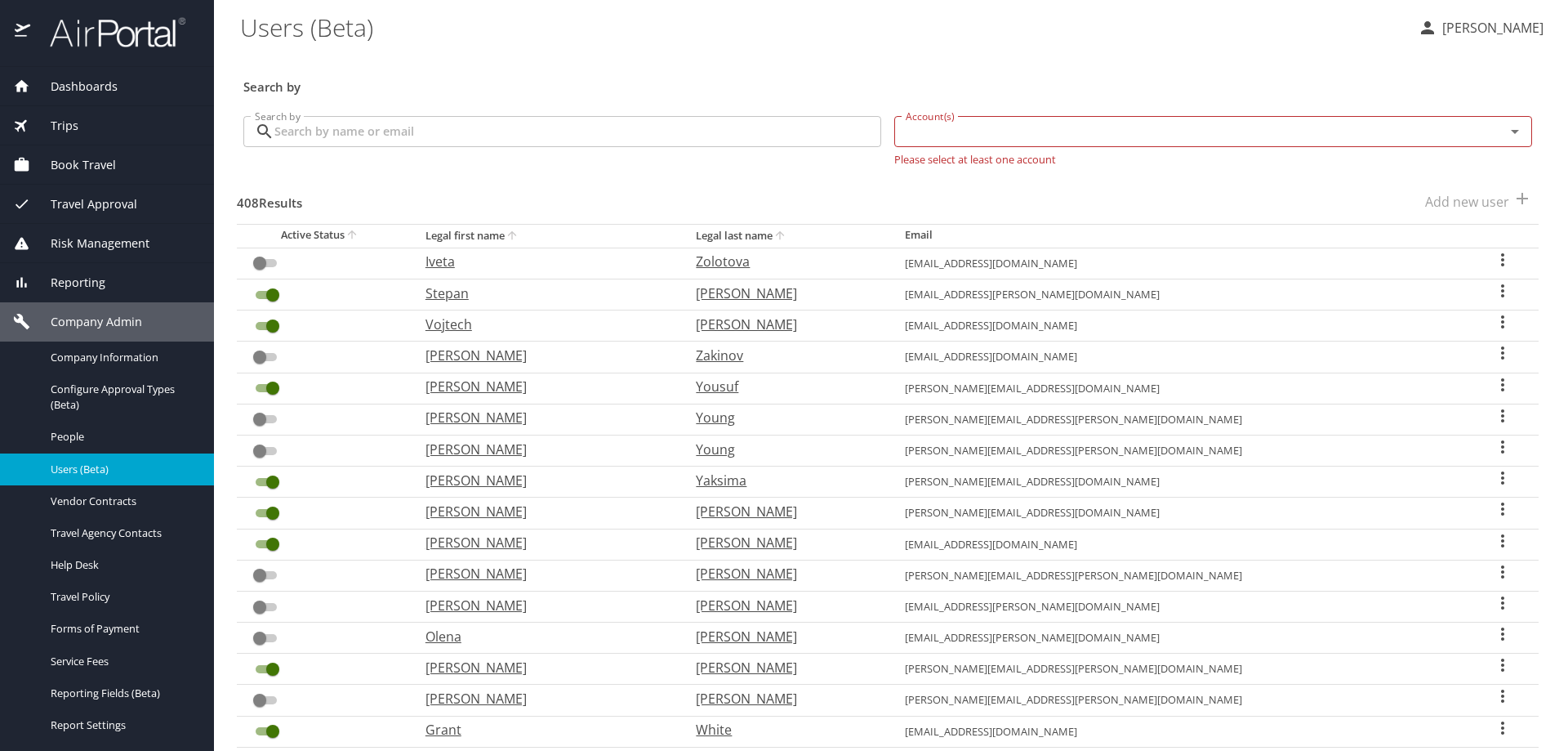
click at [447, 120] on input "Search by" at bounding box center [577, 131] width 606 height 31
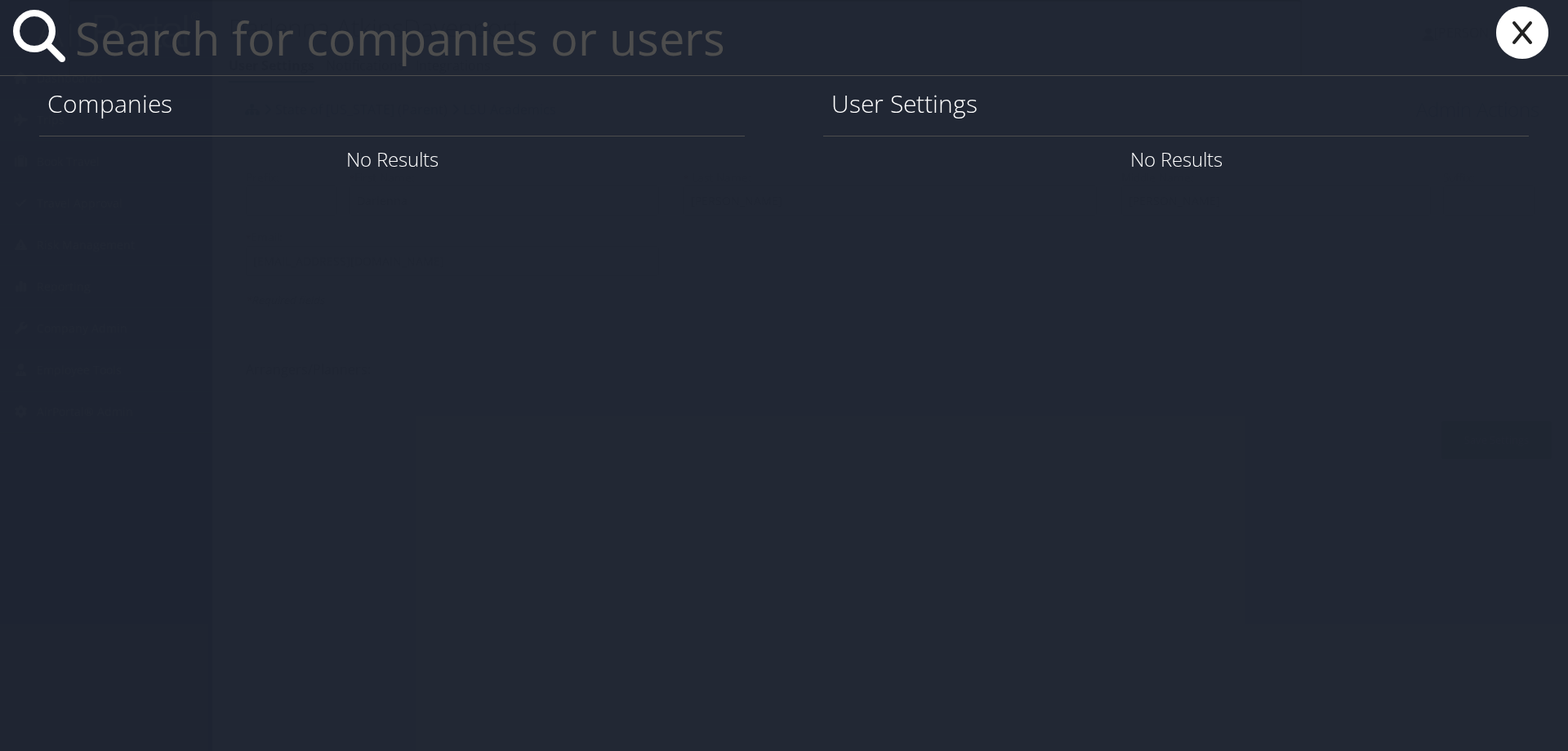
click at [373, 37] on input "text" at bounding box center [685, 37] width 1233 height 75
click at [367, 56] on input "text" at bounding box center [685, 37] width 1233 height 75
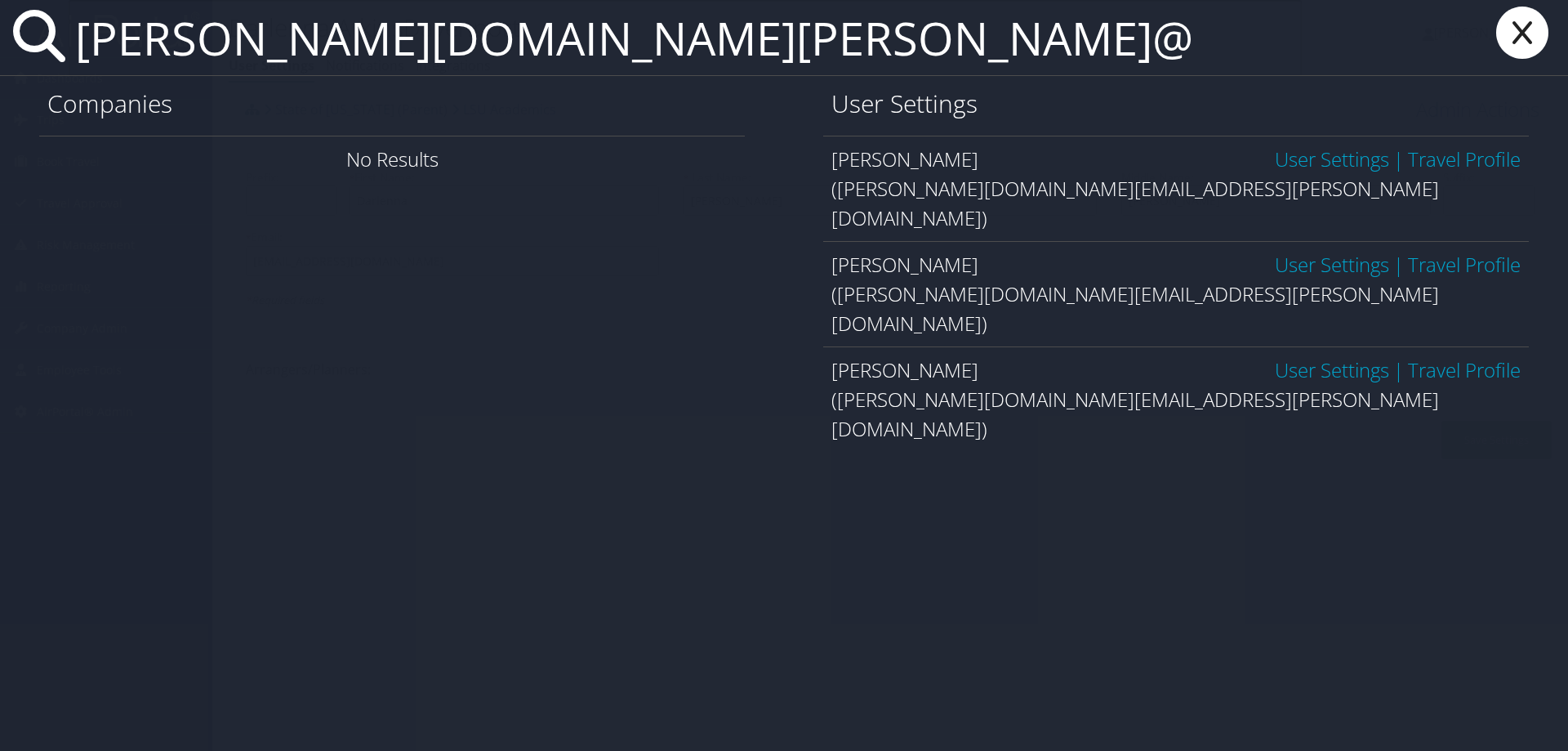
type input "leslie.rogers@"
click at [1311, 156] on link "User Settings" at bounding box center [1332, 159] width 115 height 27
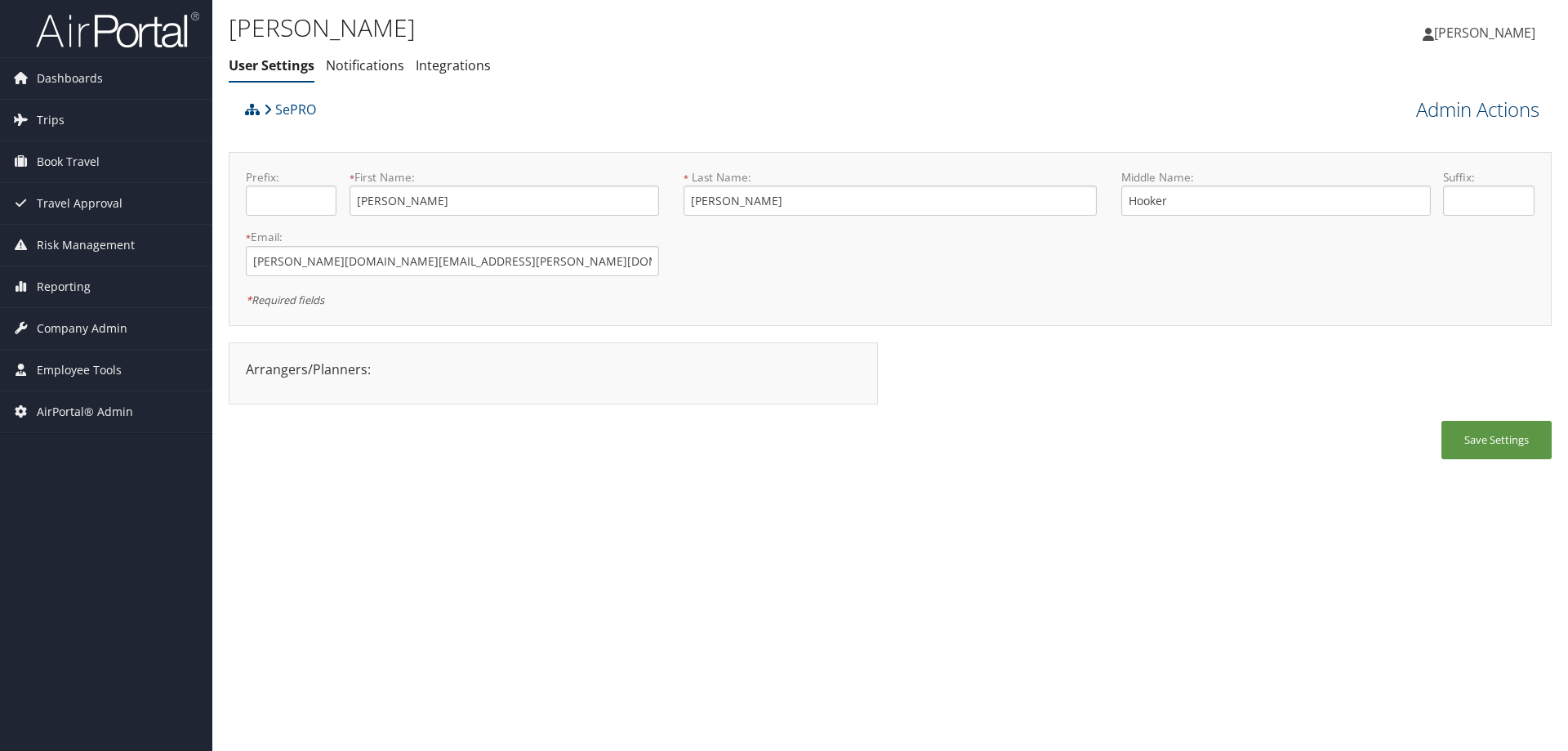
click at [1441, 107] on link "Admin Actions" at bounding box center [1478, 109] width 123 height 28
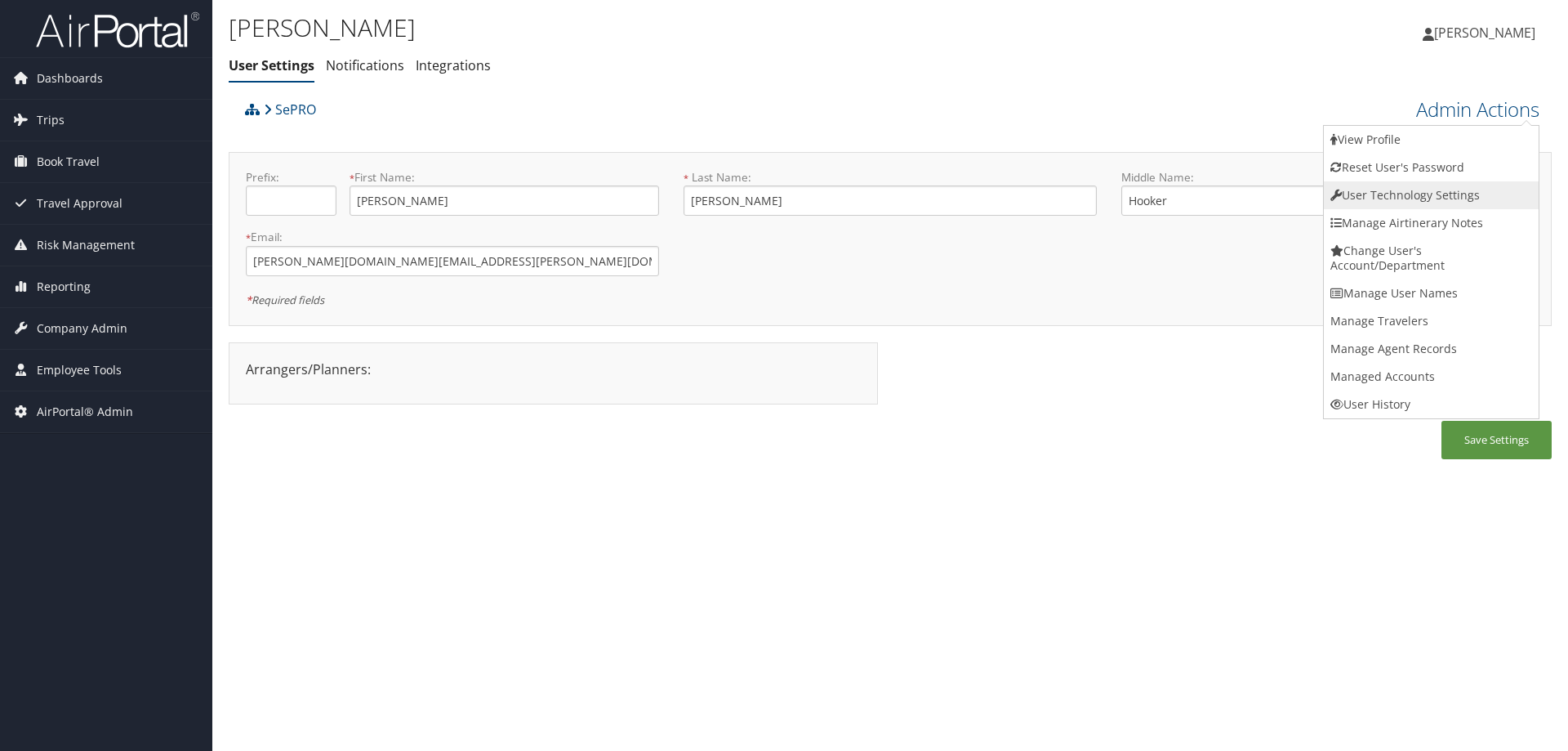
click at [1432, 193] on link "User Technology Settings" at bounding box center [1431, 195] width 215 height 28
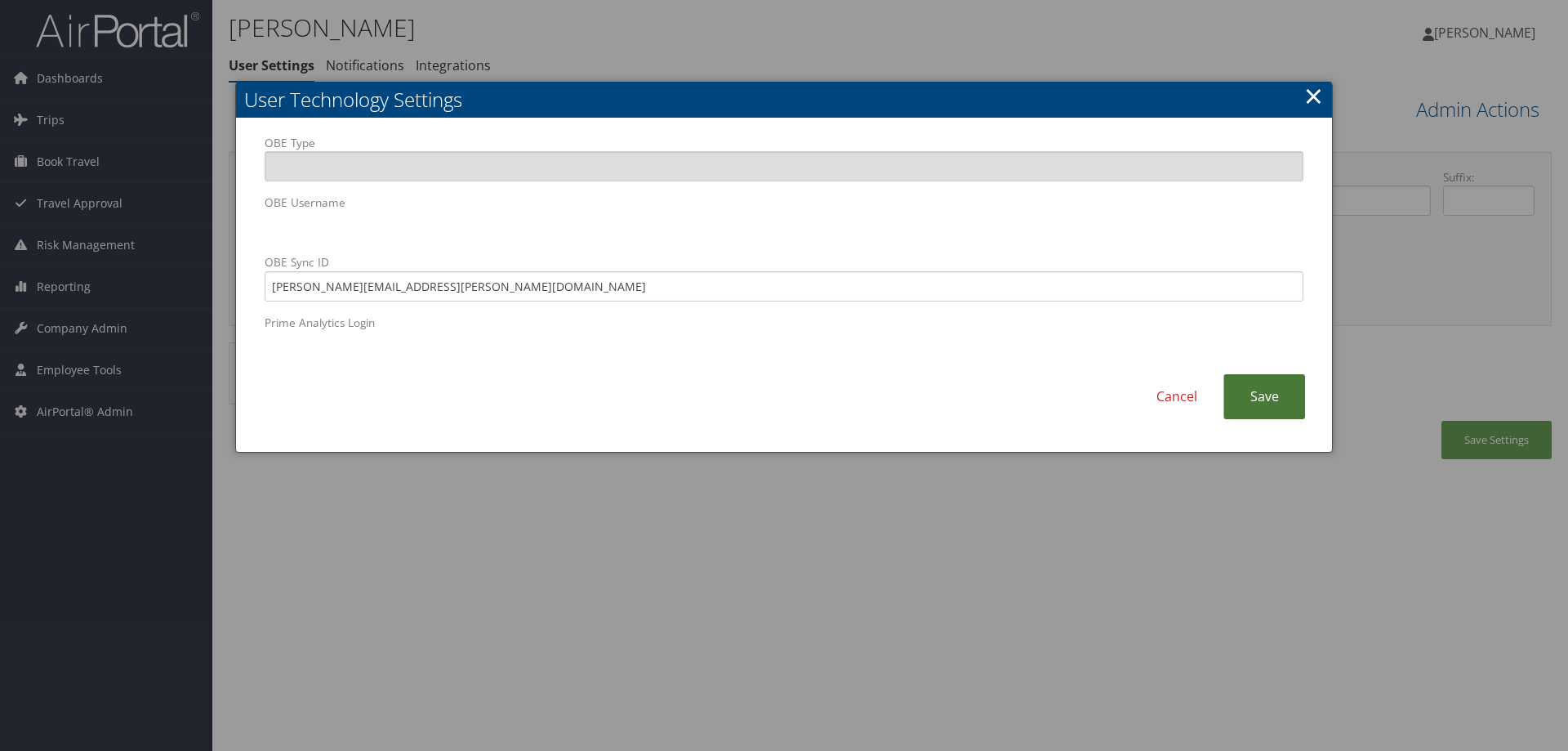
click at [1257, 406] on link "Save" at bounding box center [1264, 396] width 82 height 45
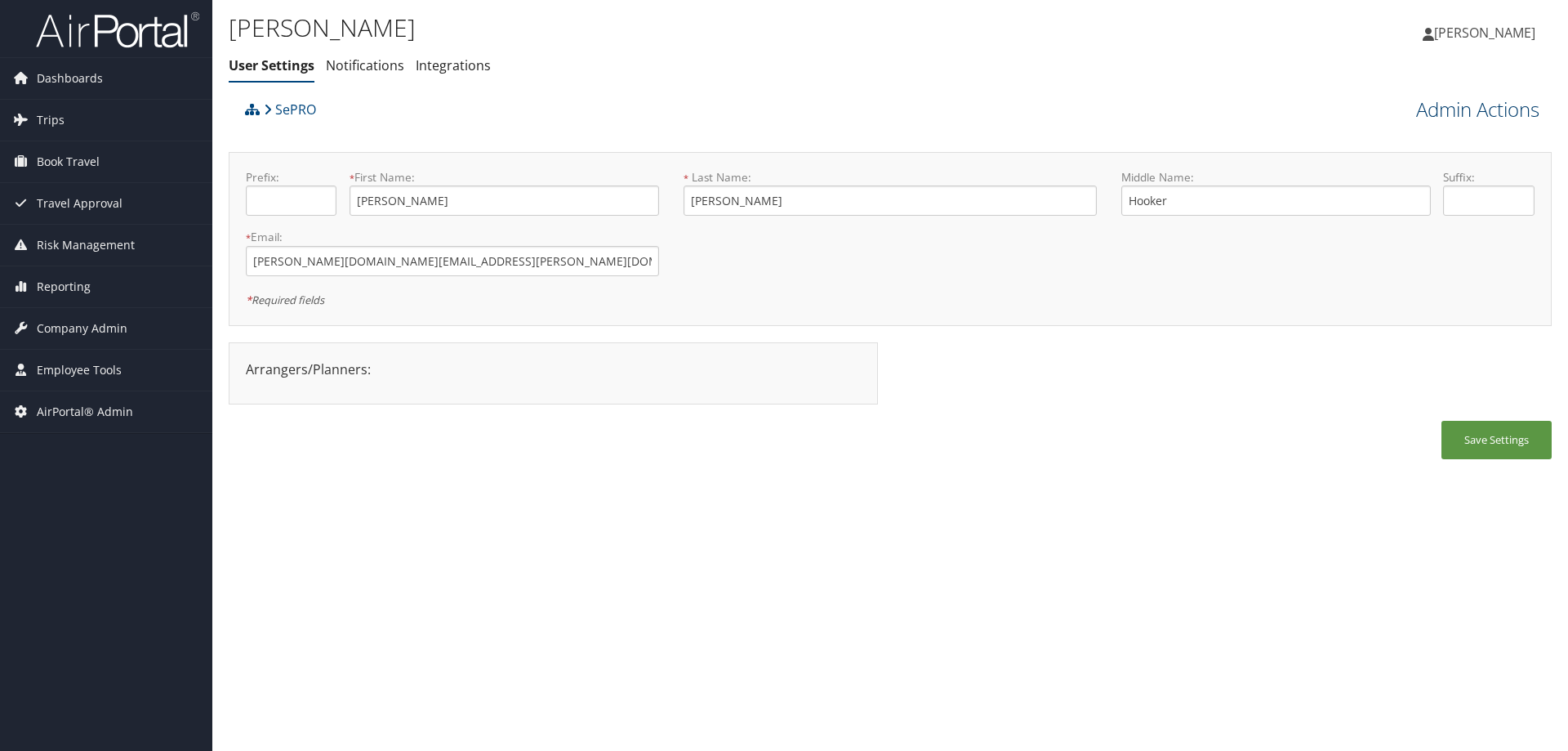
click at [1441, 114] on link "Admin Actions" at bounding box center [1478, 109] width 123 height 28
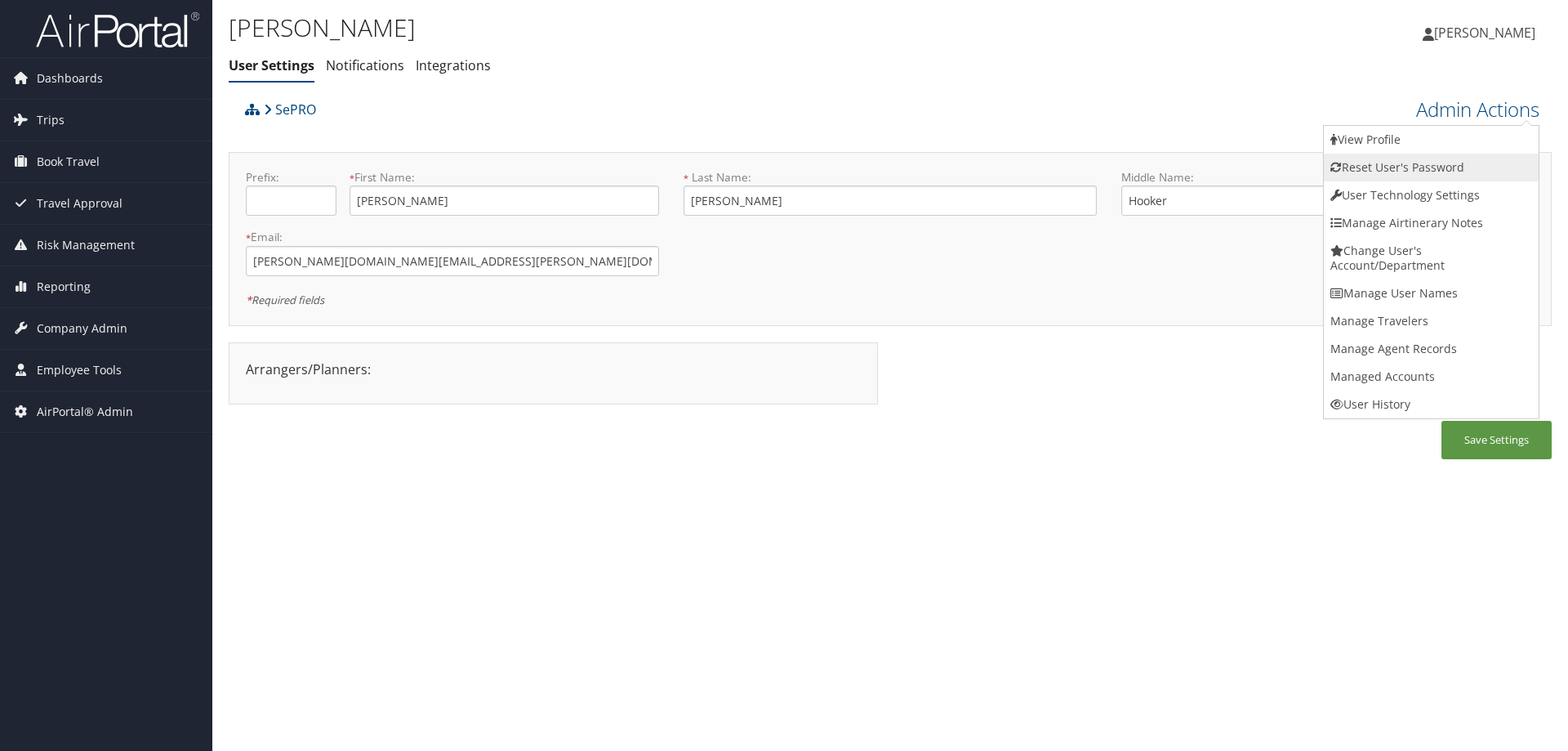
click at [1394, 167] on link "Reset User's Password" at bounding box center [1431, 167] width 215 height 28
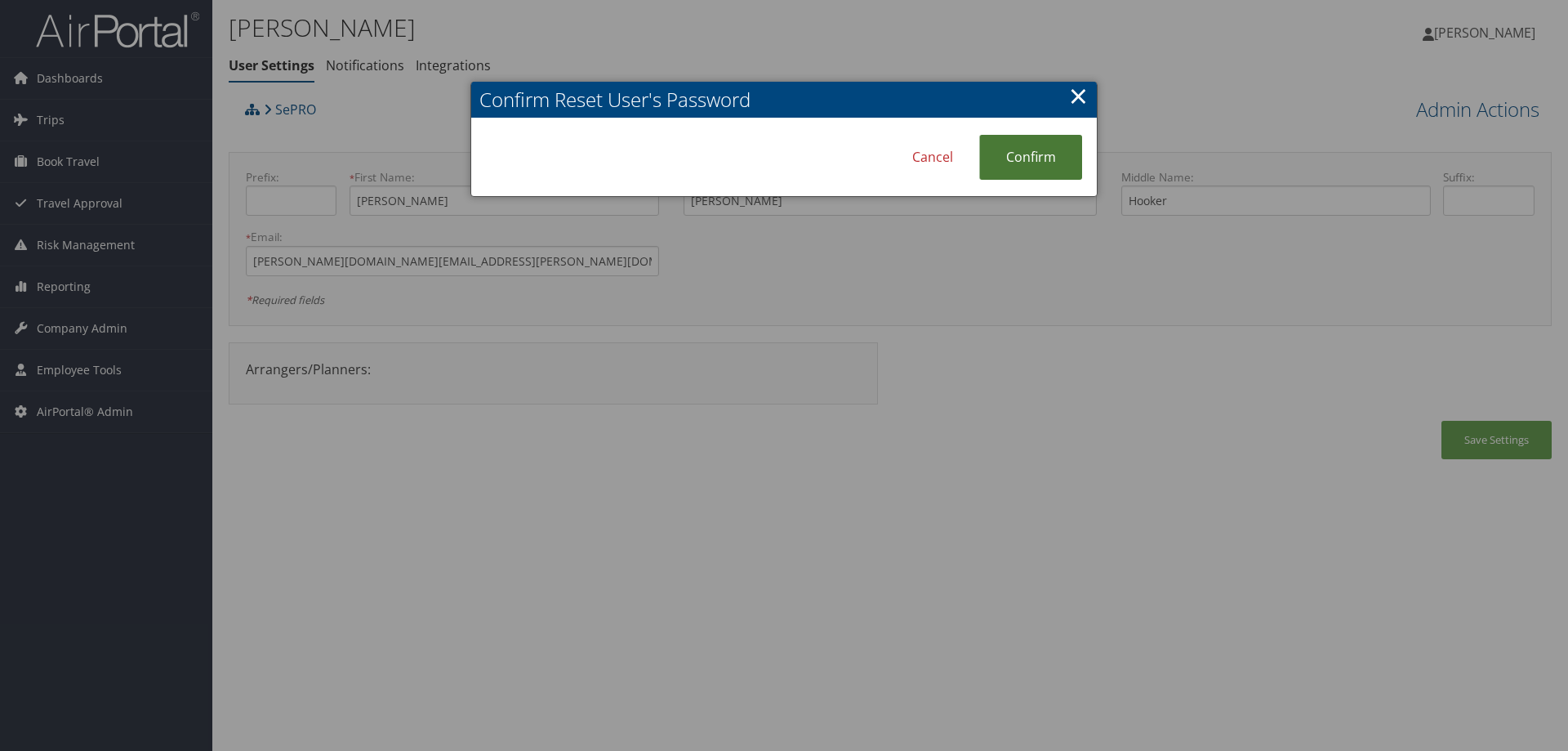
click at [1048, 157] on link "Confirm" at bounding box center [1031, 157] width 103 height 45
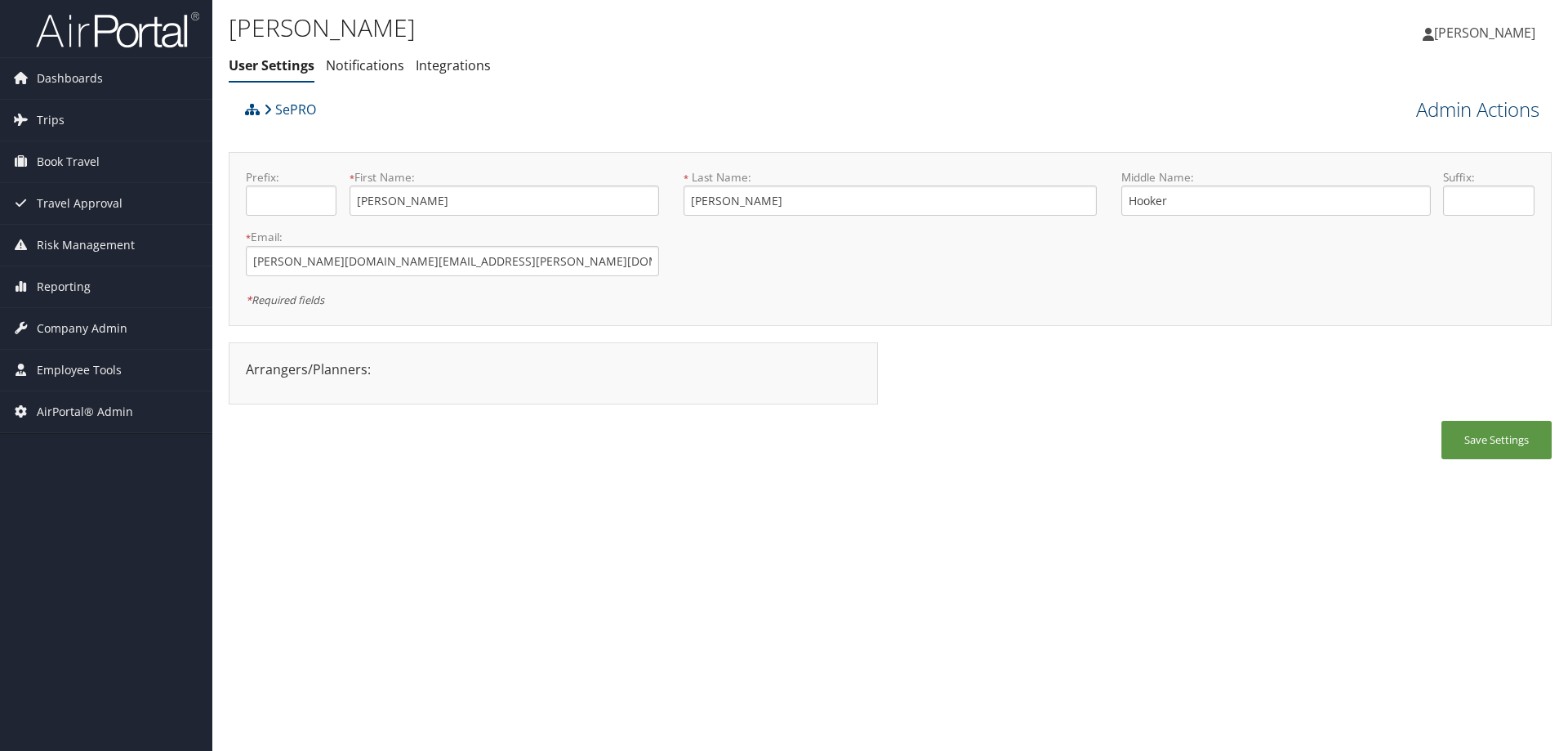
click at [1490, 102] on link "Admin Actions" at bounding box center [1478, 109] width 123 height 28
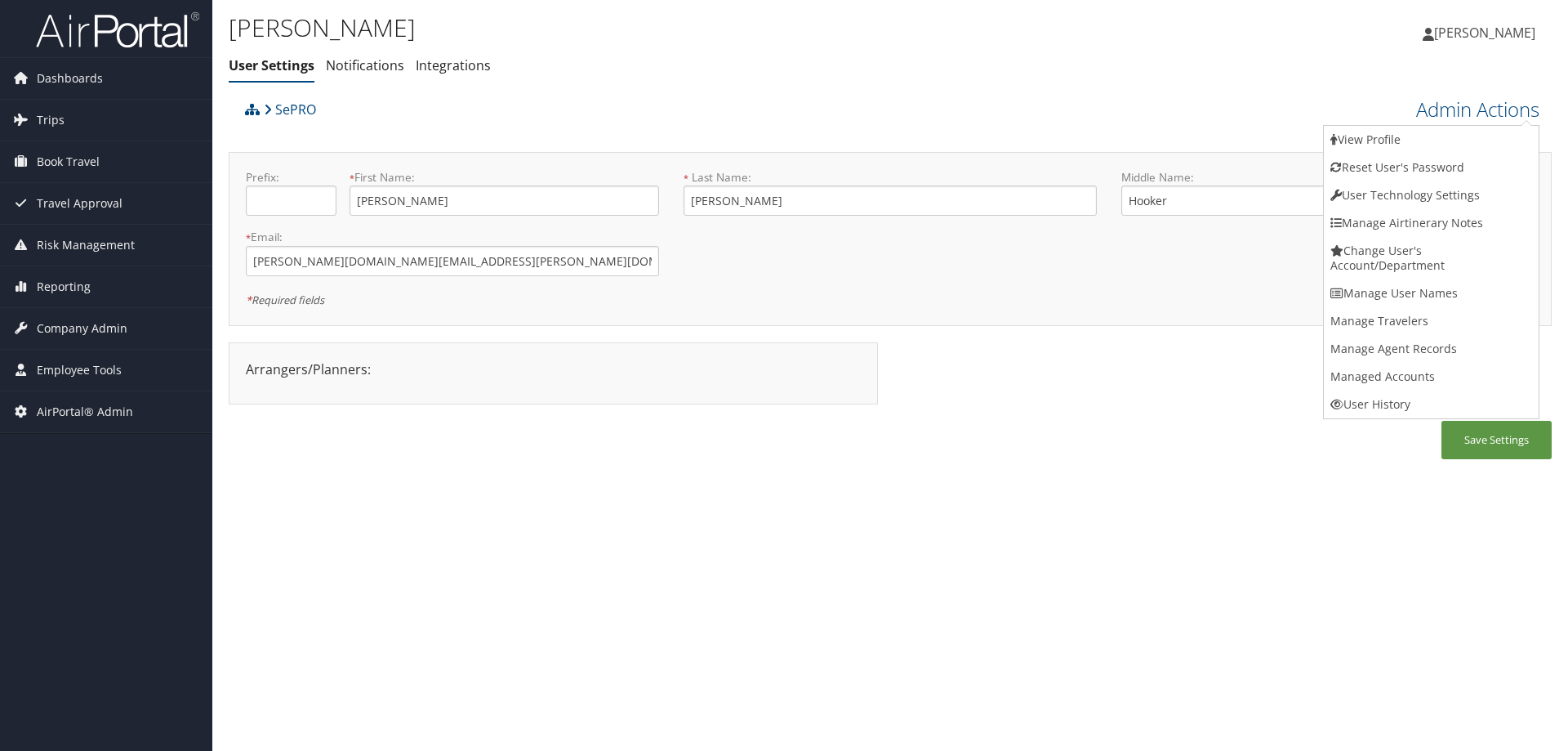
click at [1139, 544] on div "[PERSON_NAME] User Settings Notifications Integrations User Settings Notificati…" at bounding box center [890, 376] width 1355 height 751
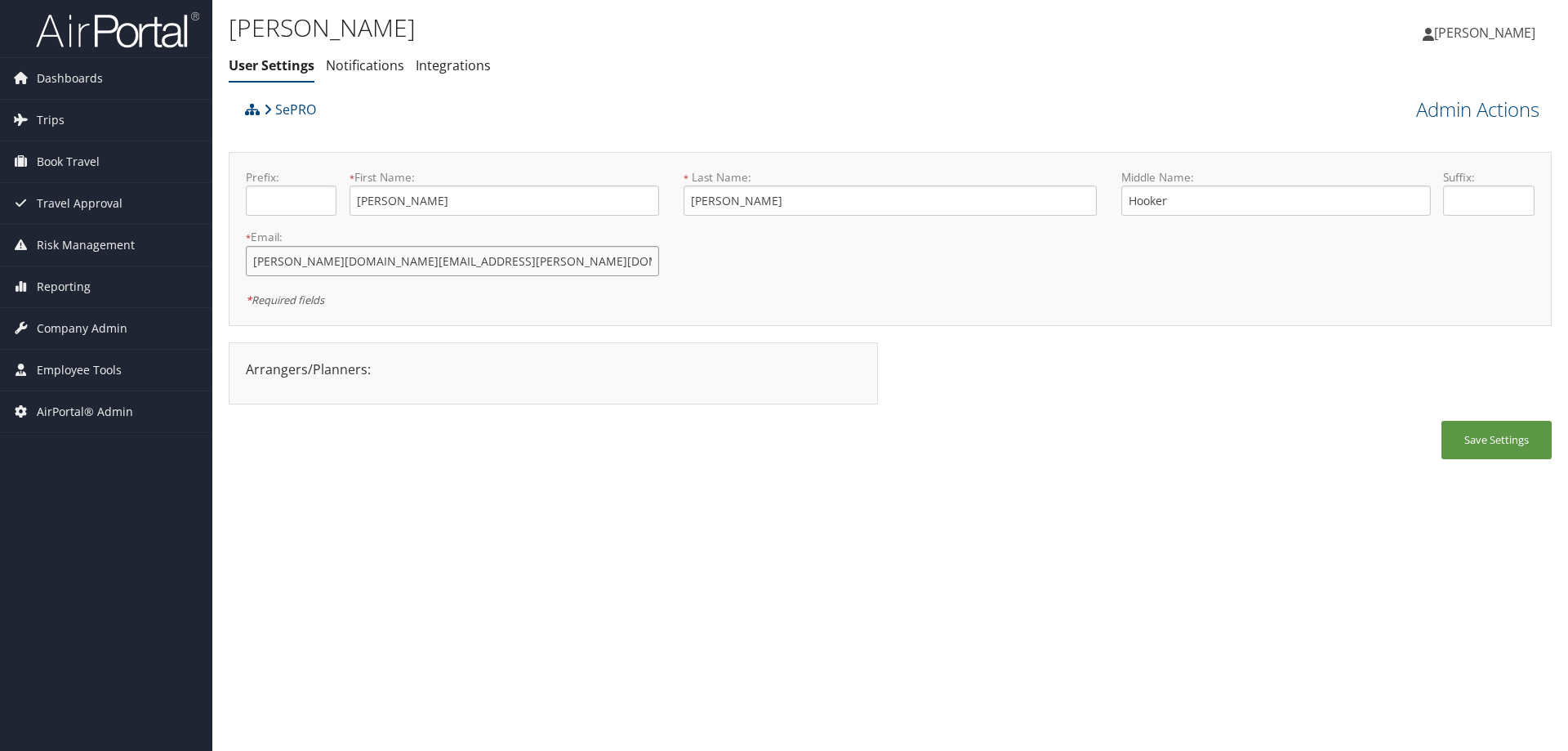
drag, startPoint x: 412, startPoint y: 265, endPoint x: 237, endPoint y: 261, distance: 175.0
click at [237, 261] on div "* Email: [PERSON_NAME][DOMAIN_NAME][EMAIL_ADDRESS][PERSON_NAME][DOMAIN_NAME] Th…" at bounding box center [452, 258] width 438 height 60
click at [1458, 111] on link "Admin Actions" at bounding box center [1478, 109] width 123 height 28
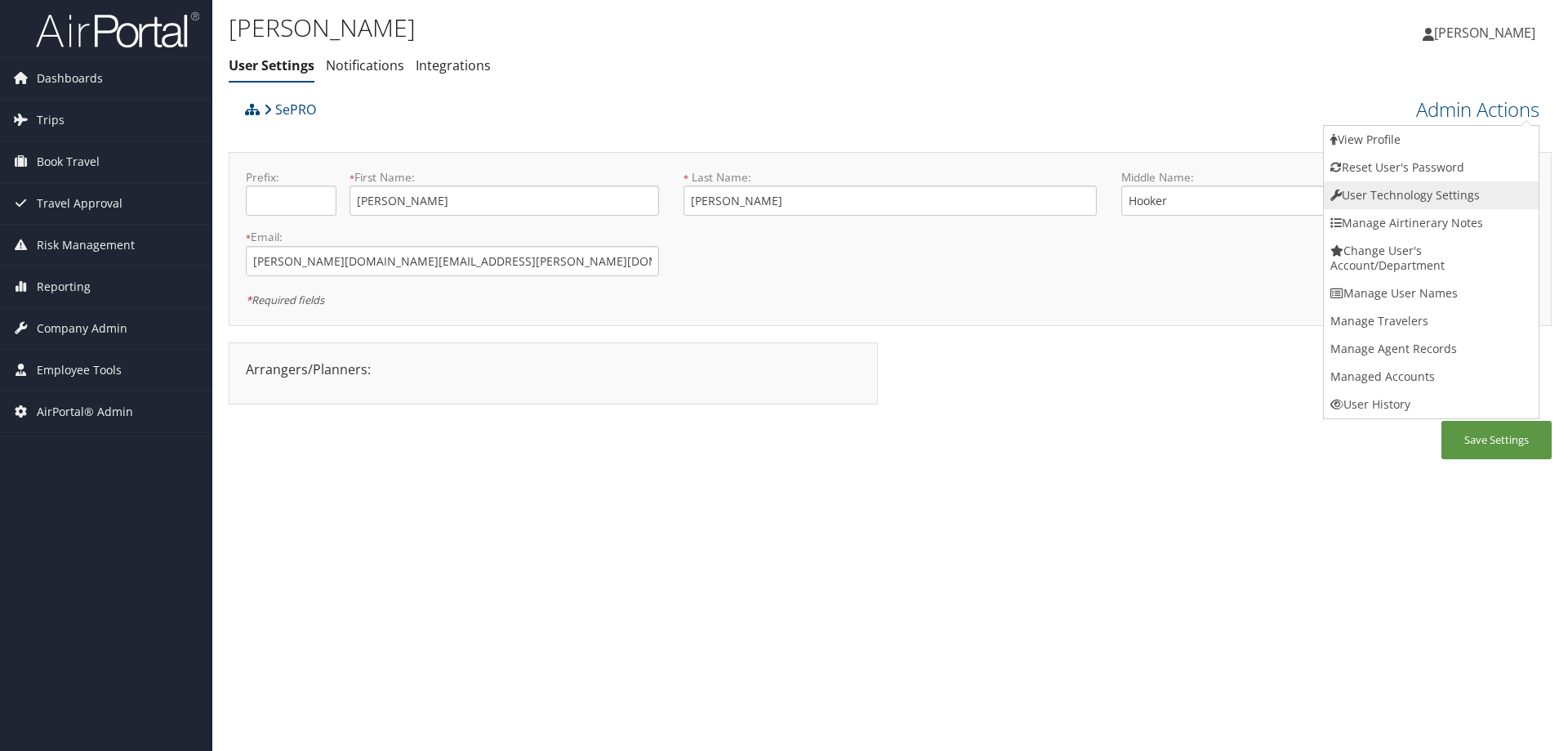
click at [1399, 192] on link "User Technology Settings" at bounding box center [1431, 195] width 215 height 28
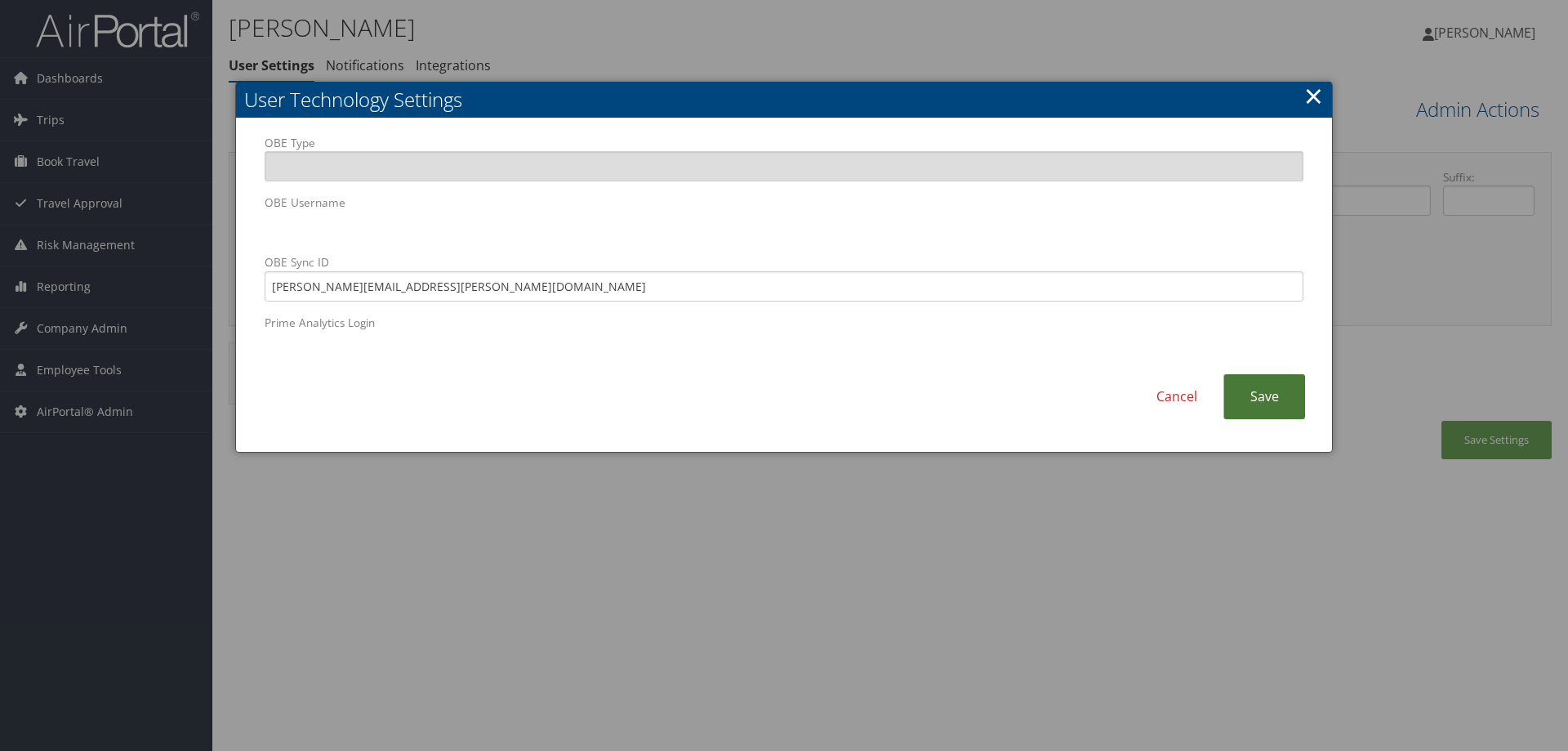
click at [1264, 404] on link "Save" at bounding box center [1264, 396] width 82 height 45
